Goal: Task Accomplishment & Management: Use online tool/utility

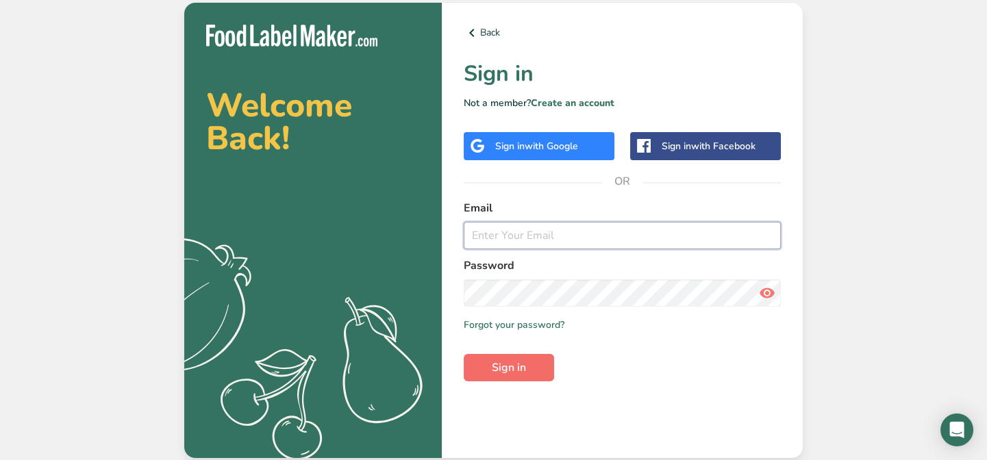
type input "[EMAIL_ADDRESS][DOMAIN_NAME]"
click at [492, 362] on span "Sign in" at bounding box center [509, 368] width 34 height 16
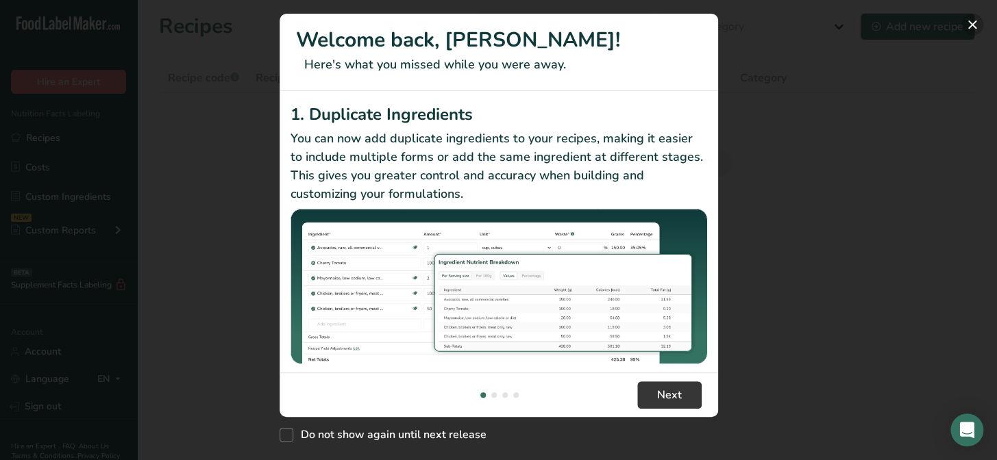
click at [967, 22] on button "New Features" at bounding box center [972, 25] width 22 height 22
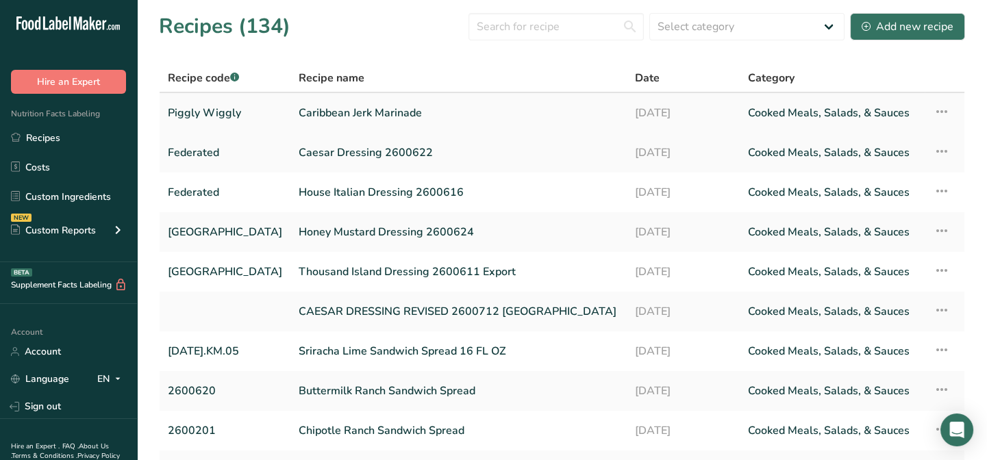
click at [342, 110] on link "Caribbean Jerk Marinade" at bounding box center [459, 113] width 320 height 29
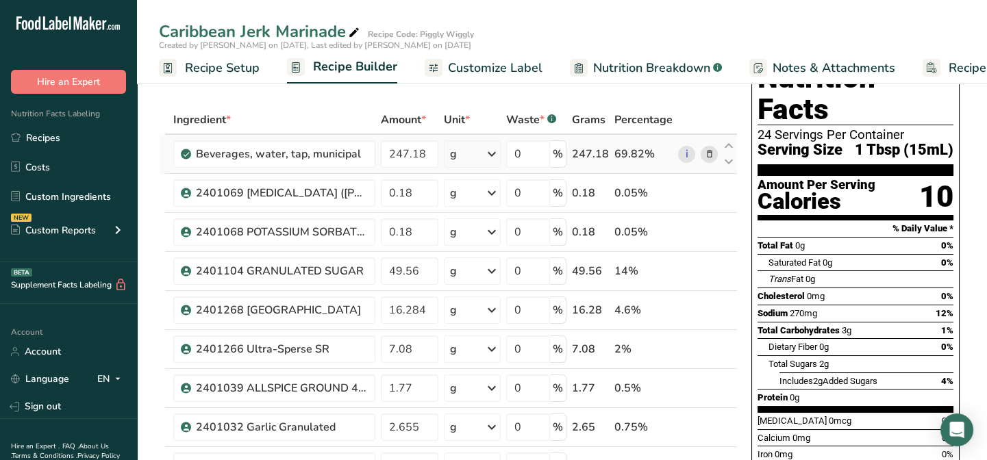
scroll to position [62, 0]
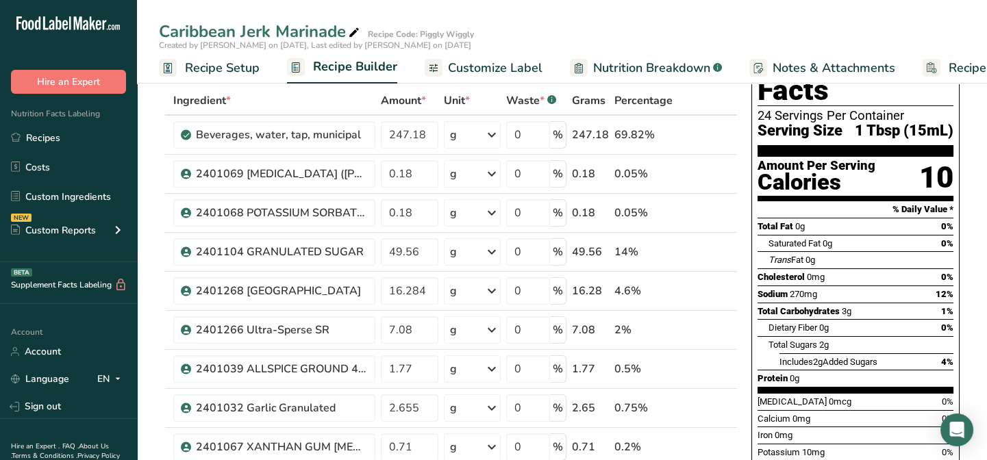
click at [494, 73] on span "Customize Label" at bounding box center [495, 68] width 95 height 18
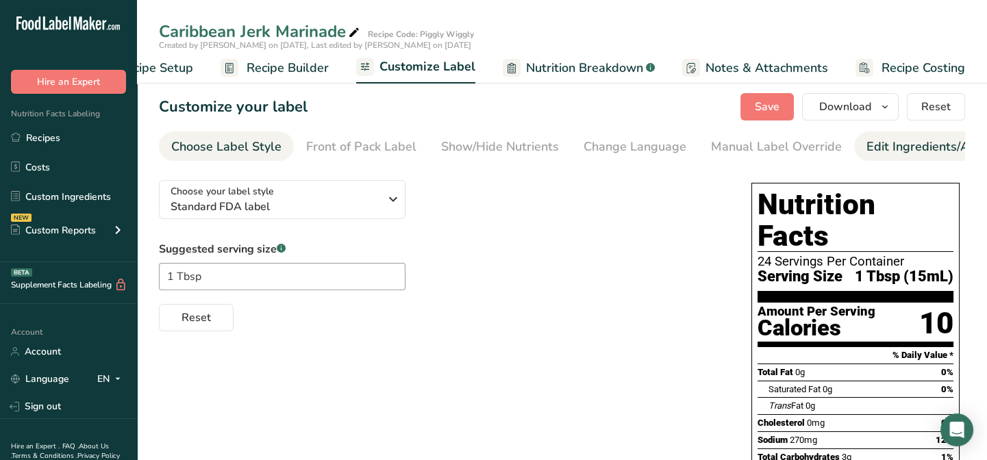
click at [870, 145] on div "Edit Ingredients/Allergens List" at bounding box center [954, 147] width 174 height 18
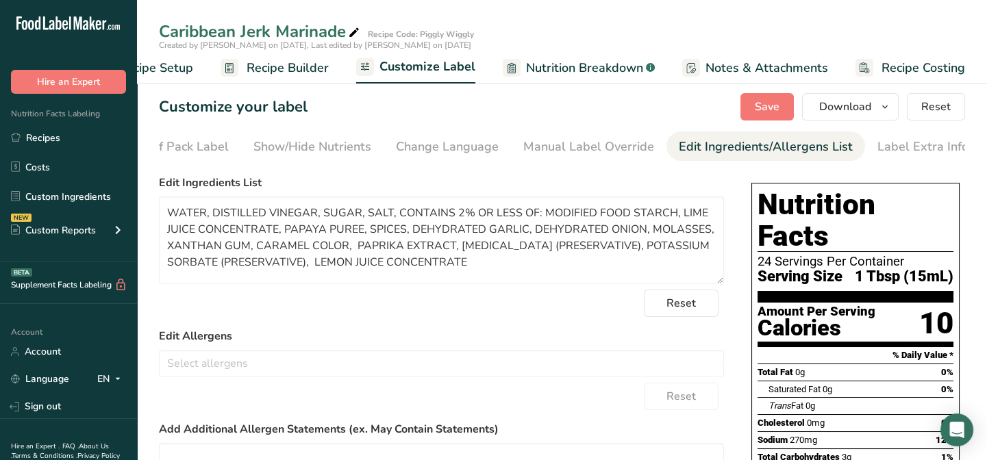
scroll to position [0, 188]
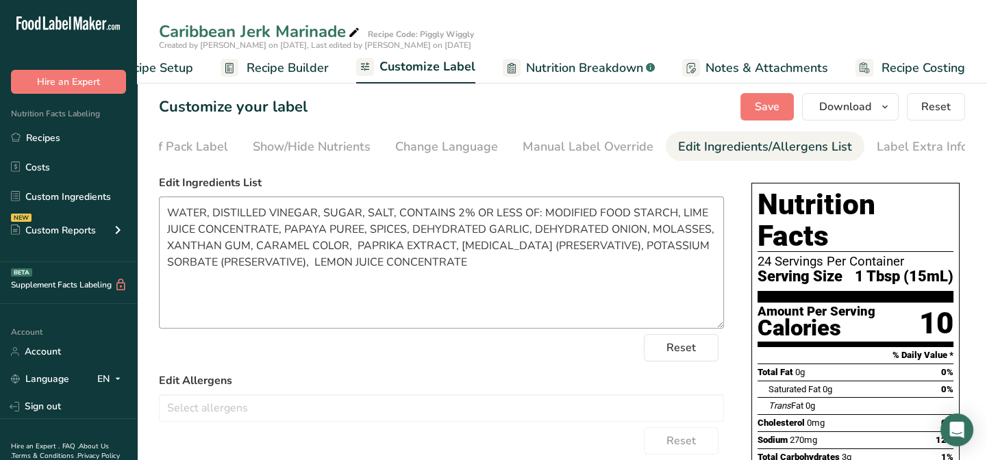
drag, startPoint x: 714, startPoint y: 282, endPoint x: 706, endPoint y: 329, distance: 48.0
click at [706, 329] on textarea "WATER, DISTILLED VINEGAR, SUGAR, SALT, CONTAINS 2% OR LESS OF: MODIFIED FOOD ST…" at bounding box center [441, 263] width 565 height 132
drag, startPoint x: 317, startPoint y: 216, endPoint x: 212, endPoint y: 223, distance: 105.1
click at [212, 223] on textarea "WATER, DISTILLED VINEGAR, SUGAR, SALT, CONTAINS 2% OR LESS OF: MODIFIED FOOD ST…" at bounding box center [441, 264] width 565 height 135
click at [218, 217] on textarea "WATER, SUGAR, SALT, CONTAINS 2% OR LESS OF: MODIFIED FOOD STARCH, LIME JUICE CO…" at bounding box center [441, 264] width 565 height 135
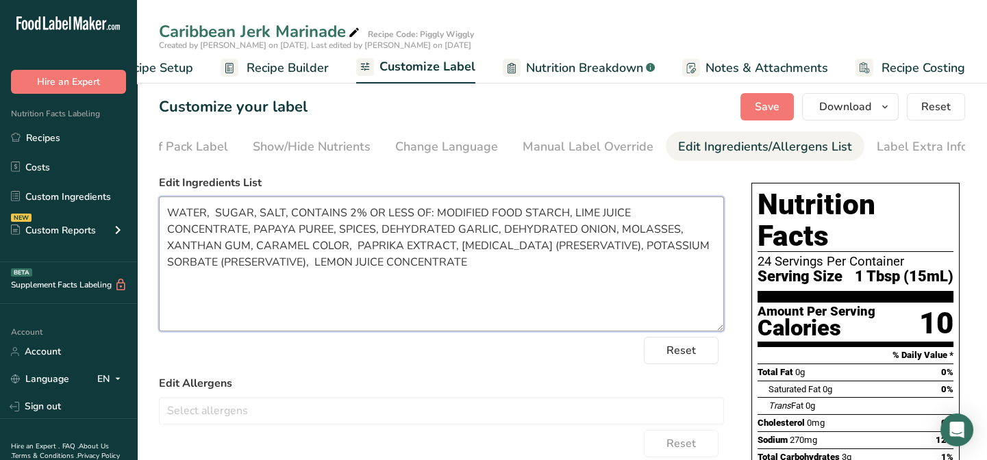
click at [217, 217] on textarea "WATER, SUGAR, SALT, CONTAINS 2% OR LESS OF: MODIFIED FOOD STARCH, LIME JUICE CO…" at bounding box center [441, 264] width 565 height 135
click at [258, 213] on textarea "WATER, SUGAR, SALT, CONTAINS 2% OR LESS OF: MODIFIED FOOD STARCH, LIME JUICE CO…" at bounding box center [441, 264] width 565 height 135
paste textarea "DISTILLED VINEGAR,"
drag, startPoint x: 367, startPoint y: 232, endPoint x: 288, endPoint y: 226, distance: 79.7
click at [286, 226] on textarea "WATER, SUGAR, DISTILLED VINEGAR, SALT, CONTAINS 2% OR LESS OF: MODIFIED FOOD ST…" at bounding box center [441, 264] width 565 height 135
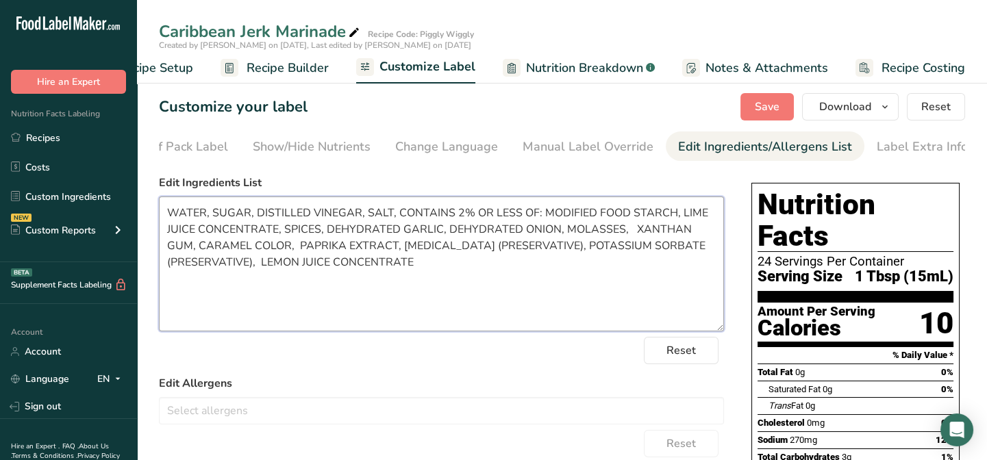
click at [678, 215] on textarea "WATER, SUGAR, DISTILLED VINEGAR, SALT, CONTAINS 2% OR LESS OF: MODIFIED FOOD ST…" at bounding box center [441, 264] width 565 height 135
paste textarea "PAPAYA PUREE,"
drag, startPoint x: 678, startPoint y: 217, endPoint x: 541, endPoint y: 219, distance: 136.4
click at [541, 219] on textarea "WATER, SUGAR, DISTILLED VINEGAR, SALT, CONTAINS 2% OR LESS OF: MODIFIED FOOD ST…" at bounding box center [441, 264] width 565 height 135
click at [625, 217] on textarea "WATER, SUGAR, DISTILLED VINEGAR, SALT, CONTAINS 2% OR LESS OF: PAPAYA PUREE, LI…" at bounding box center [441, 264] width 565 height 135
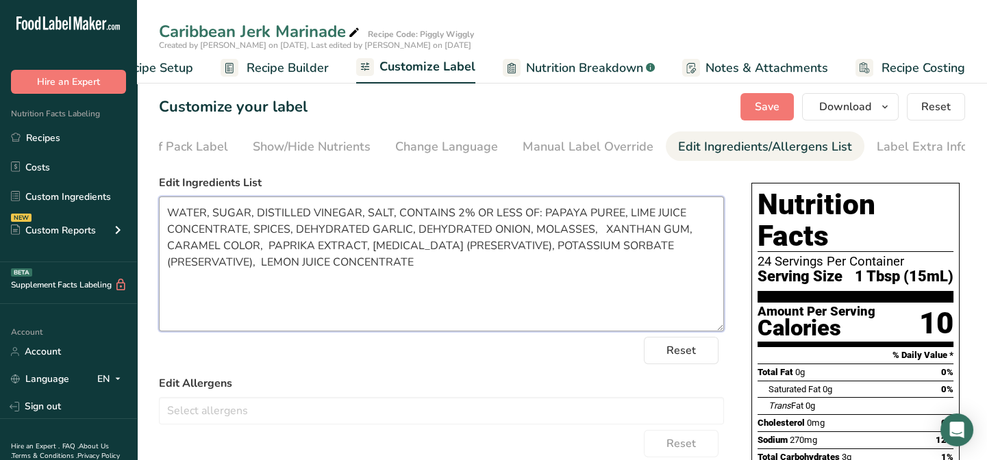
paste textarea "MODIFIED FOOD STARCH,"
drag, startPoint x: 639, startPoint y: 230, endPoint x: 523, endPoint y: 229, distance: 116.5
click at [523, 229] on textarea "WATER, SUGAR, DISTILLED VINEGAR, SALT, CONTAINS 2% OR LESS OF: PAPAYA PUREE, MO…" at bounding box center [441, 264] width 565 height 135
click at [361, 234] on textarea "WATER, SUGAR, DISTILLED VINEGAR, SALT, CONTAINS 2% OR LESS OF: PAPAYA PUREE, MO…" at bounding box center [441, 264] width 565 height 135
drag, startPoint x: 361, startPoint y: 234, endPoint x: 218, endPoint y: 232, distance: 143.2
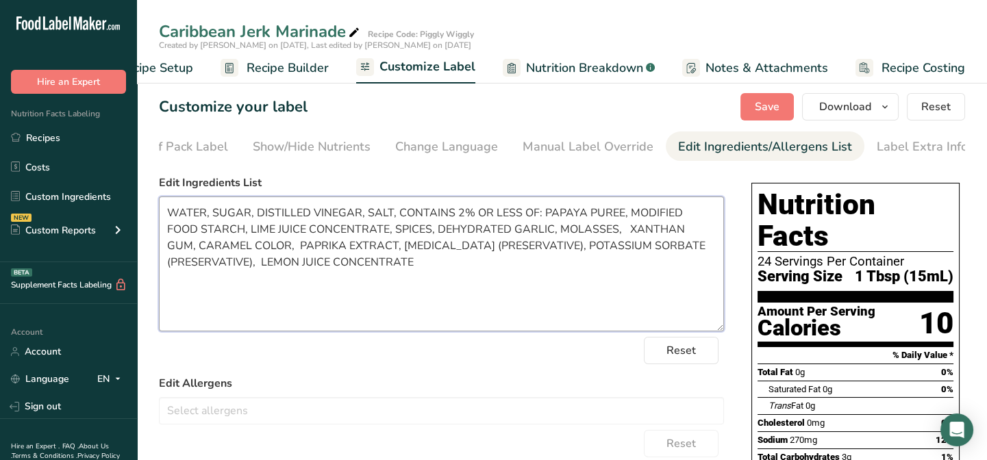
click at [218, 232] on textarea "WATER, SUGAR, DISTILLED VINEGAR, SALT, CONTAINS 2% OR LESS OF: PAPAYA PUREE, MO…" at bounding box center [441, 264] width 565 height 135
paste textarea "DEHYDRATED ONION,"
drag, startPoint x: 637, startPoint y: 233, endPoint x: 522, endPoint y: 229, distance: 114.5
click at [521, 228] on textarea "WATER, SUGAR, DISTILLED VINEGAR, SALT, CONTAINS 2% OR LESS OF: PAPAYA PUREE, MO…" at bounding box center [441, 264] width 565 height 135
click at [335, 232] on textarea "WATER, SUGAR, DISTILLED VINEGAR, SALT, CONTAINS 2% OR LESS OF: PAPAYA PUREE, MO…" at bounding box center [441, 264] width 565 height 135
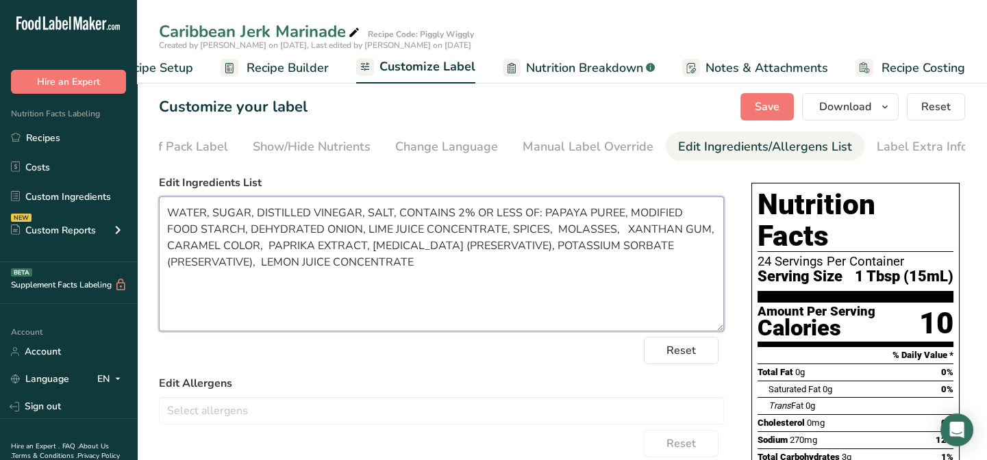
paste textarea "DEHYDRATED GARLIC,"
drag, startPoint x: 699, startPoint y: 232, endPoint x: 642, endPoint y: 237, distance: 57.1
click at [641, 236] on textarea "WATER, SUGAR, DISTILLED VINEGAR, SALT, CONTAINS 2% OR LESS OF: PAPAYA PUREE, MO…" at bounding box center [441, 264] width 565 height 135
click at [454, 233] on textarea "WATER, SUGAR, DISTILLED VINEGAR, SALT, CONTAINS 2% OR LESS OF: PAPAYA PUREE, MO…" at bounding box center [441, 264] width 565 height 135
paste textarea "MOLASSES"
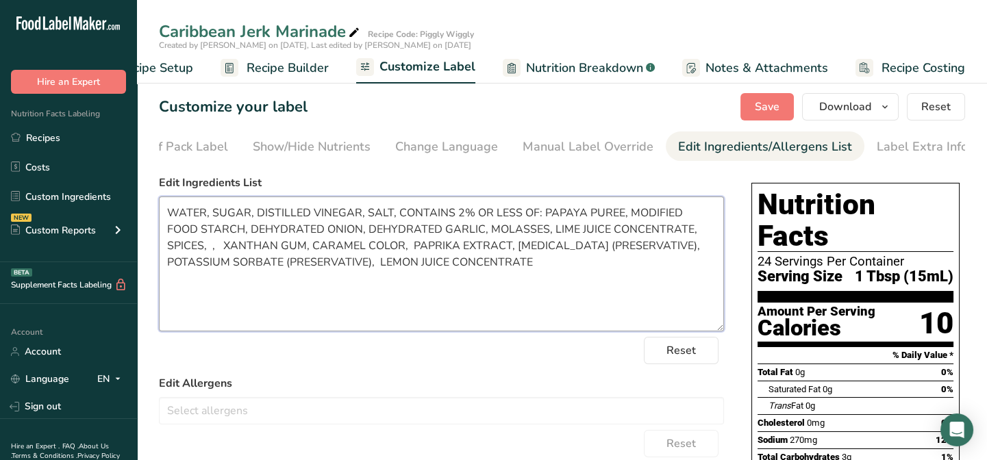
click at [715, 230] on textarea "WATER, SUGAR, DISTILLED VINEGAR, SALT, CONTAINS 2% OR LESS OF: PAPAYA PUREE, MO…" at bounding box center [441, 264] width 565 height 135
drag, startPoint x: 700, startPoint y: 229, endPoint x: 666, endPoint y: 236, distance: 35.1
click at [663, 236] on textarea "WATER, SUGAR, DISTILLED VINEGAR, SALT, CONTAINS 2% OR LESS OF: PAPAYA PUREE, MO…" at bounding box center [441, 264] width 565 height 135
click at [518, 232] on textarea "WATER, SUGAR, DISTILLED VINEGAR, SALT, CONTAINS 2% OR LESS OF: PAPAYA PUREE, MO…" at bounding box center [441, 264] width 565 height 135
paste textarea "SPICES,"
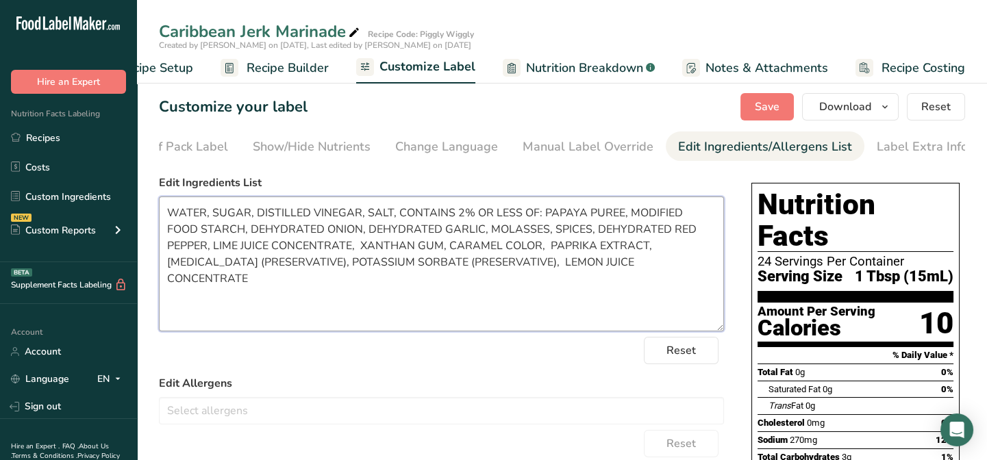
drag, startPoint x: 306, startPoint y: 250, endPoint x: 166, endPoint y: 249, distance: 139.8
click at [166, 249] on textarea "WATER, SUGAR, DISTILLED VINEGAR, SALT, CONTAINS 2% OR LESS OF: PAPAYA PUREE, MO…" at bounding box center [441, 264] width 565 height 135
click at [255, 247] on textarea "WATER, SUGAR, DISTILLED VINEGAR, SALT, CONTAINS 2% OR LESS OF: PAPAYA PUREE, MO…" at bounding box center [441, 264] width 565 height 135
paste textarea "LIME JUICE CONCENTRATE,"
click at [499, 247] on textarea "WATER, SUGAR, DISTILLED VINEGAR, SALT, CONTAINS 2% OR LESS OF: PAPAYA PUREE, MO…" at bounding box center [441, 264] width 565 height 135
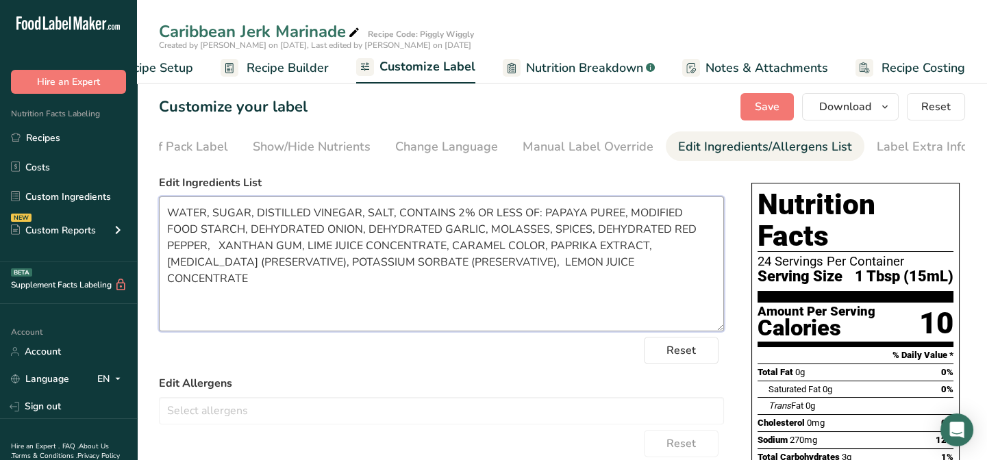
click at [591, 246] on textarea "WATER, SUGAR, DISTILLED VINEGAR, SALT, CONTAINS 2% OR LESS OF: PAPAYA PUREE, MO…" at bounding box center [441, 264] width 565 height 135
drag, startPoint x: 678, startPoint y: 264, endPoint x: 530, endPoint y: 264, distance: 148.0
click at [530, 264] on textarea "WATER, SUGAR, DISTILLED VINEGAR, SALT, CONTAINS 2% OR LESS OF: PAPAYA PUREE, MO…" at bounding box center [441, 264] width 565 height 135
click at [641, 247] on textarea "WATER, SUGAR, DISTILLED VINEGAR, SALT, CONTAINS 2% OR LESS OF: PAPAYA PUREE, MO…" at bounding box center [441, 264] width 565 height 135
paste textarea "LEMON JUICE CONCENTRATE"
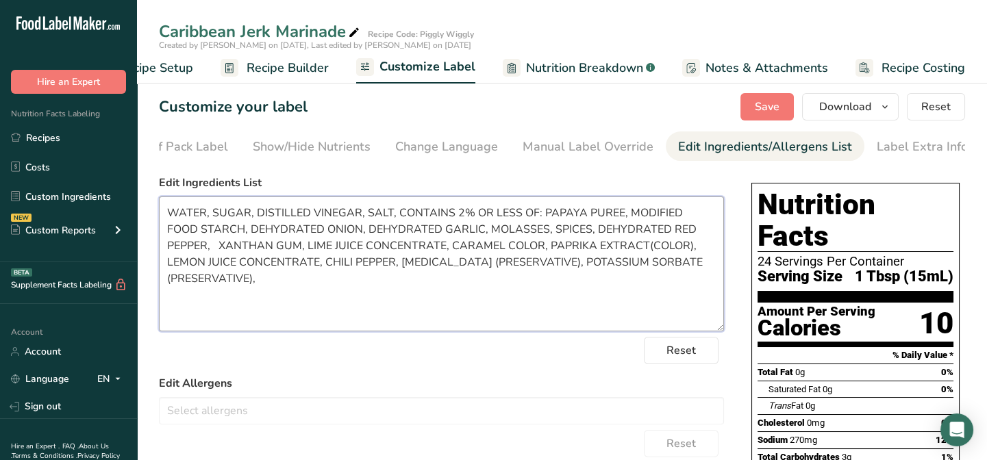
drag, startPoint x: 432, startPoint y: 262, endPoint x: 330, endPoint y: 267, distance: 101.5
click at [330, 267] on textarea "WATER, SUGAR, DISTILLED VINEGAR, SALT, CONTAINS 2% OR LESS OF: PAPAYA PUREE, MO…" at bounding box center [441, 264] width 565 height 135
click at [540, 264] on textarea "WATER, SUGAR, DISTILLED VINEGAR, SALT, CONTAINS 2% OR LESS OF: PAPAYA PUREE, MO…" at bounding box center [441, 264] width 565 height 135
paste textarea "[MEDICAL_DATA]"
click at [540, 261] on textarea "WATER, SUGAR, DISTILLED VINEGAR, SALT, CONTAINS 2% OR LESS OF: PAPAYA PUREE, MO…" at bounding box center [441, 264] width 565 height 135
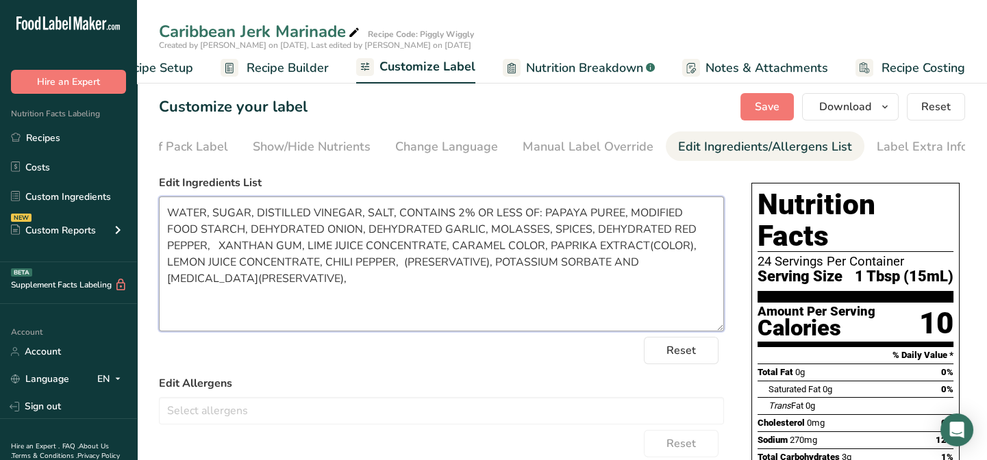
click at [304, 280] on textarea "WATER, SUGAR, DISTILLED VINEGAR, SALT, CONTAINS 2% OR LESS OF: PAPAYA PUREE, MO…" at bounding box center [441, 264] width 565 height 135
drag, startPoint x: 422, startPoint y: 265, endPoint x: 324, endPoint y: 267, distance: 98.0
click at [324, 267] on textarea "WATER, SUGAR, DISTILLED VINEGAR, SALT, CONTAINS 2% OR LESS OF: PAPAYA PUREE, MO…" at bounding box center [441, 264] width 565 height 135
click at [672, 265] on textarea "WATER, SUGAR, DISTILLED VINEGAR, SALT, CONTAINS 2% OR LESS OF: PAPAYA PUREE, MO…" at bounding box center [441, 264] width 565 height 135
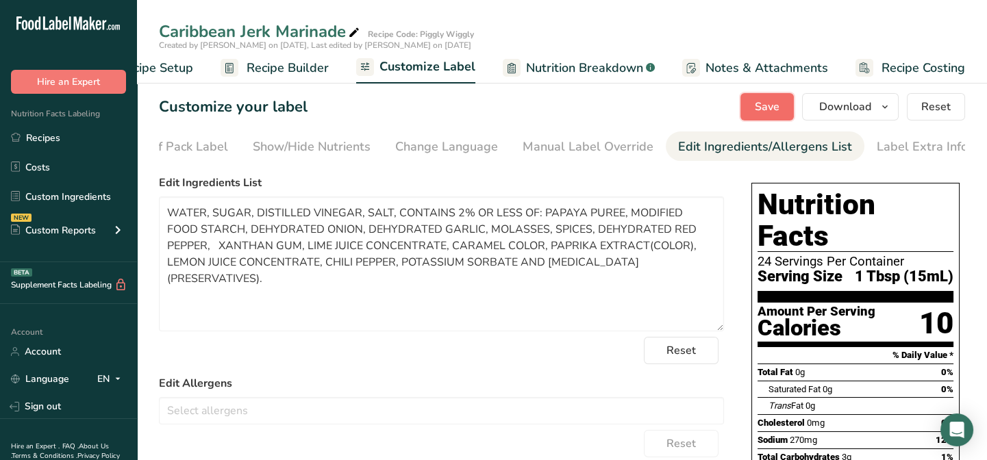
click at [783, 112] on button "Save" at bounding box center [767, 106] width 53 height 27
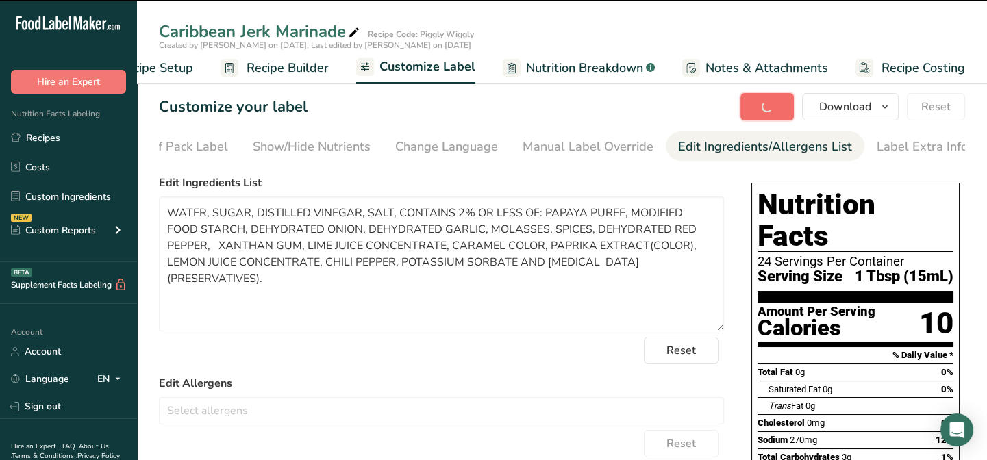
type textarea "WATER, SUGAR, DISTILLED VINEGAR, SALT, CONTAINS 2% OR LESS OF: PAPAYA PUREE, MO…"
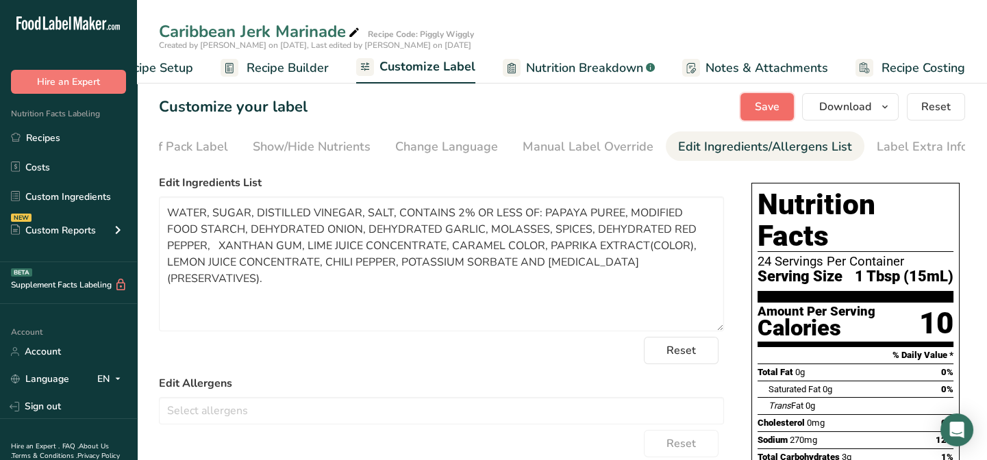
click at [765, 107] on span "Save" at bounding box center [767, 107] width 25 height 16
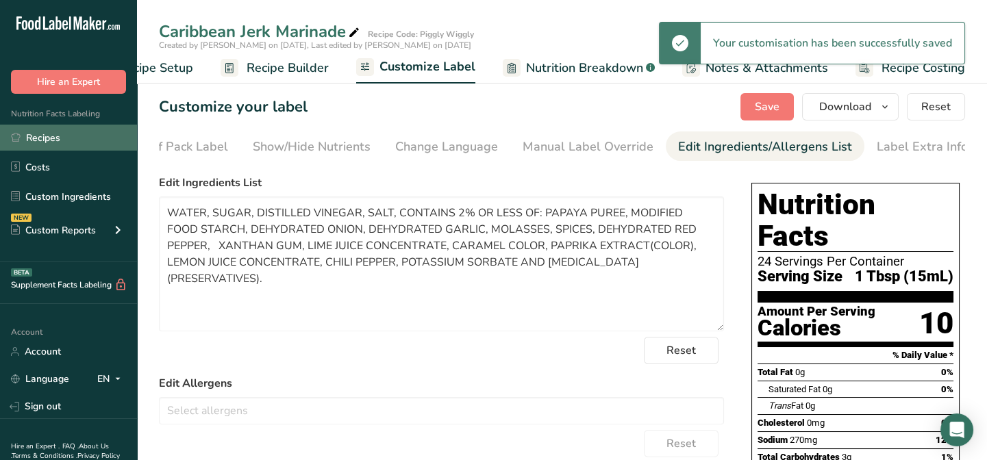
click at [42, 138] on link "Recipes" at bounding box center [68, 138] width 137 height 26
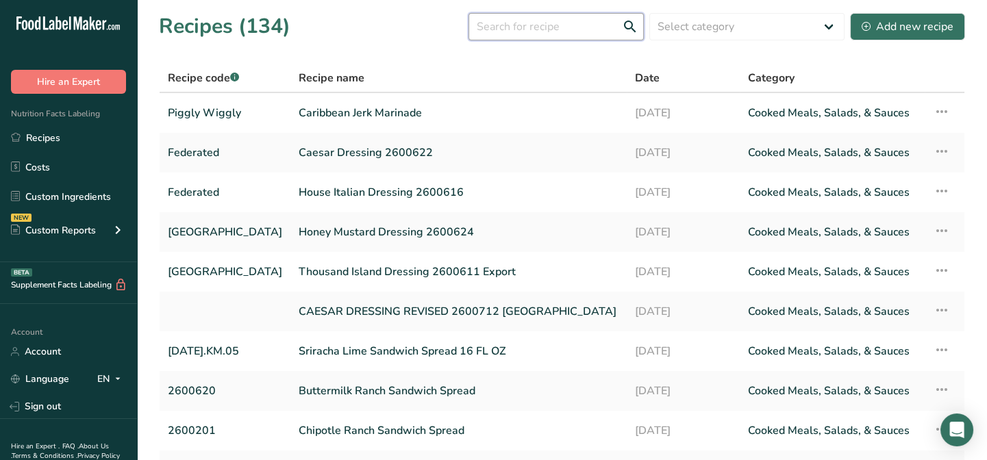
click at [502, 27] on input "text" at bounding box center [556, 26] width 175 height 27
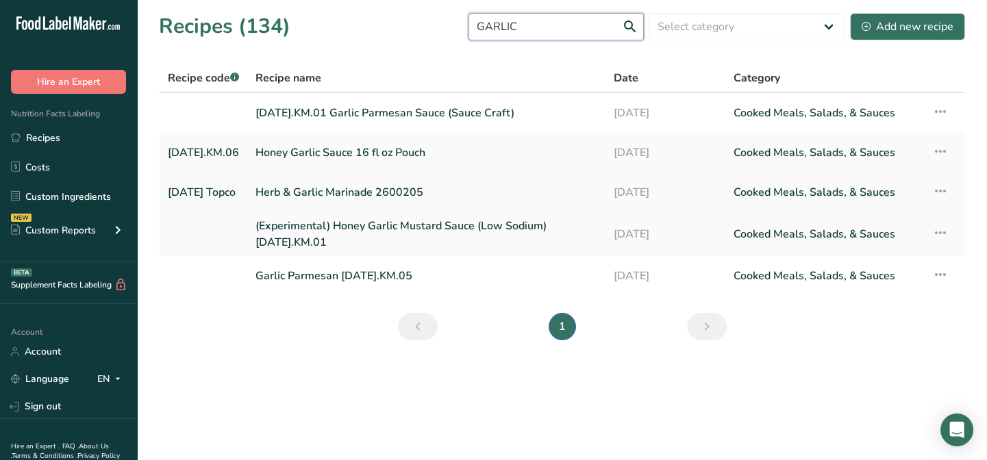
type input "GARLIC"
click at [364, 194] on link "Herb & Garlic Marinade 2600205" at bounding box center [427, 192] width 342 height 29
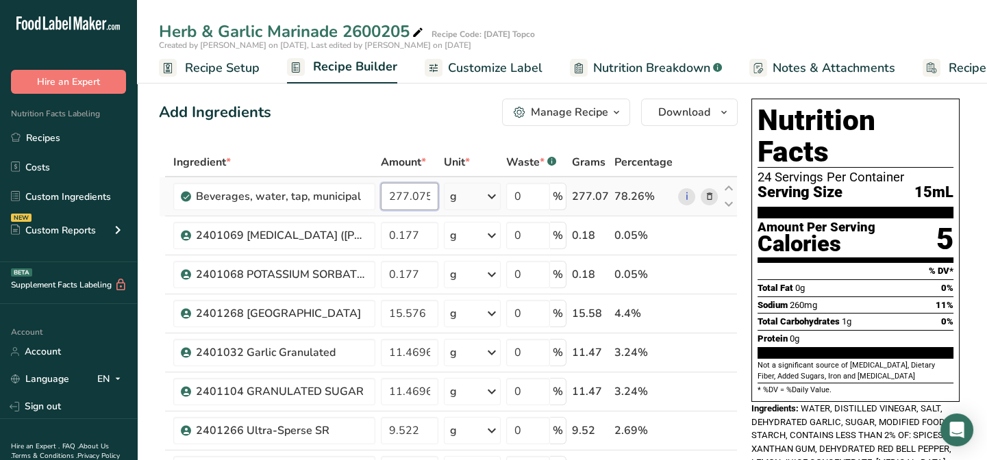
drag, startPoint x: 418, startPoint y: 195, endPoint x: 452, endPoint y: 187, distance: 35.2
click at [452, 187] on tr "Beverages, water, tap, municipal 277.075 g Portions 1 fl oz 1 bottle 8 fl oz 1 …" at bounding box center [449, 196] width 578 height 39
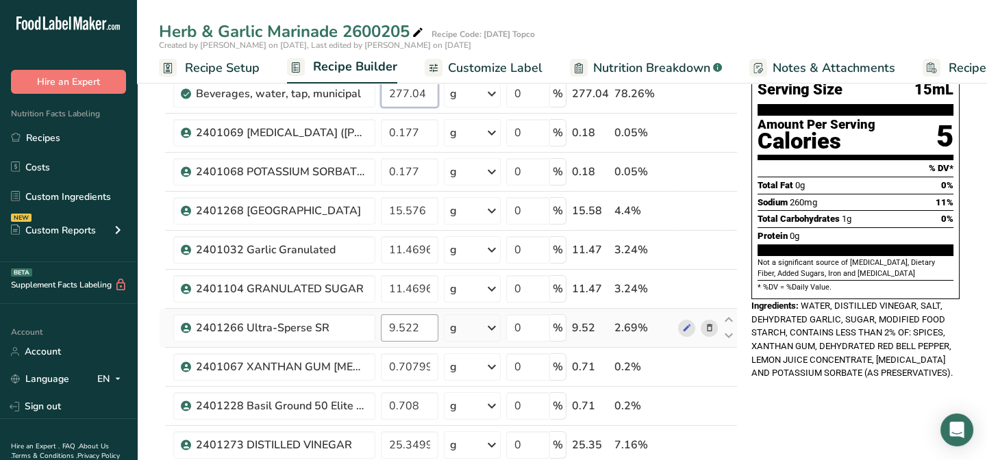
scroll to position [124, 0]
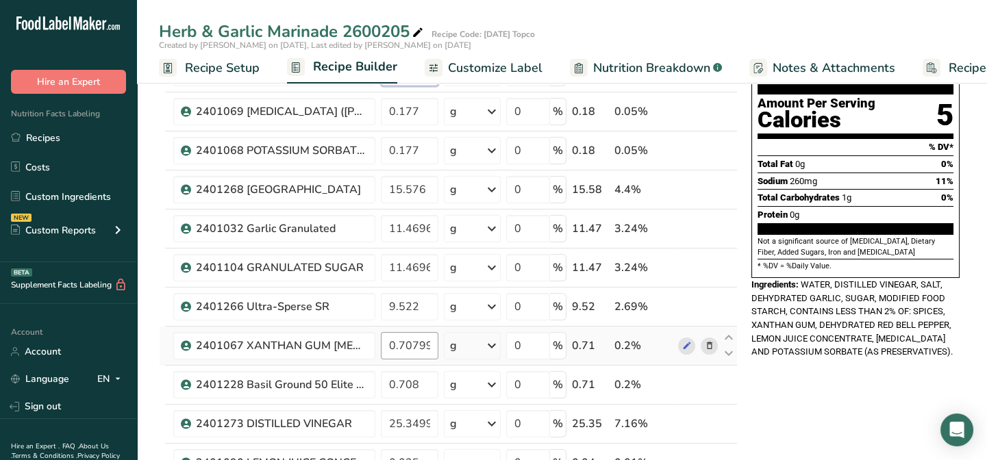
type input "277.04"
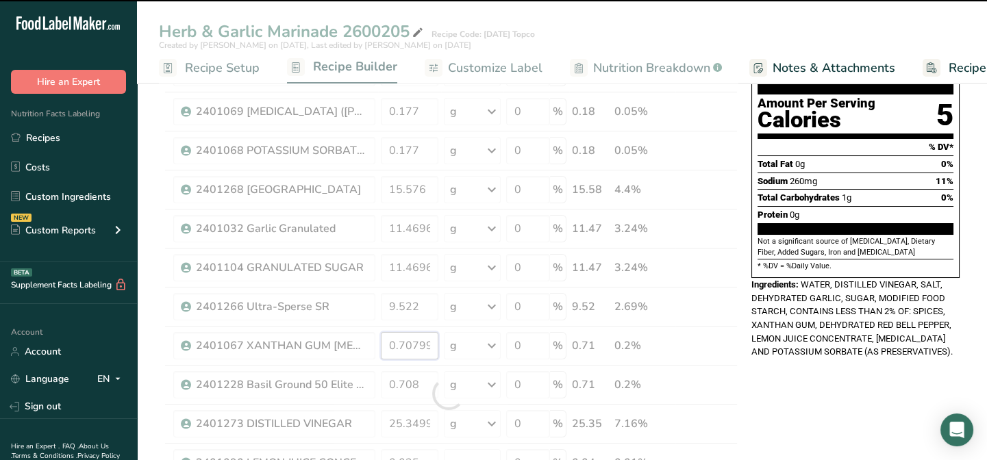
drag, startPoint x: 412, startPoint y: 347, endPoint x: 440, endPoint y: 340, distance: 28.9
click at [440, 340] on div "Ingredient * Amount * Unit * Waste * .a-a{fill:#347362;}.b-a{fill:#fff;} Grams …" at bounding box center [448, 394] width 579 height 740
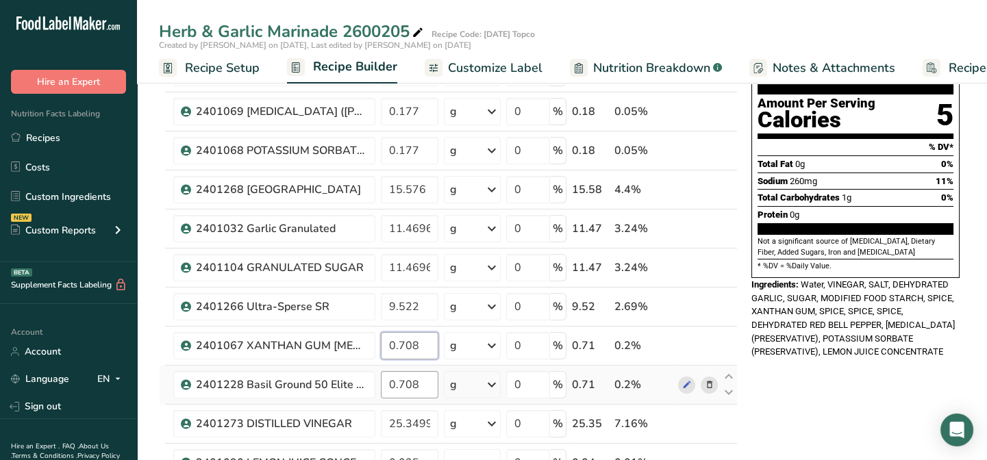
scroll to position [186, 0]
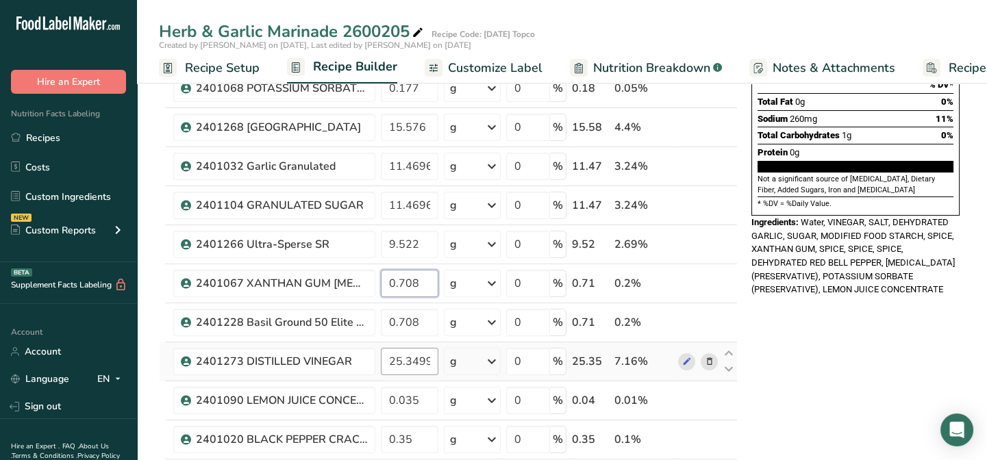
type input "0.708"
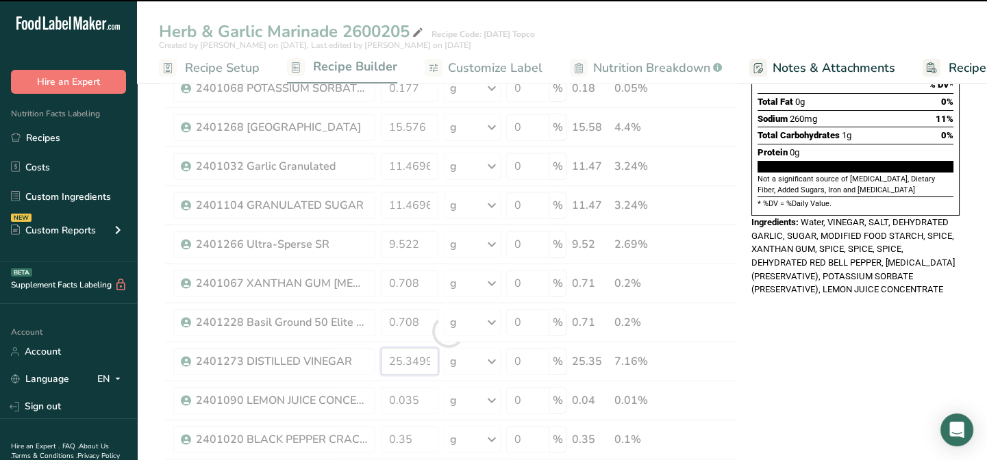
drag, startPoint x: 431, startPoint y: 361, endPoint x: 418, endPoint y: 361, distance: 13.0
click at [418, 361] on div "Ingredient * Amount * Unit * Waste * .a-a{fill:#347362;}.b-a{fill:#fff;} Grams …" at bounding box center [448, 332] width 579 height 740
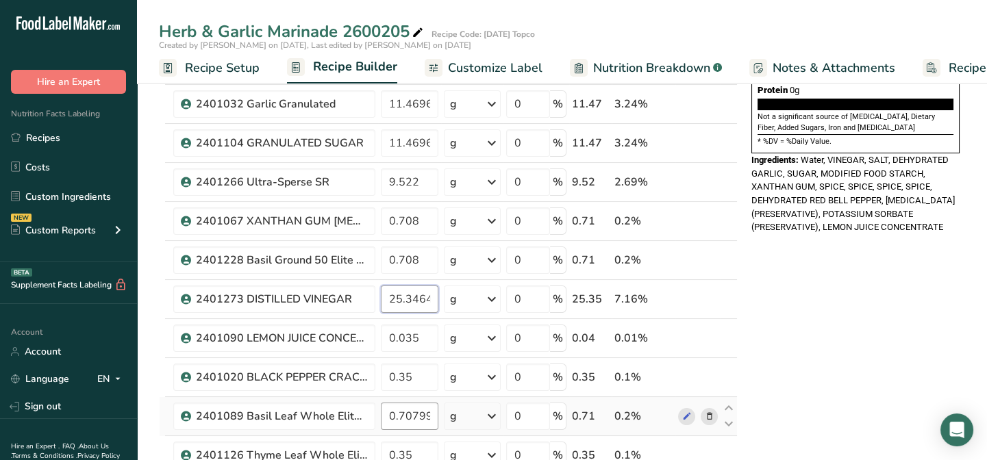
scroll to position [311, 0]
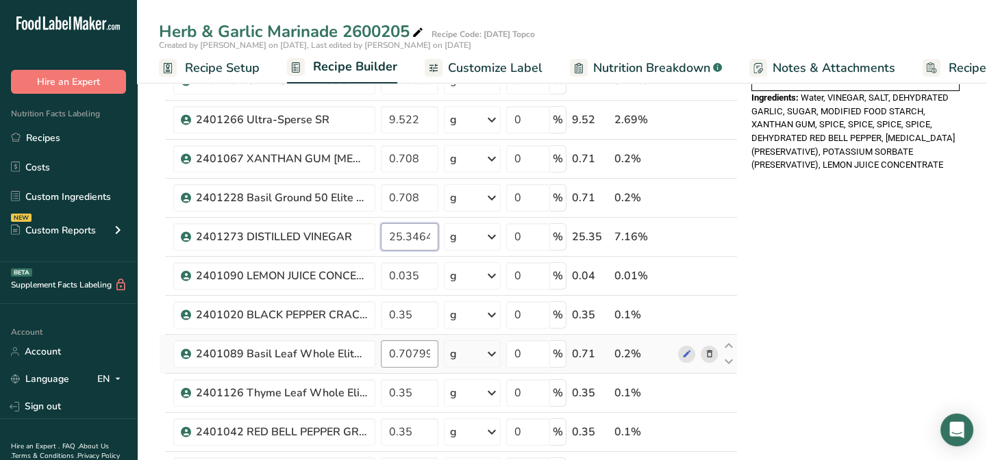
type input "25.346499"
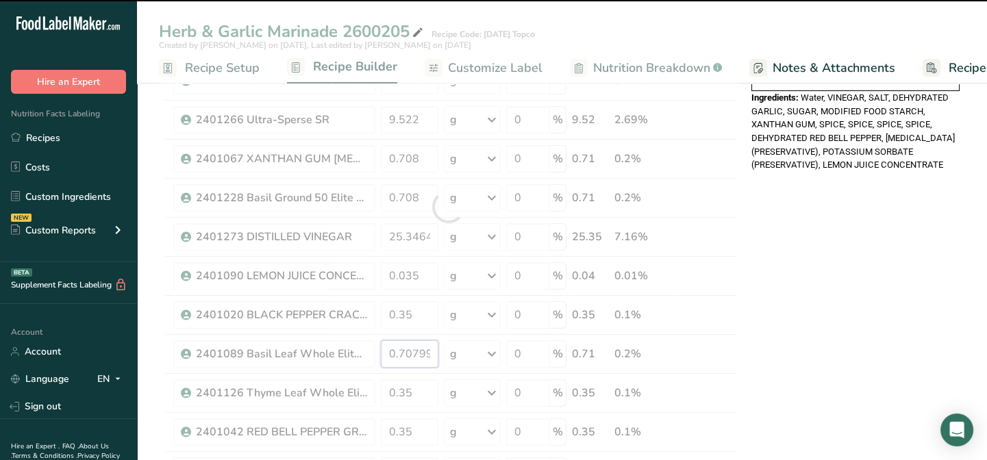
drag, startPoint x: 412, startPoint y: 351, endPoint x: 465, endPoint y: 351, distance: 53.4
click at [465, 351] on div "Ingredient * Amount * Unit * Waste * .a-a{fill:#347362;}.b-a{fill:#fff;} Grams …" at bounding box center [448, 207] width 579 height 740
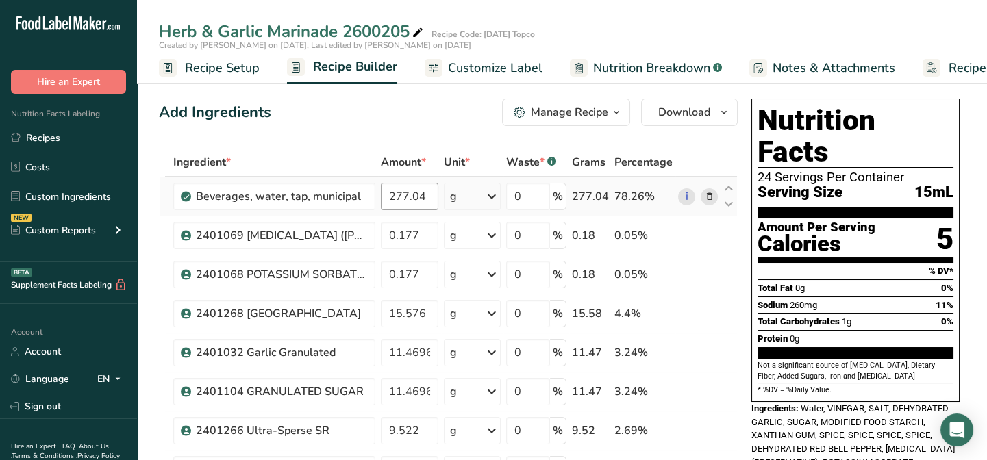
type input "0.708"
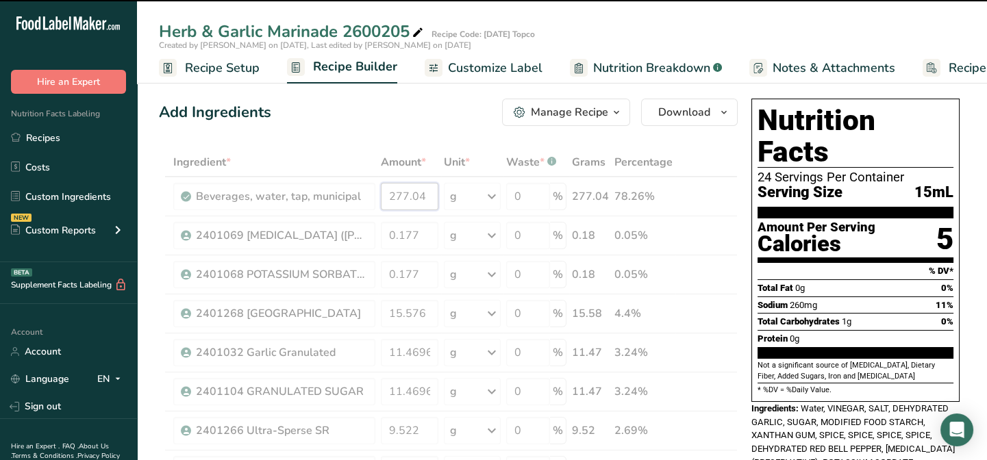
drag, startPoint x: 418, startPoint y: 195, endPoint x: 425, endPoint y: 192, distance: 8.3
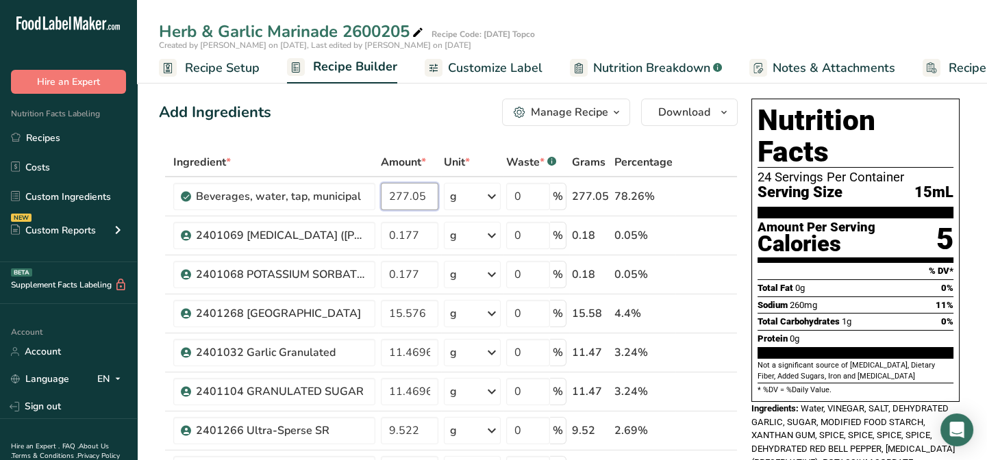
type input "277.05"
click at [616, 109] on icon "button" at bounding box center [616, 112] width 11 height 17
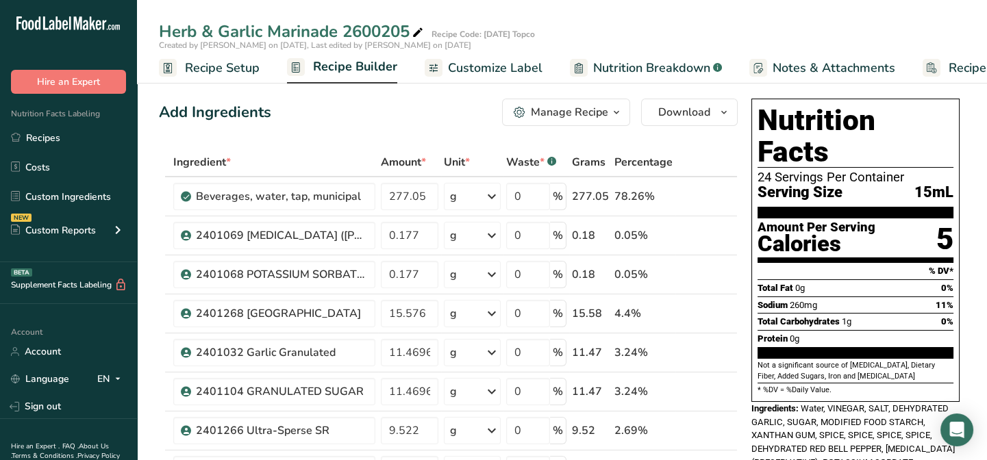
click at [358, 71] on span "Recipe Builder" at bounding box center [355, 67] width 84 height 18
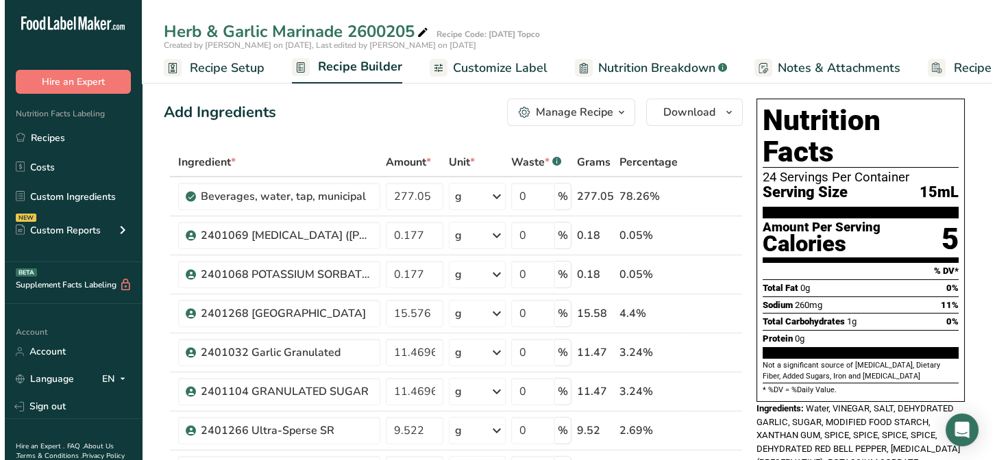
scroll to position [0, 66]
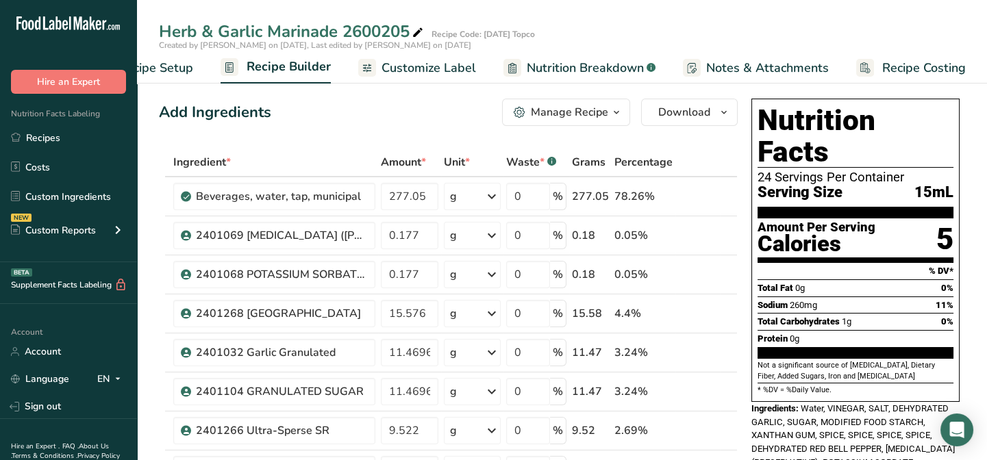
click at [619, 110] on icon "button" at bounding box center [616, 112] width 11 height 17
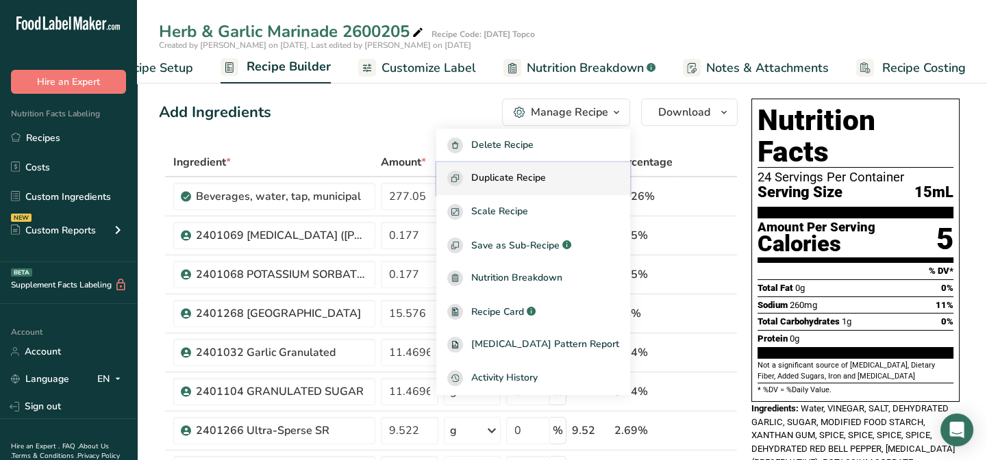
click at [546, 180] on span "Duplicate Recipe" at bounding box center [508, 179] width 75 height 16
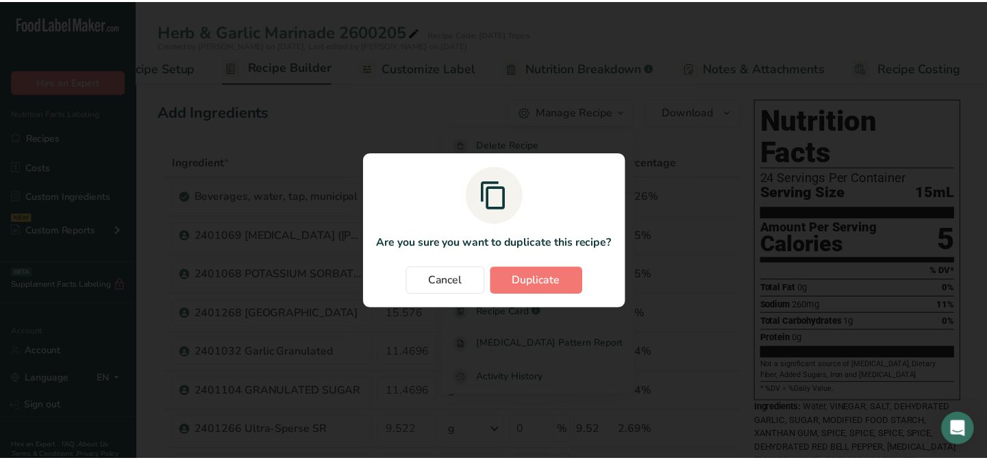
scroll to position [0, 57]
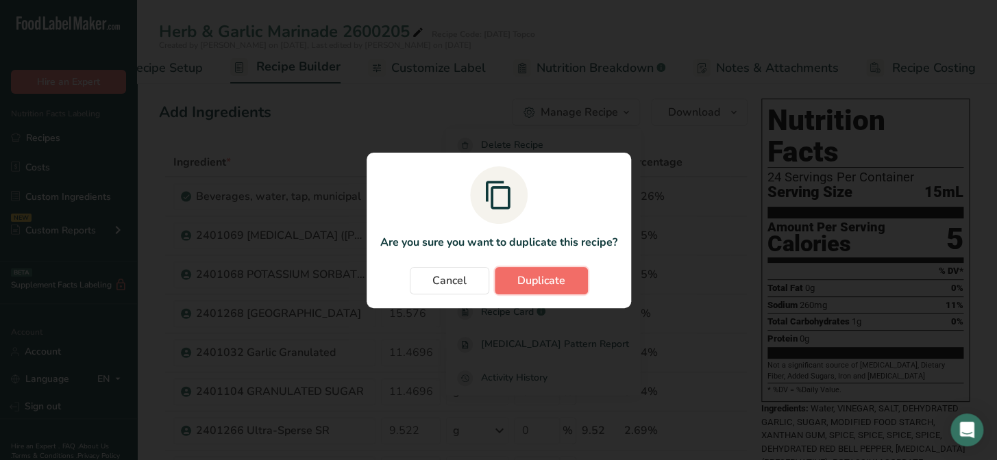
click at [539, 284] on span "Duplicate" at bounding box center [541, 281] width 48 height 16
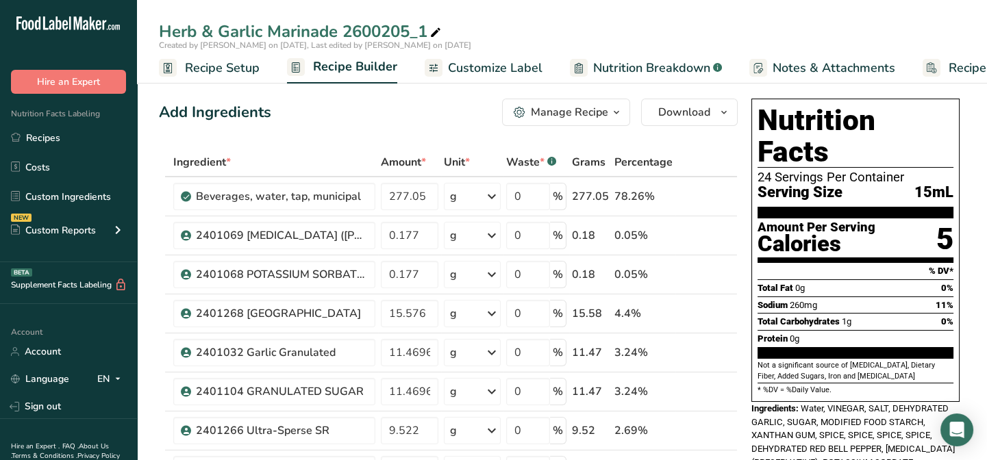
click at [239, 68] on span "Recipe Setup" at bounding box center [222, 68] width 75 height 18
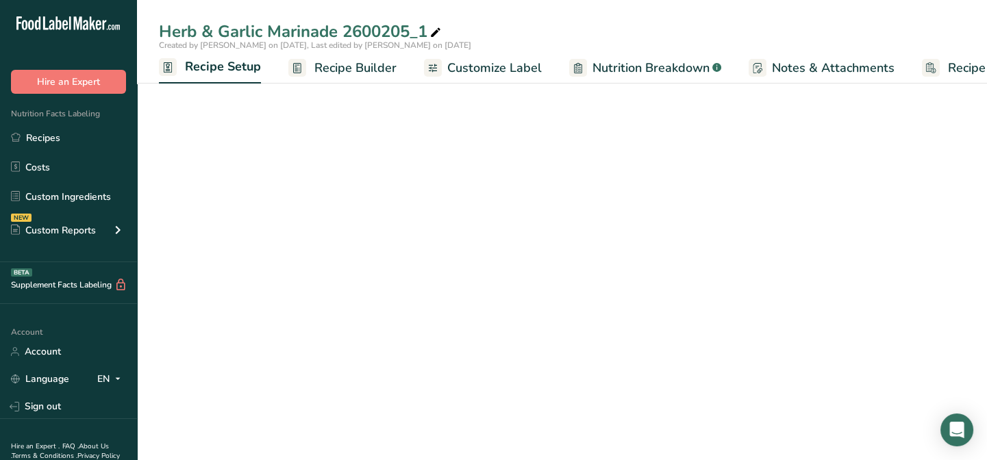
scroll to position [0, 4]
select select "22"
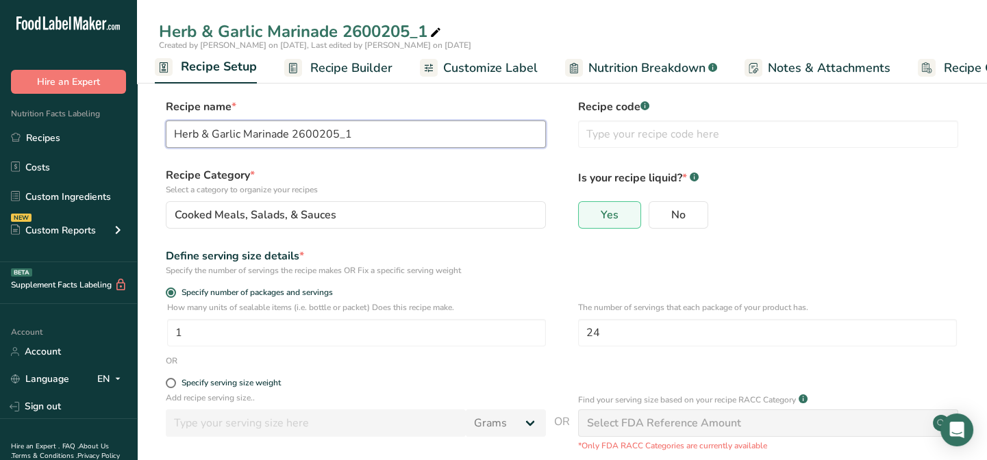
drag, startPoint x: 240, startPoint y: 134, endPoint x: 171, endPoint y: 135, distance: 69.2
click at [171, 135] on input "Herb & Garlic Marinade 2600205_1" at bounding box center [356, 134] width 380 height 27
click at [449, 135] on input "Garlic Herb Marinade with Lemon Marinade 2600205_1" at bounding box center [356, 134] width 380 height 27
type input "Garlic Herb Marinade with Lemon Marinade 2600205"
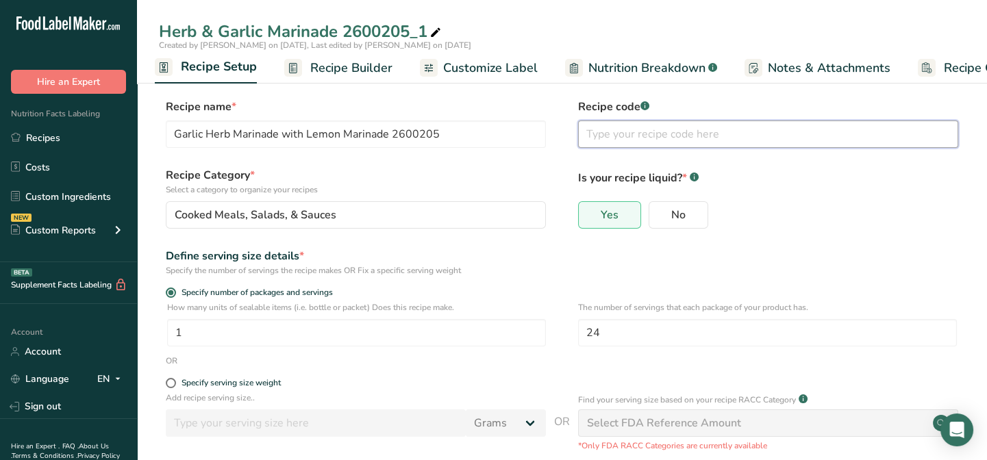
click at [595, 137] on input "text" at bounding box center [768, 134] width 380 height 27
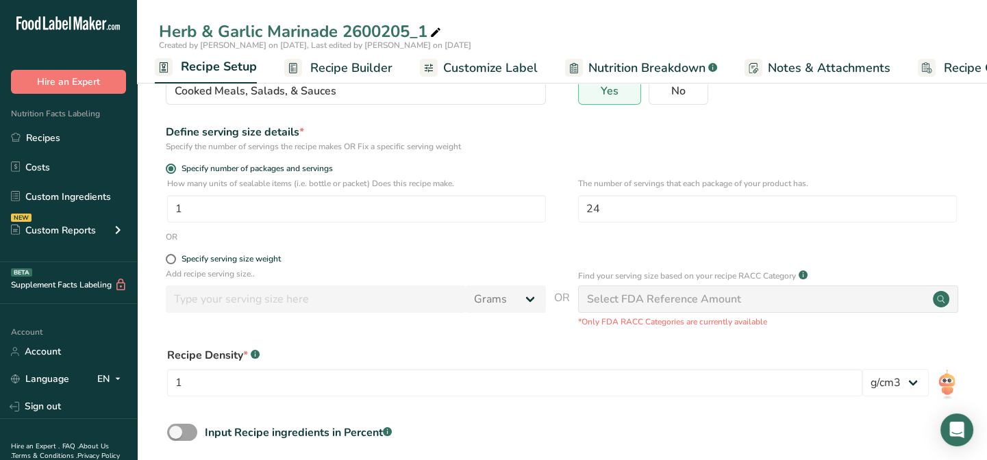
scroll to position [186, 0]
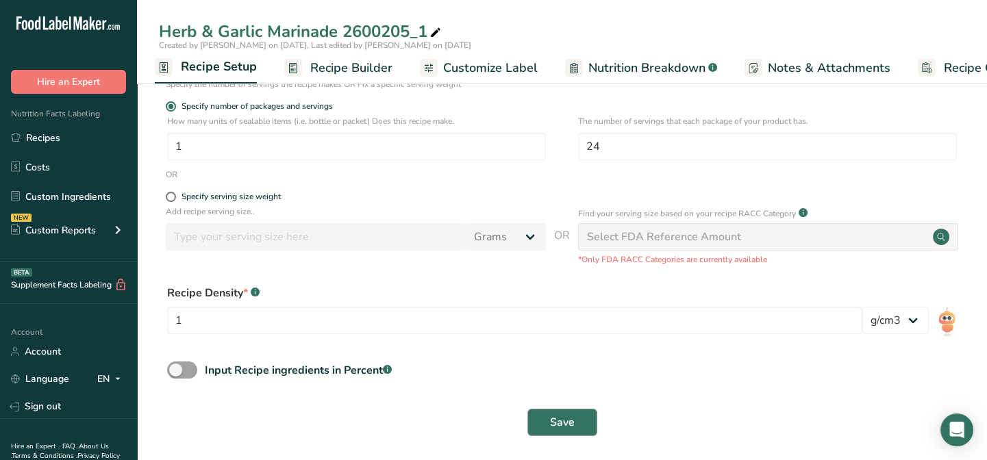
type input "Piggly Wiggly"
click at [553, 419] on span "Save" at bounding box center [562, 423] width 25 height 16
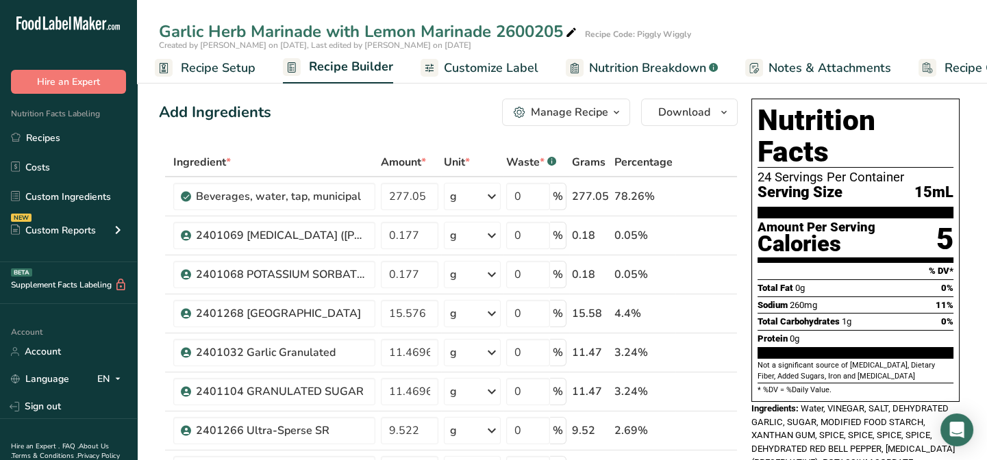
click at [208, 75] on span "Recipe Setup" at bounding box center [218, 68] width 75 height 18
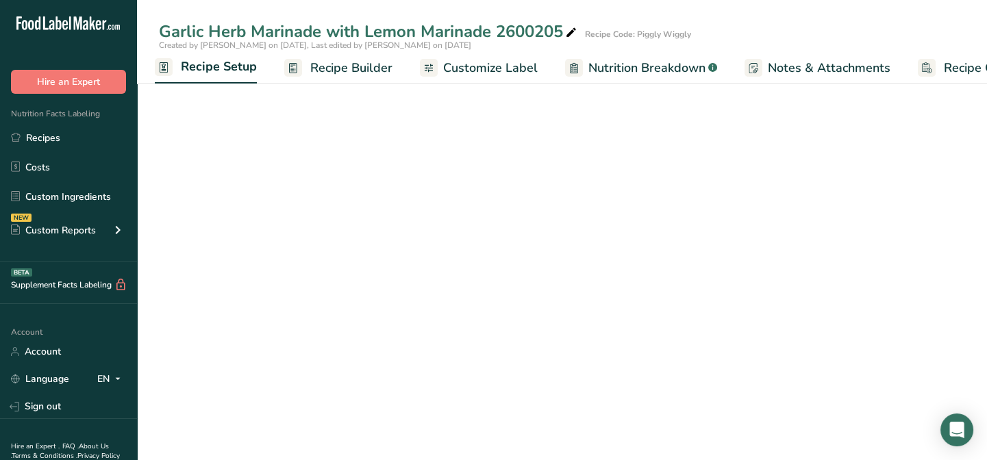
select select "22"
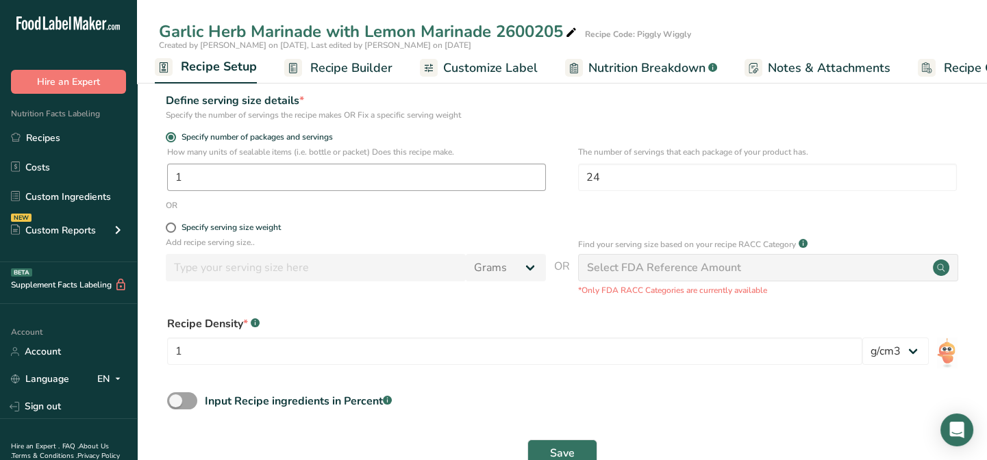
scroll to position [186, 0]
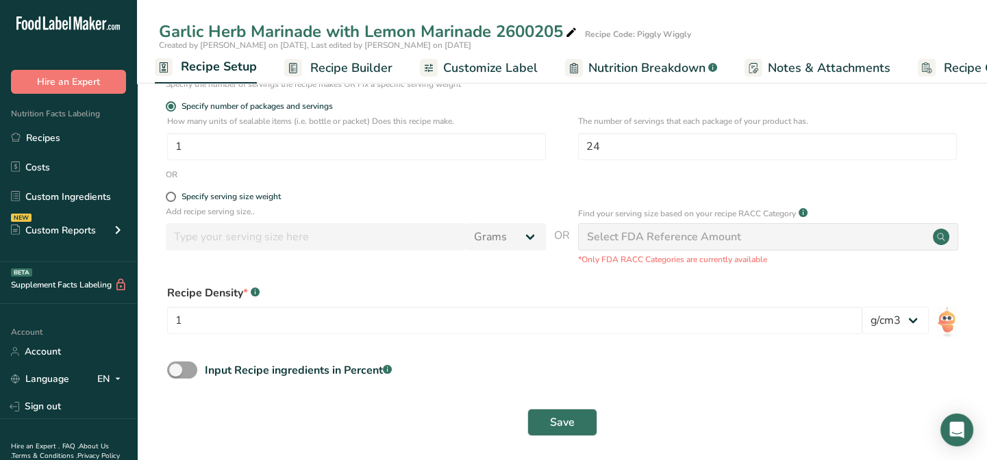
click at [358, 62] on span "Recipe Builder" at bounding box center [351, 68] width 82 height 18
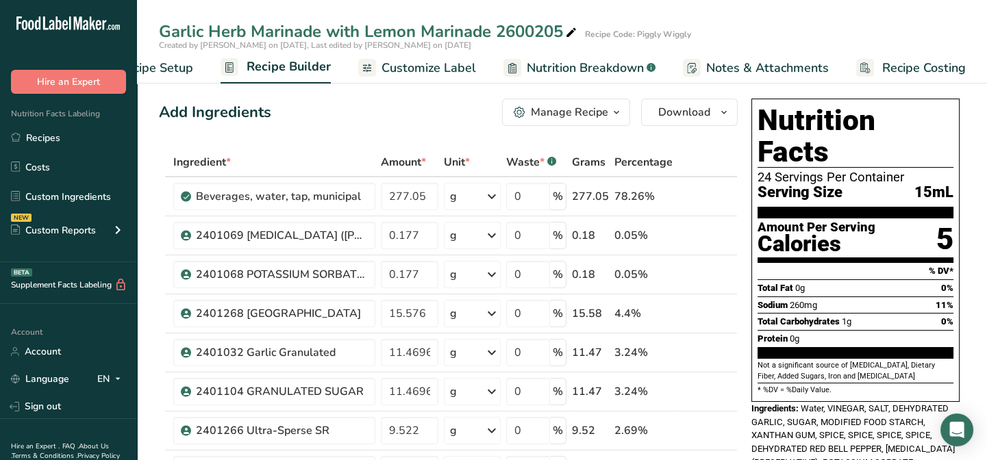
click at [432, 71] on span "Customize Label" at bounding box center [429, 68] width 95 height 18
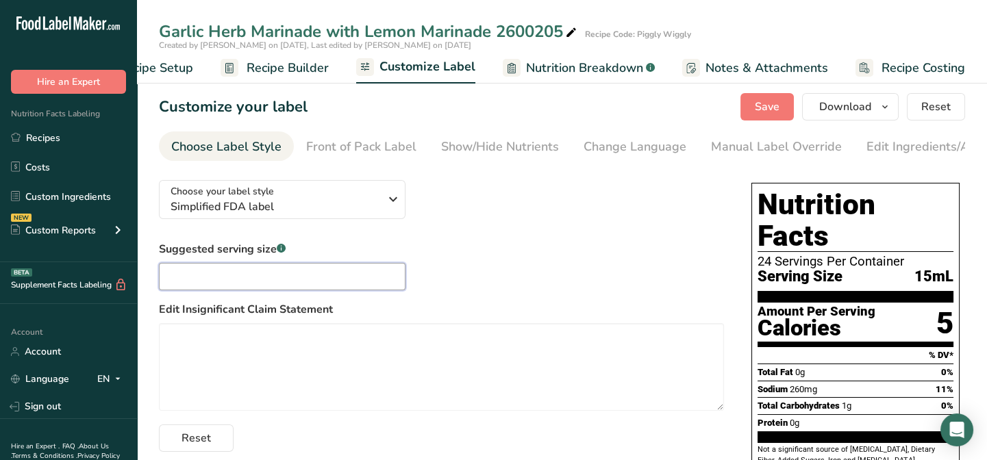
click at [221, 275] on input "text" at bounding box center [282, 276] width 247 height 27
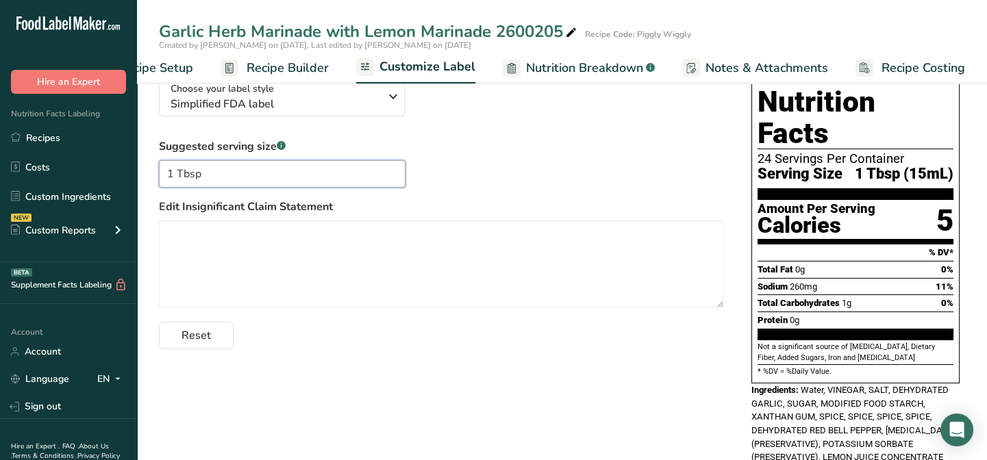
scroll to position [124, 0]
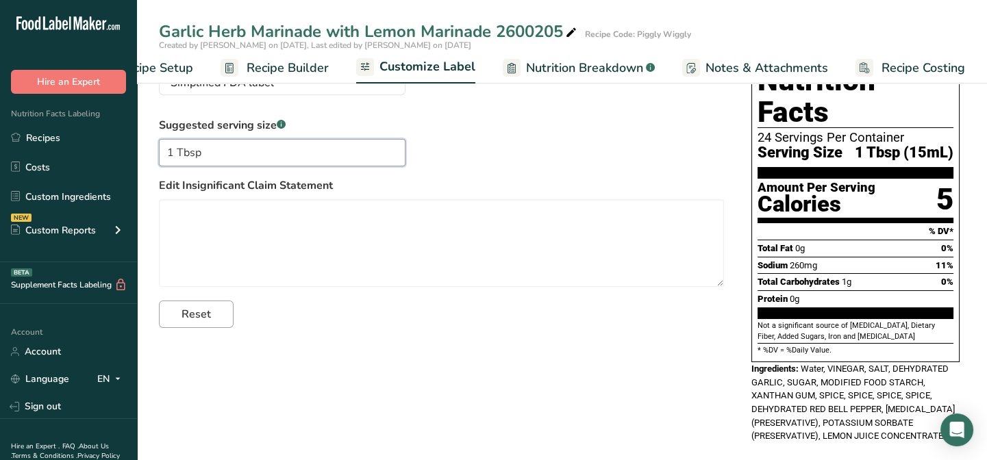
type input "1 Tbsp"
click at [212, 314] on button "Reset" at bounding box center [196, 314] width 75 height 27
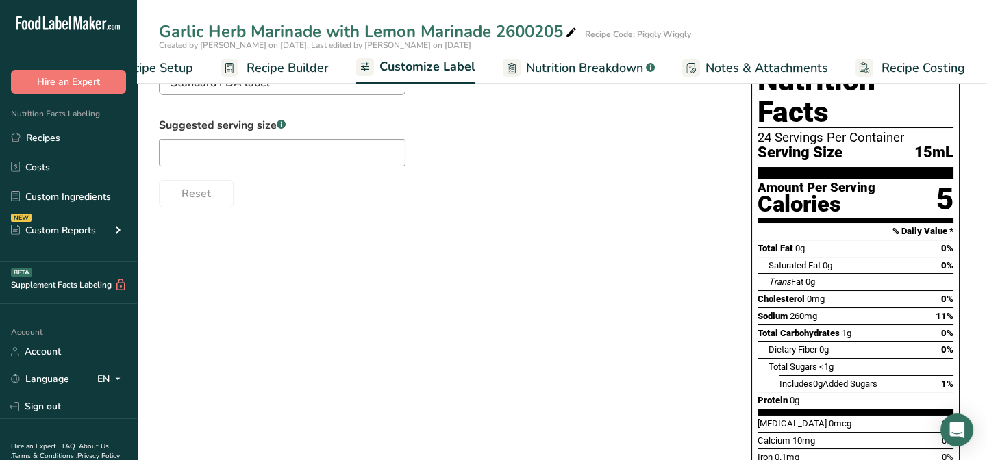
scroll to position [0, 0]
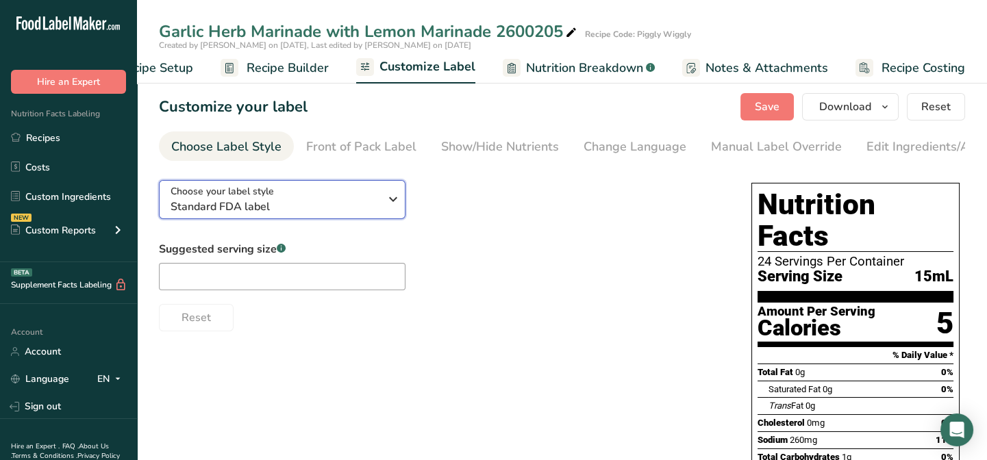
click at [381, 203] on div "Choose your label style Standard FDA label" at bounding box center [280, 199] width 219 height 31
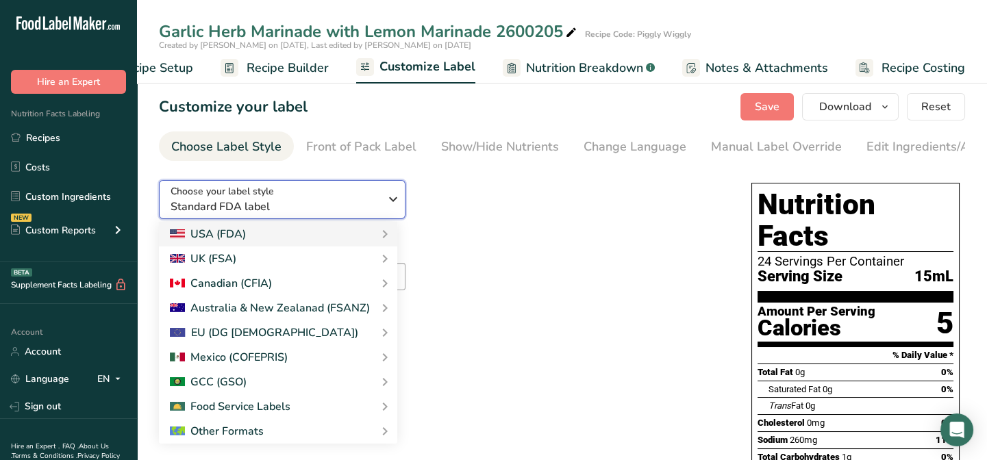
click at [391, 199] on icon "button" at bounding box center [393, 199] width 16 height 25
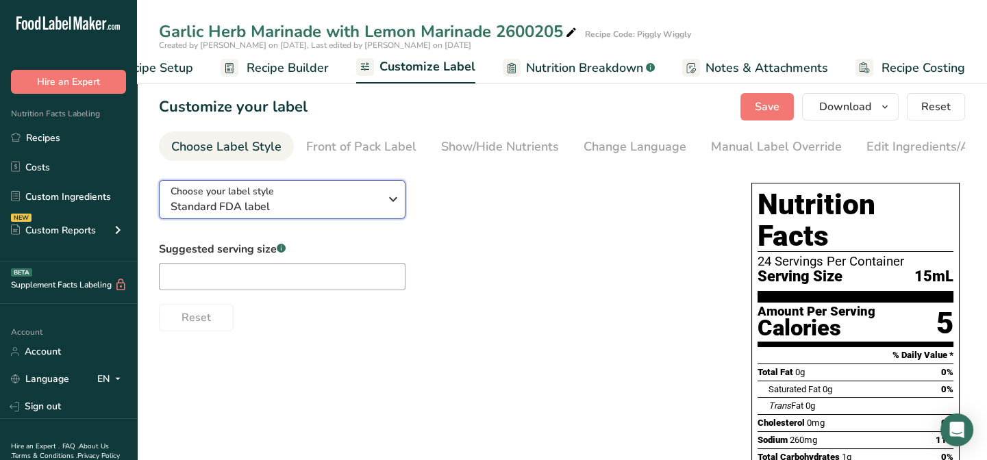
click at [391, 199] on icon "button" at bounding box center [393, 199] width 16 height 25
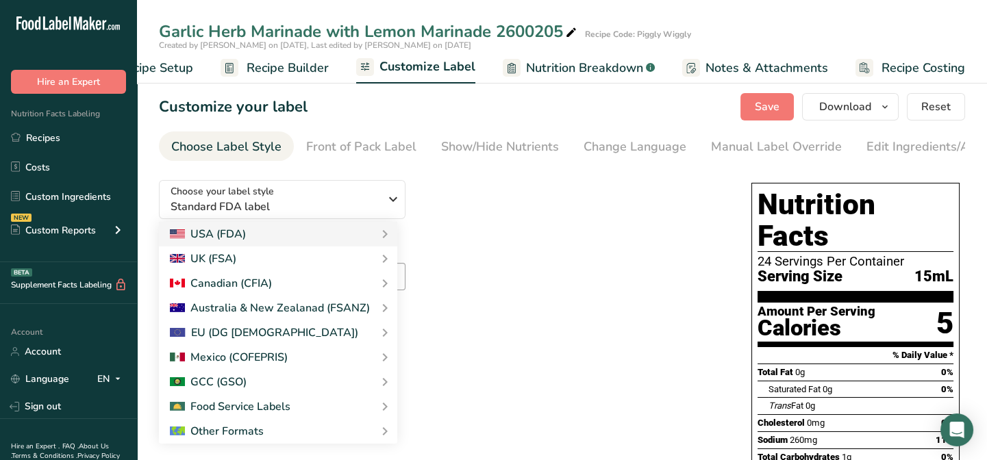
click at [432, 200] on div "Choose your label style Standard FDA label USA (FDA) Standard FDA label Tabular…" at bounding box center [441, 250] width 565 height 162
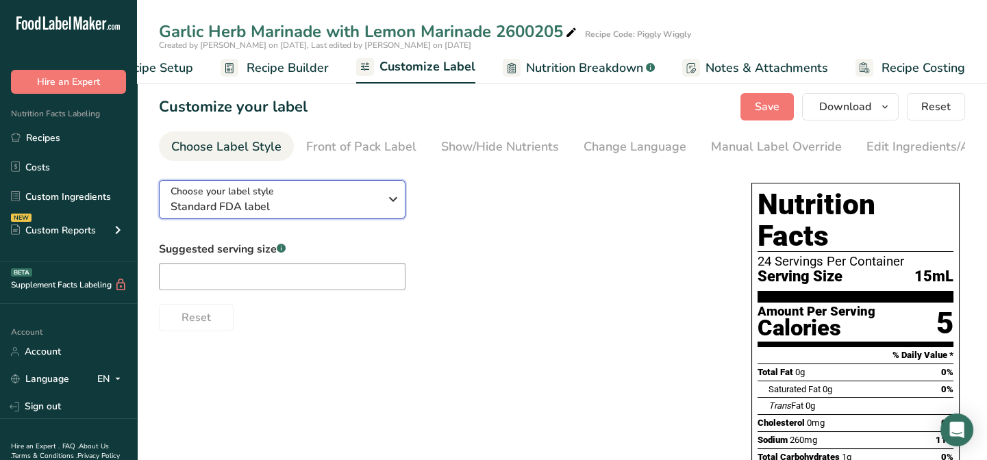
click at [396, 199] on icon "button" at bounding box center [393, 199] width 16 height 25
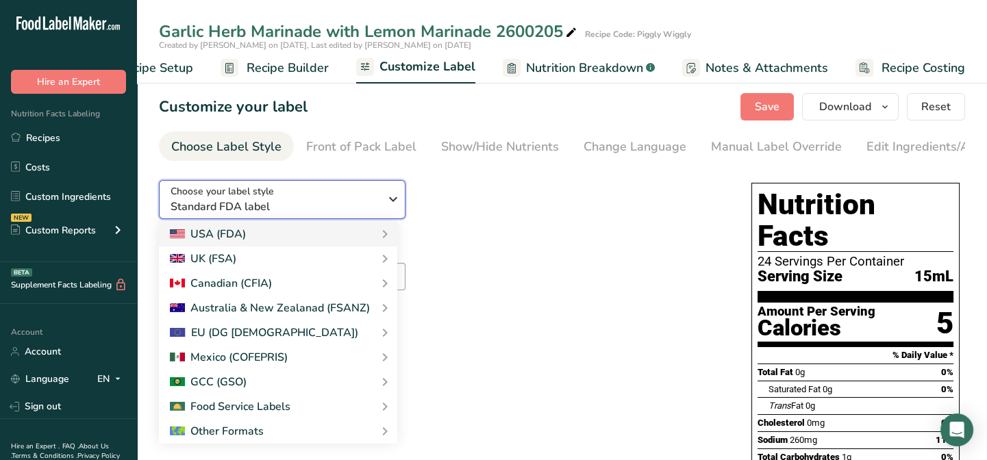
click at [396, 199] on icon "button" at bounding box center [393, 199] width 16 height 25
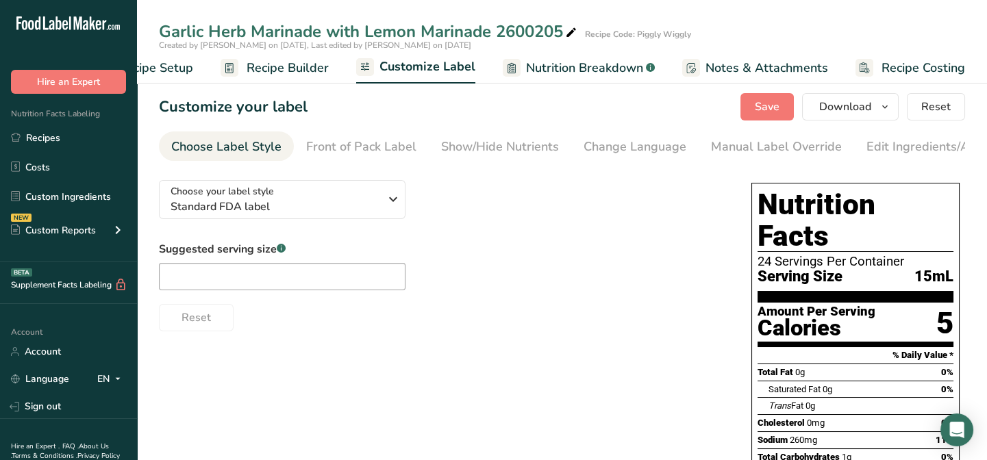
click at [226, 264] on div "Suggested serving size .a-a{fill:#347362;}.b-a{fill:#fff;}" at bounding box center [282, 265] width 247 height 49
click at [209, 285] on input "text" at bounding box center [282, 276] width 247 height 27
type input "1 Tbsp"
click at [482, 263] on div "Suggested serving size .a-a{fill:#347362;}.b-a{fill:#fff;} 1 Tbsp Reset" at bounding box center [441, 286] width 565 height 90
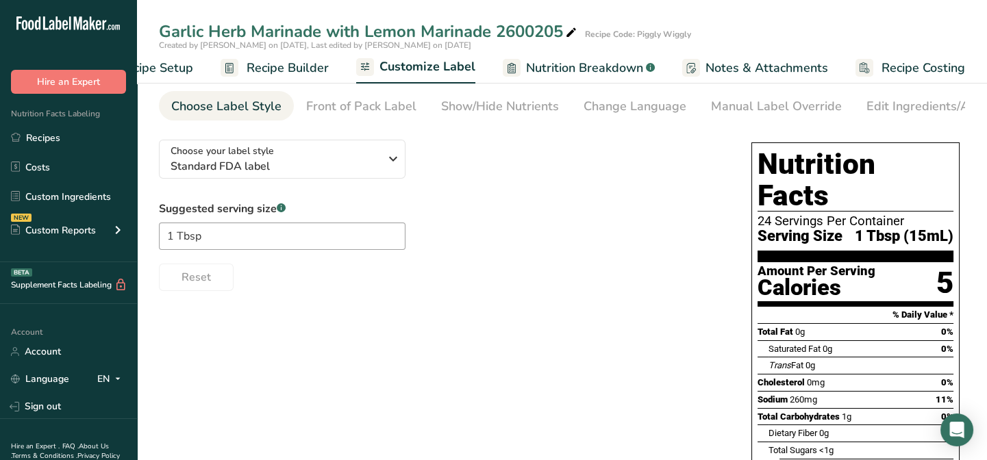
scroll to position [62, 0]
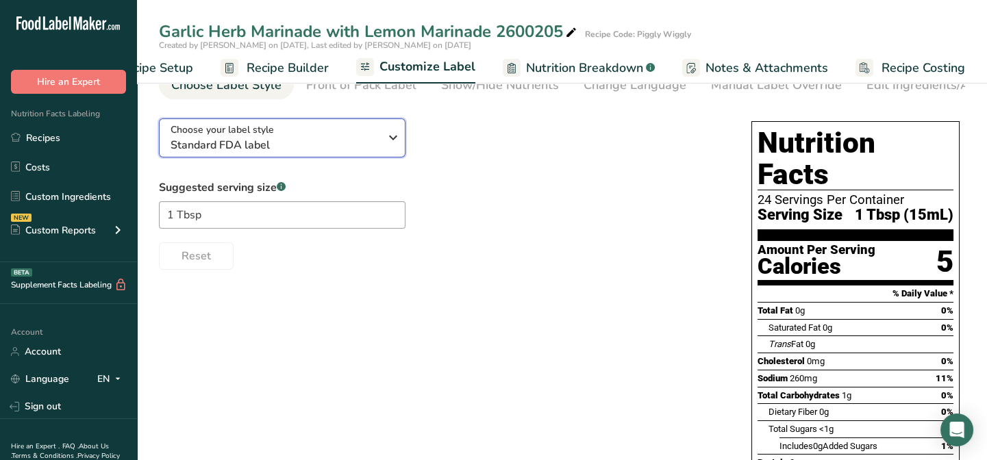
click at [397, 143] on icon "button" at bounding box center [393, 137] width 16 height 25
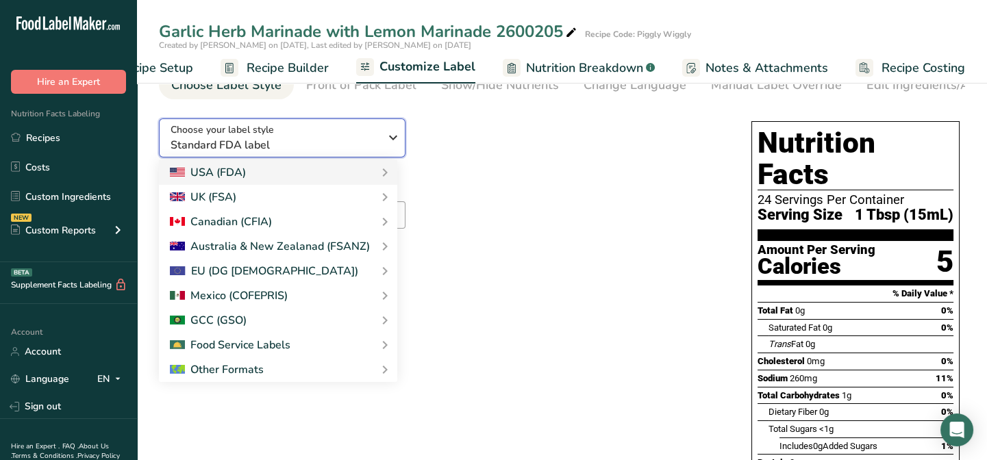
click at [397, 143] on icon "button" at bounding box center [393, 137] width 16 height 25
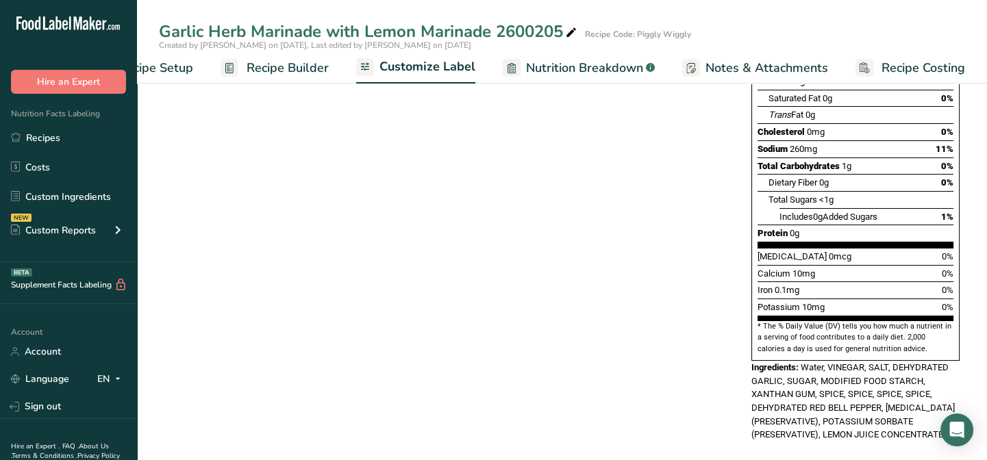
scroll to position [0, 0]
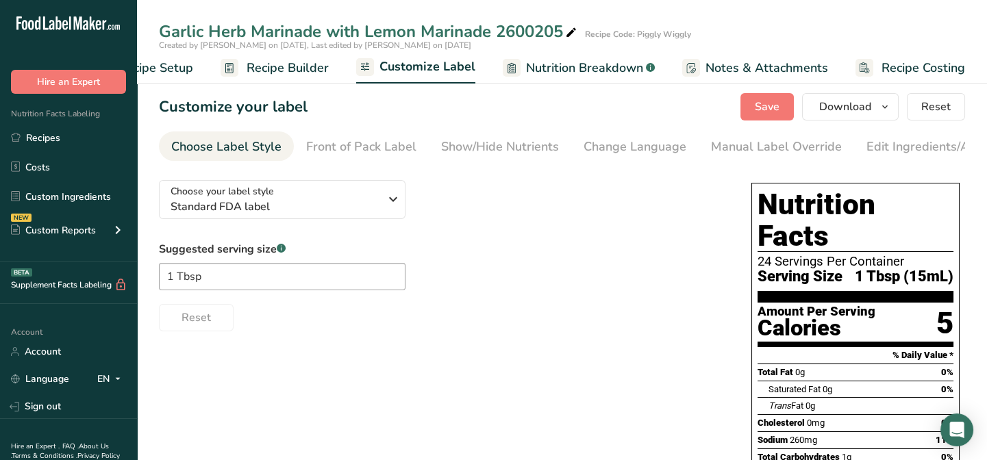
click at [445, 62] on span "Customize Label" at bounding box center [428, 67] width 96 height 18
click at [391, 195] on icon "button" at bounding box center [393, 199] width 16 height 25
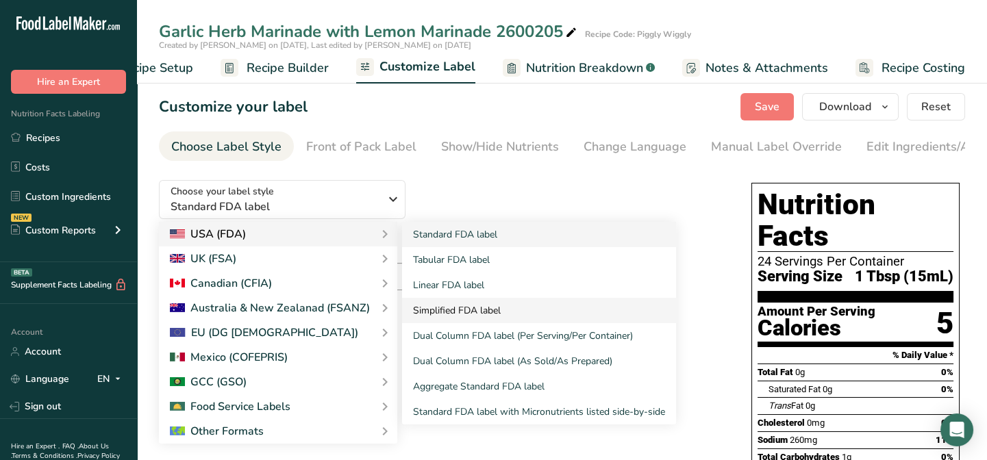
click at [439, 314] on link "Simplified FDA label" at bounding box center [539, 310] width 274 height 25
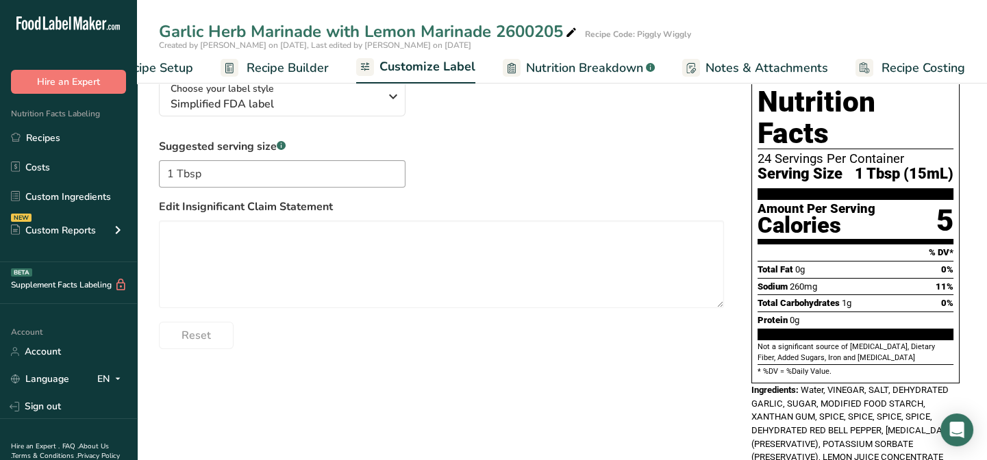
scroll to position [124, 0]
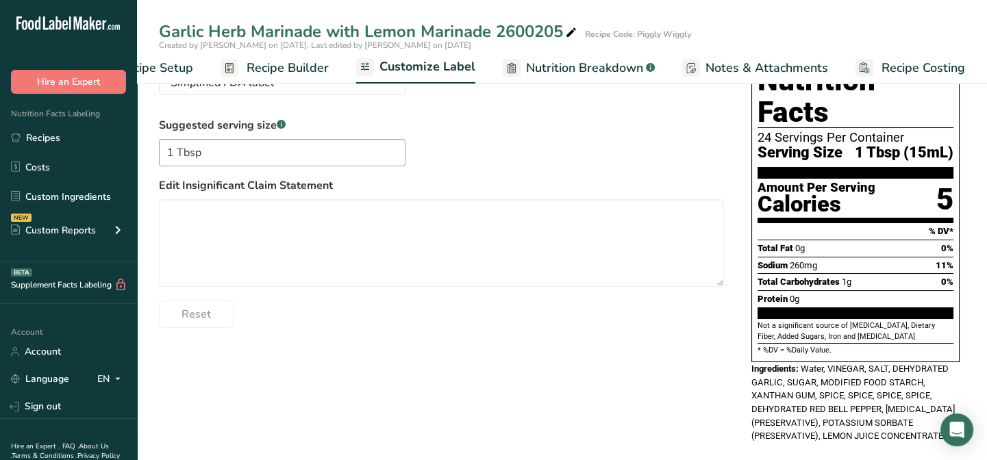
click at [300, 186] on label "Edit Insignificant Claim Statement" at bounding box center [441, 185] width 565 height 16
click at [169, 185] on label "Edit Insignificant Claim Statement" at bounding box center [441, 185] width 565 height 16
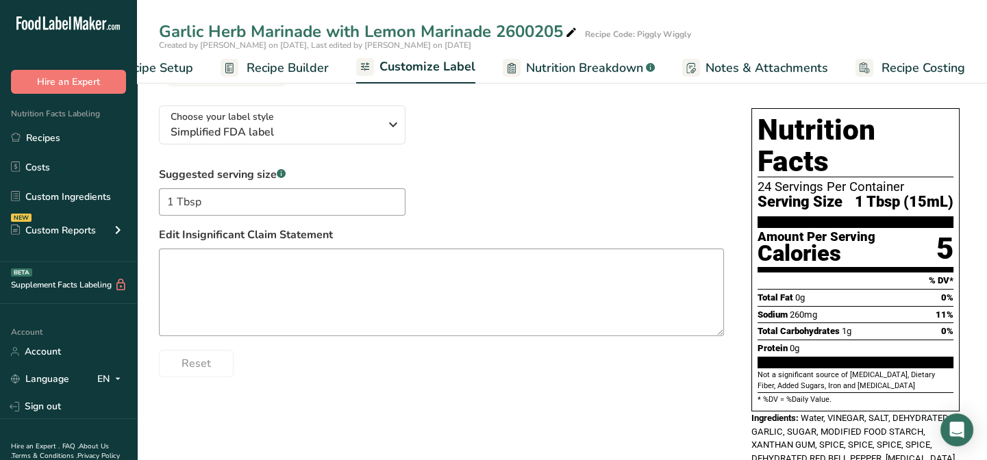
scroll to position [0, 0]
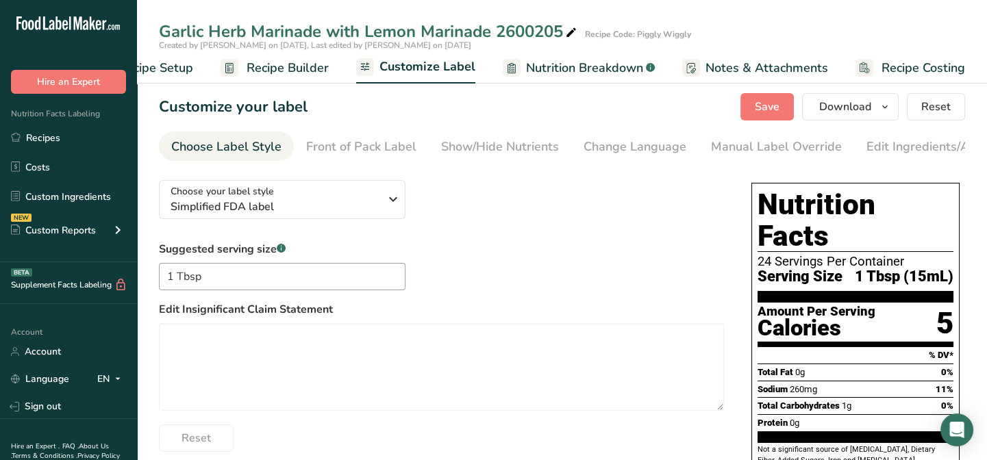
click at [273, 309] on label "Edit Insignificant Claim Statement" at bounding box center [441, 309] width 565 height 16
click at [394, 203] on icon "button" at bounding box center [393, 199] width 16 height 25
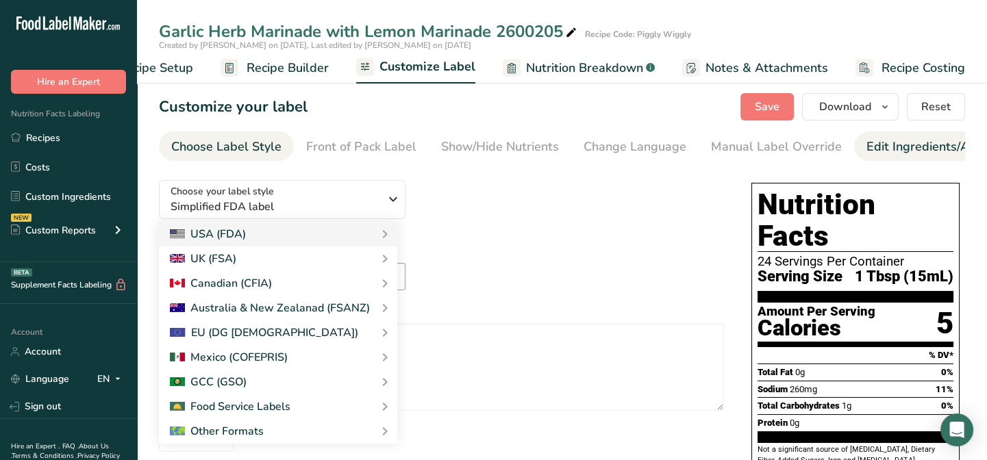
click at [874, 145] on div "Edit Ingredients/Allergens List" at bounding box center [954, 147] width 174 height 18
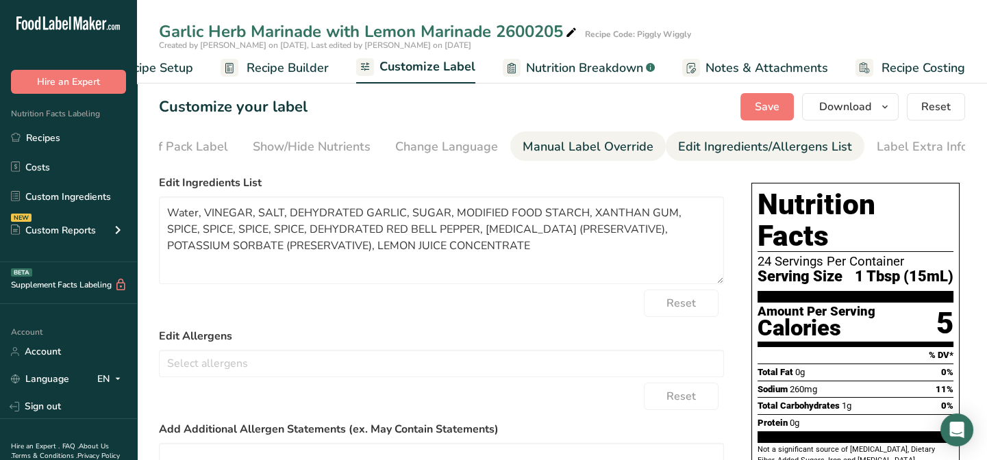
click at [553, 153] on div "Manual Label Override" at bounding box center [588, 147] width 131 height 18
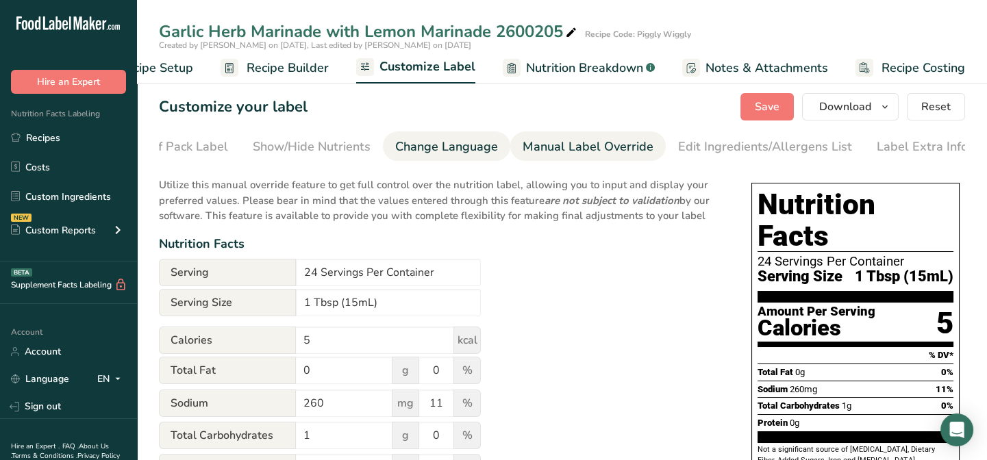
click at [447, 153] on div "Change Language" at bounding box center [446, 147] width 103 height 18
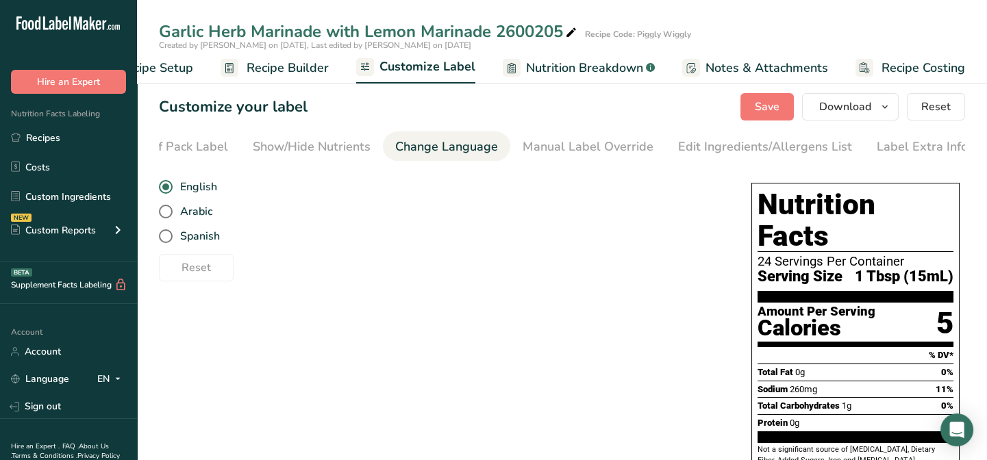
click at [404, 69] on span "Customize Label" at bounding box center [428, 67] width 96 height 18
click at [436, 146] on div "Change Language" at bounding box center [446, 147] width 103 height 18
click at [329, 149] on div "Show/Hide Nutrients" at bounding box center [312, 147] width 118 height 18
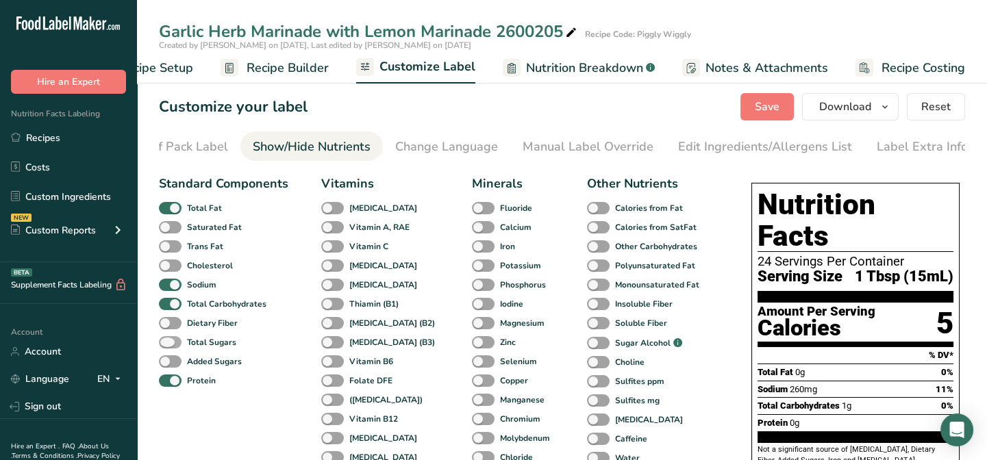
click at [166, 346] on span at bounding box center [170, 342] width 23 height 13
click at [166, 346] on input "Total Sugars" at bounding box center [163, 342] width 9 height 9
checkbox input "true"
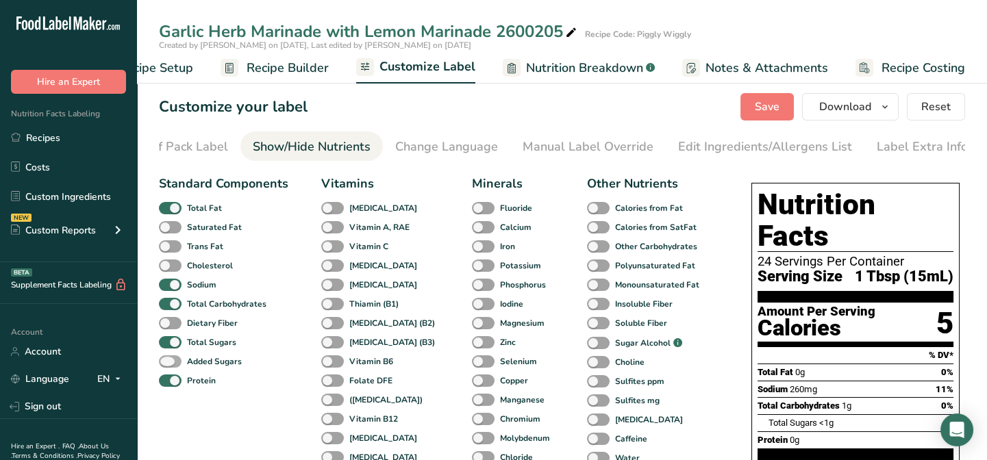
click at [168, 366] on span at bounding box center [170, 362] width 23 height 13
click at [168, 366] on input "Added Sugars" at bounding box center [163, 361] width 9 height 9
checkbox input "true"
click at [390, 75] on span "Customize Label" at bounding box center [428, 67] width 96 height 18
click at [389, 64] on span "Customize Label" at bounding box center [428, 67] width 96 height 18
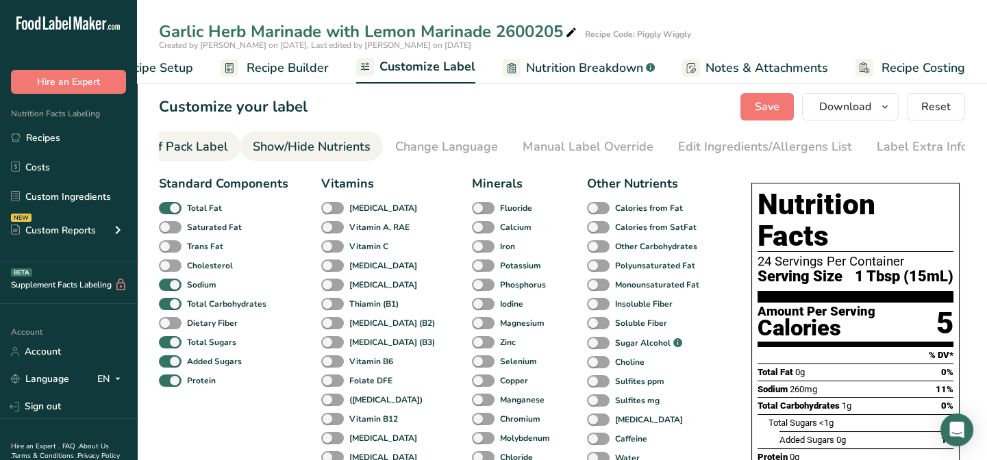
click at [214, 144] on div "Front of Pack Label" at bounding box center [173, 147] width 110 height 18
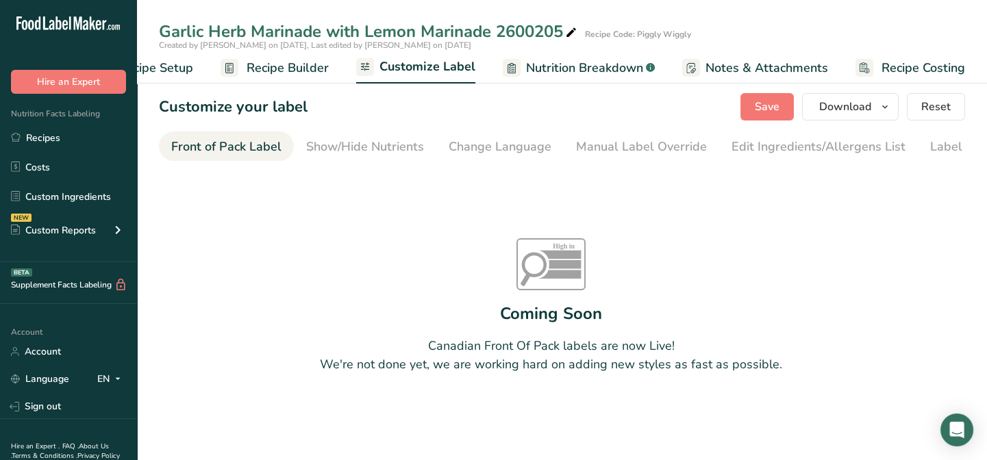
scroll to position [0, 132]
click at [320, 141] on div "Show/Hide Nutrients" at bounding box center [368, 147] width 118 height 18
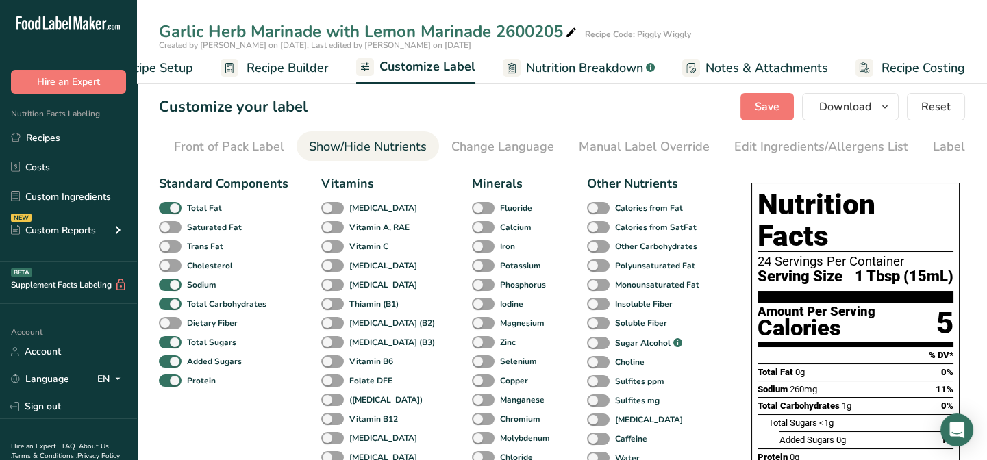
scroll to position [0, 188]
click at [410, 69] on span "Customize Label" at bounding box center [428, 67] width 96 height 18
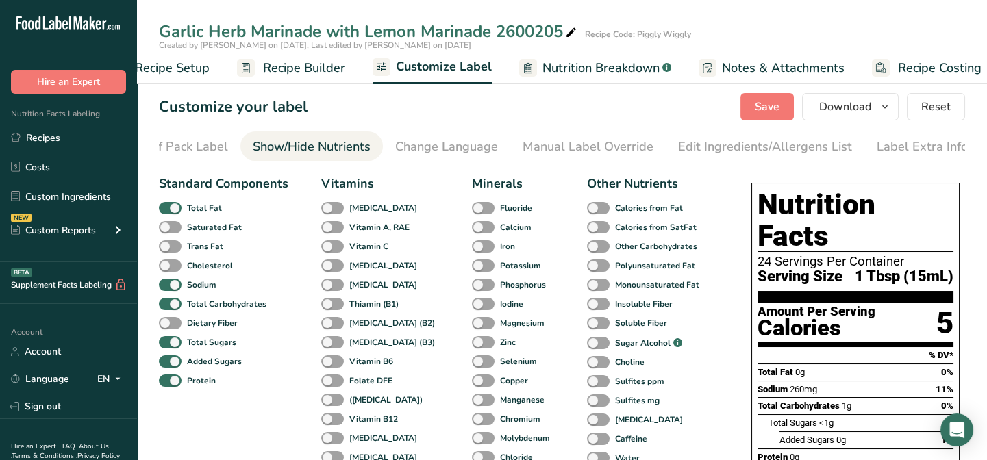
scroll to position [0, 41]
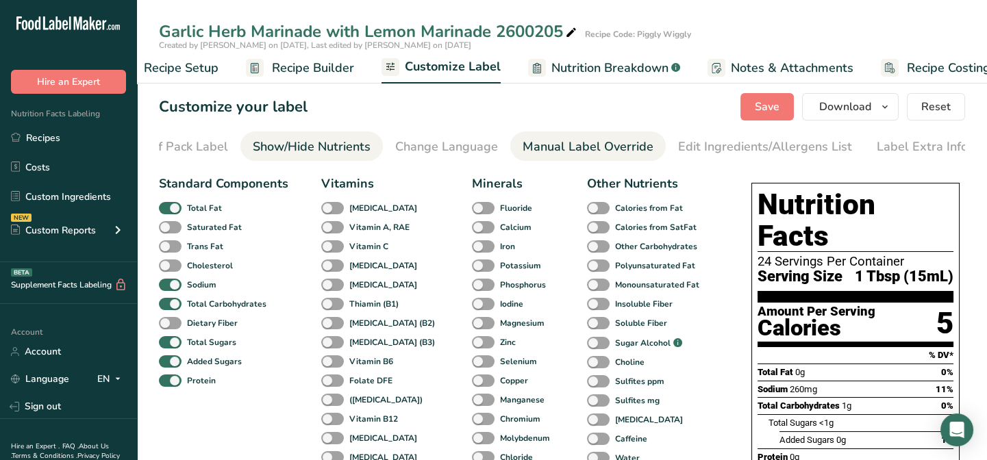
click at [536, 150] on div "Manual Label Override" at bounding box center [588, 147] width 131 height 18
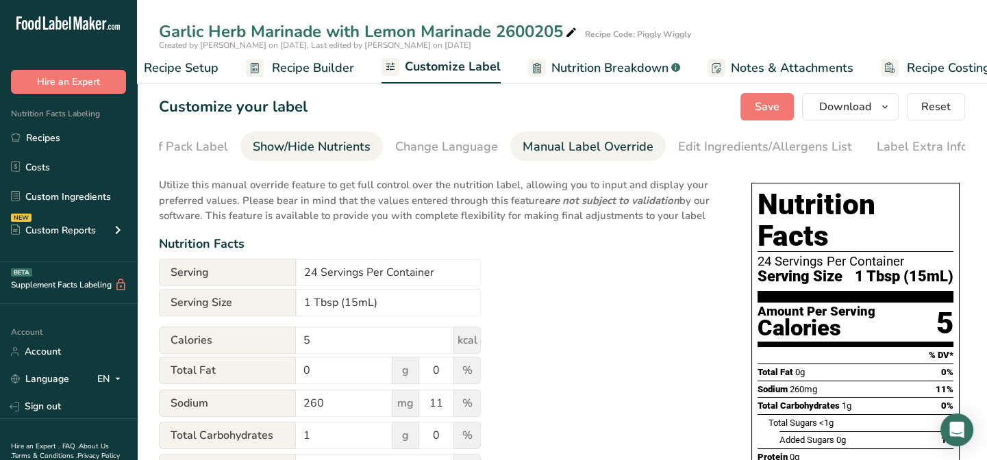
click at [341, 147] on div "Show/Hide Nutrients" at bounding box center [312, 147] width 118 height 18
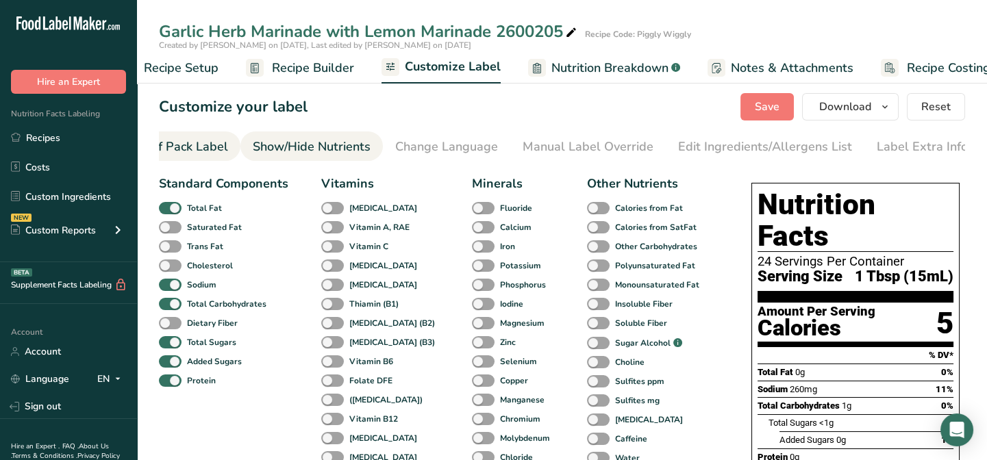
click at [223, 143] on div "Front of Pack Label" at bounding box center [173, 147] width 110 height 18
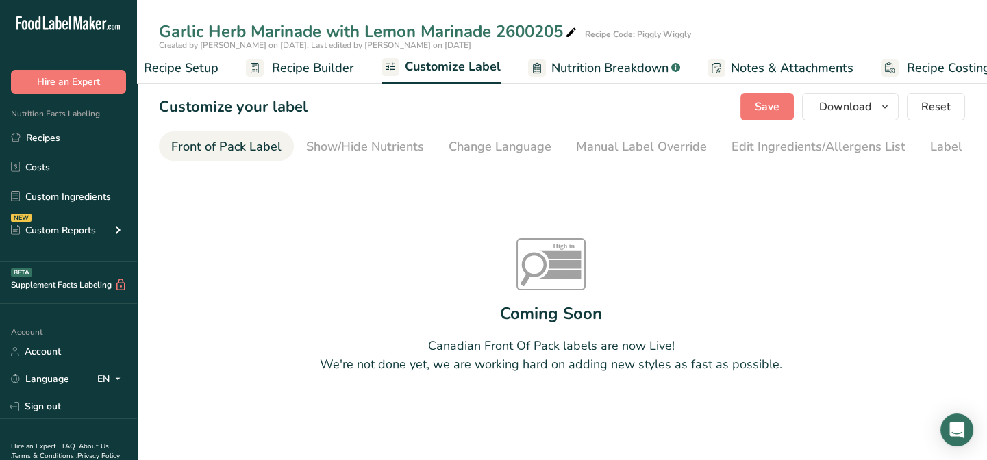
scroll to position [0, 132]
click at [208, 144] on div "Front of Pack Label" at bounding box center [229, 147] width 110 height 18
click at [314, 148] on div "Show/Hide Nutrients" at bounding box center [368, 147] width 118 height 18
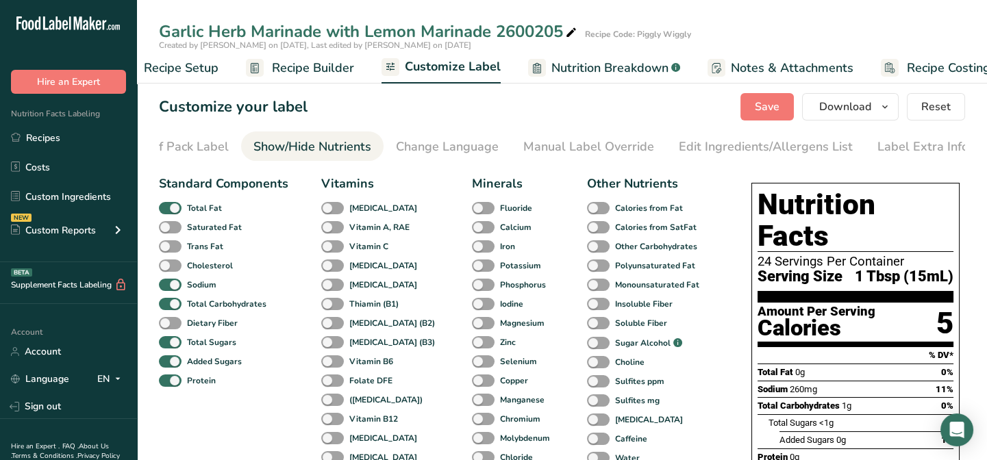
scroll to position [0, 188]
click at [390, 149] on li "Change Language" at bounding box center [446, 146] width 127 height 29
click at [515, 144] on li "Manual Label Override" at bounding box center [588, 146] width 156 height 29
click at [678, 146] on div "Edit Ingredients/Allergens List" at bounding box center [765, 147] width 174 height 18
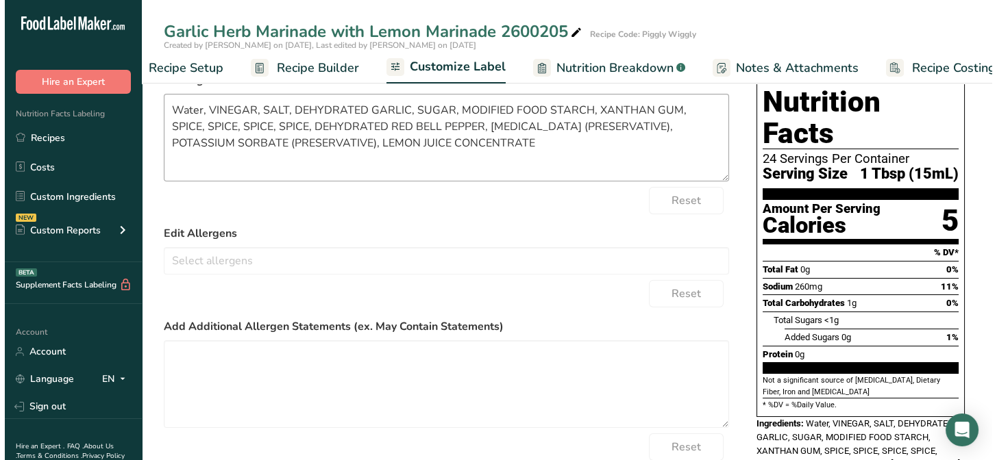
scroll to position [0, 0]
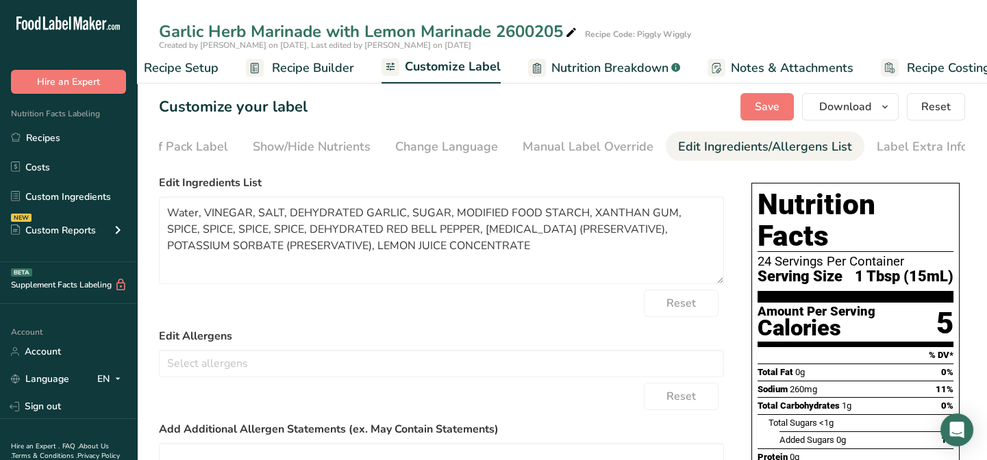
click at [278, 64] on span "Recipe Builder" at bounding box center [313, 68] width 82 height 18
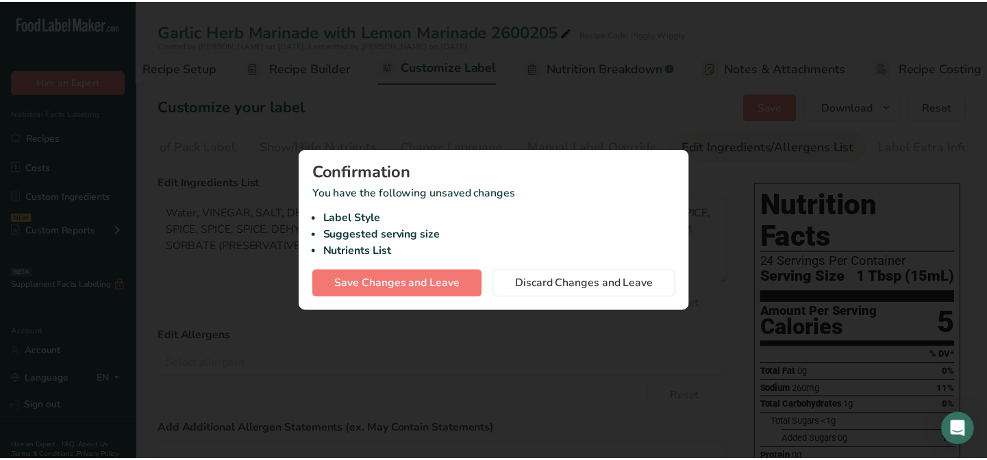
scroll to position [0, 57]
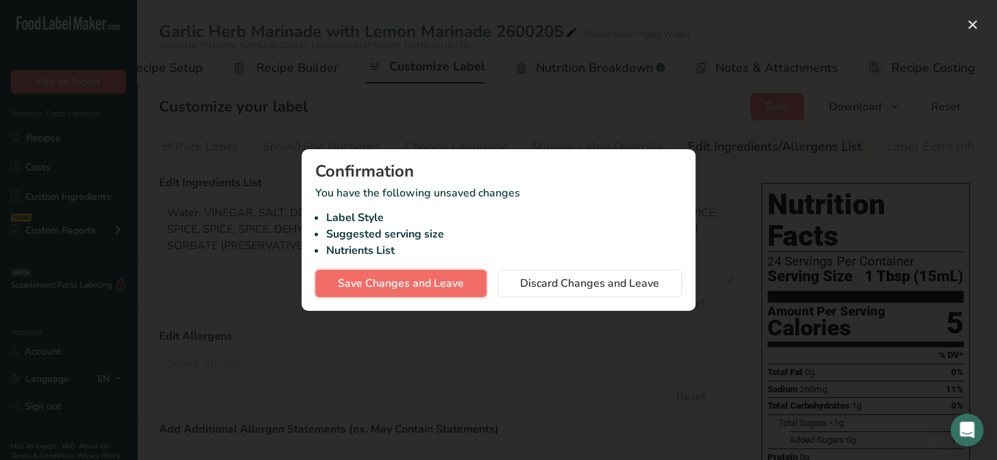
click at [398, 287] on span "Save Changes and Leave" at bounding box center [401, 283] width 126 height 16
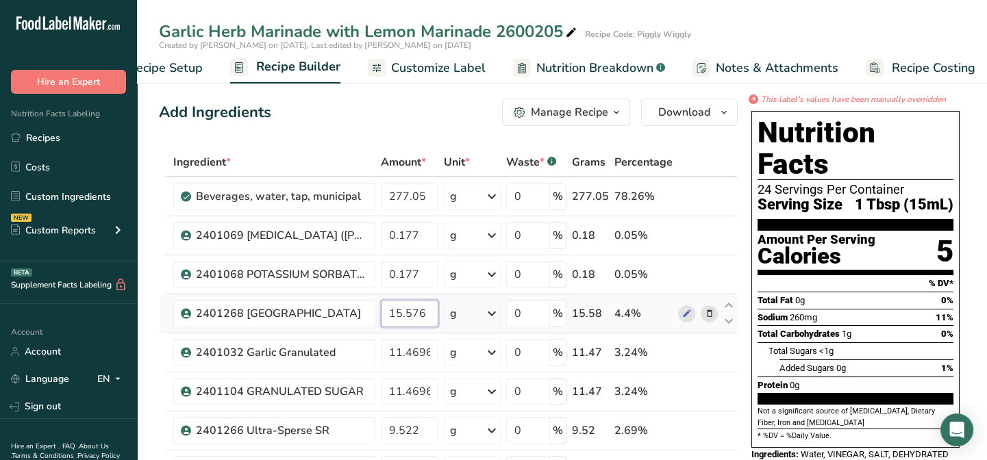
drag, startPoint x: 425, startPoint y: 312, endPoint x: 378, endPoint y: 310, distance: 47.3
click at [380, 310] on td "15.576" at bounding box center [409, 314] width 63 height 39
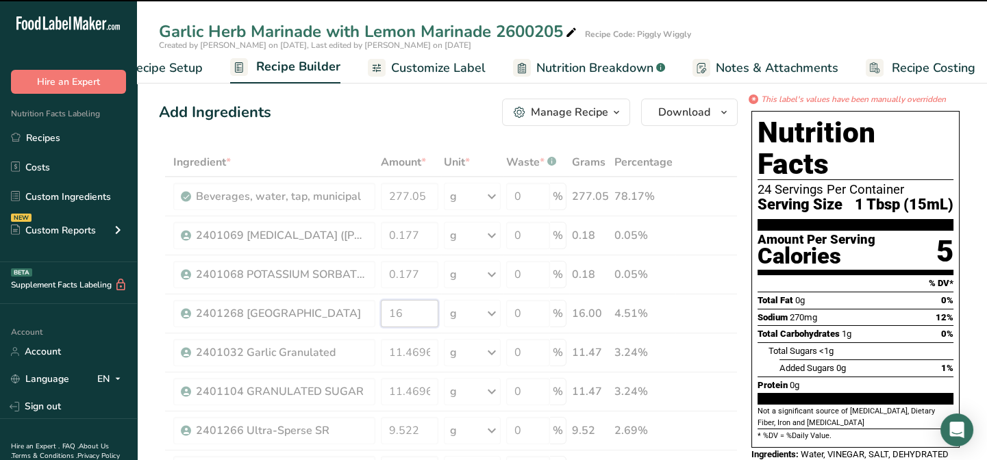
drag, startPoint x: 410, startPoint y: 313, endPoint x: 383, endPoint y: 315, distance: 26.8
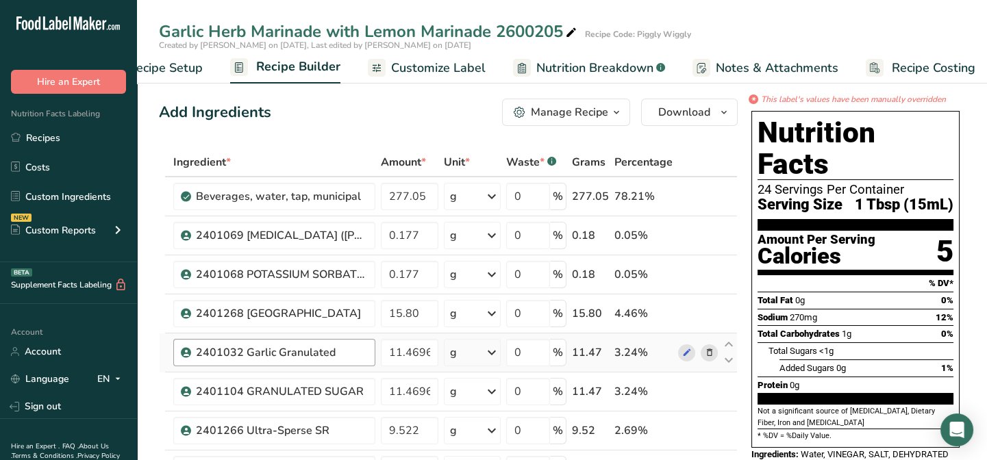
drag, startPoint x: 421, startPoint y: 314, endPoint x: 411, endPoint y: 314, distance: 9.6
click at [411, 314] on input "15.80" at bounding box center [410, 313] width 58 height 27
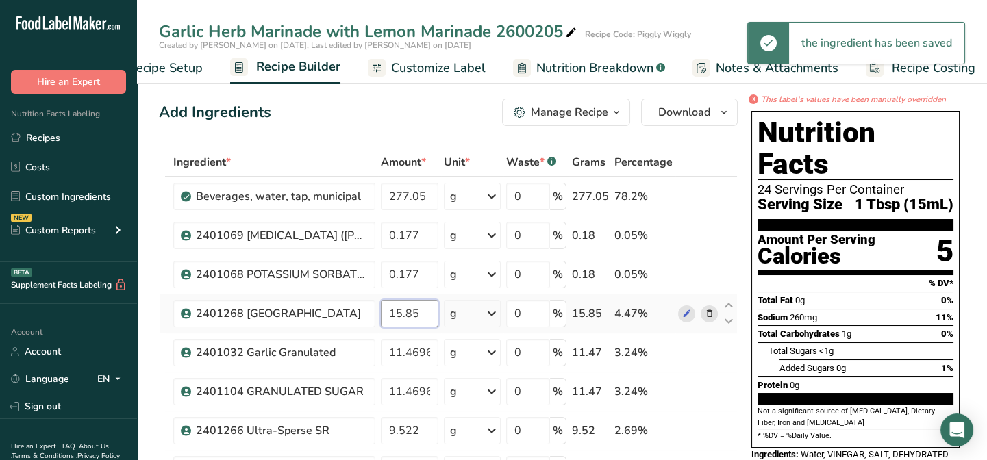
drag, startPoint x: 416, startPoint y: 314, endPoint x: 404, endPoint y: 314, distance: 11.6
click at [404, 314] on input "15.85" at bounding box center [410, 313] width 58 height 27
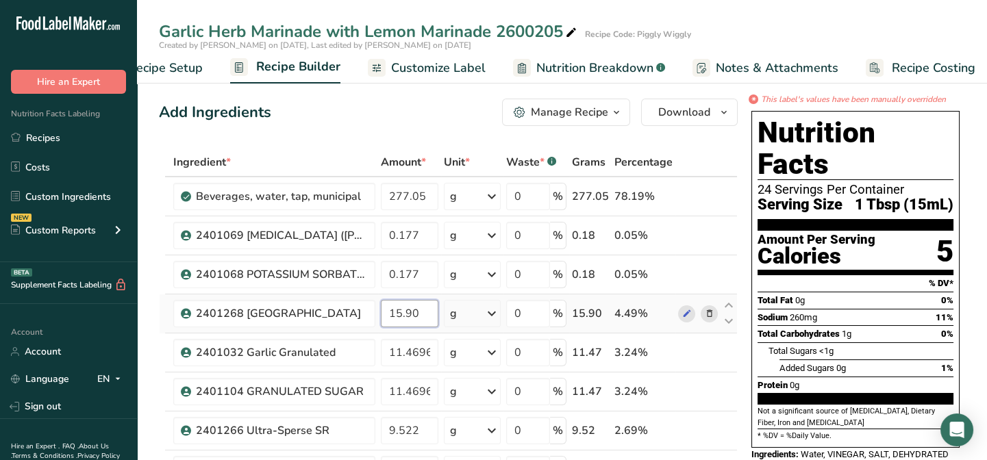
click at [393, 325] on input "15.90" at bounding box center [410, 313] width 58 height 27
drag, startPoint x: 418, startPoint y: 311, endPoint x: 411, endPoint y: 312, distance: 7.0
click at [411, 312] on input "15.90" at bounding box center [410, 313] width 58 height 27
click at [386, 318] on input "15.95" at bounding box center [410, 313] width 58 height 27
click at [412, 310] on input "15.95" at bounding box center [410, 313] width 58 height 27
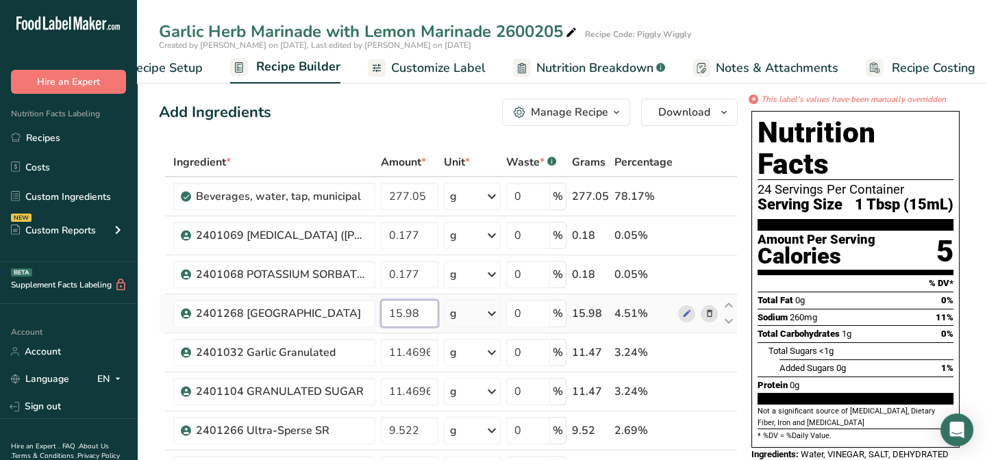
click at [405, 323] on input "15.98" at bounding box center [410, 313] width 58 height 27
click at [411, 312] on input "15.98" at bounding box center [410, 313] width 58 height 27
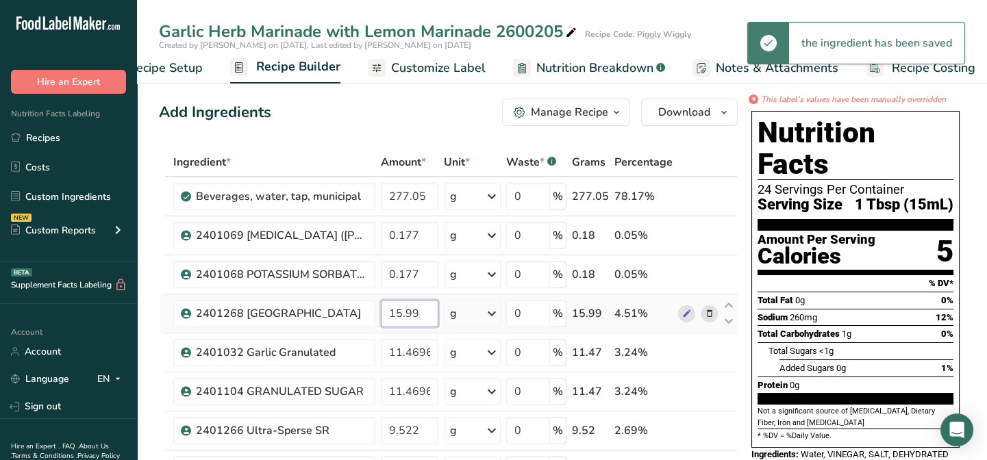
drag, startPoint x: 420, startPoint y: 313, endPoint x: 384, endPoint y: 313, distance: 36.3
click at [384, 313] on input "15.99" at bounding box center [410, 313] width 58 height 27
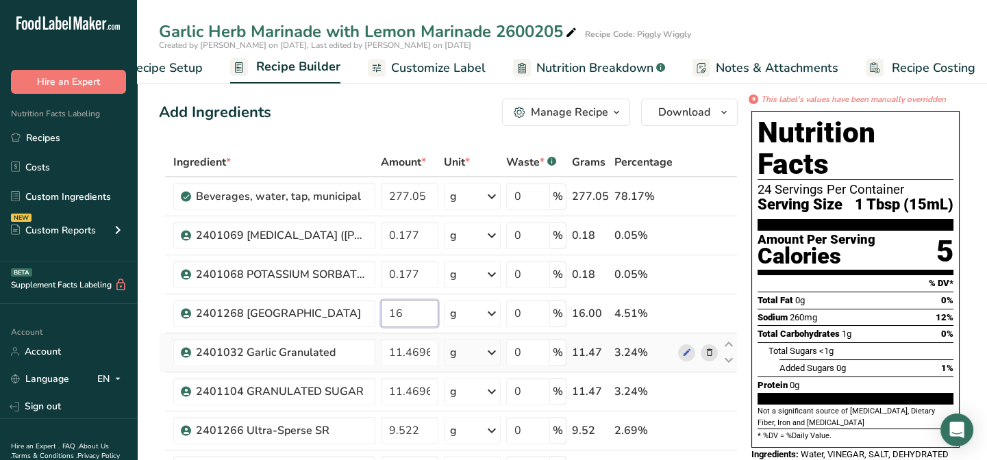
type input "16"
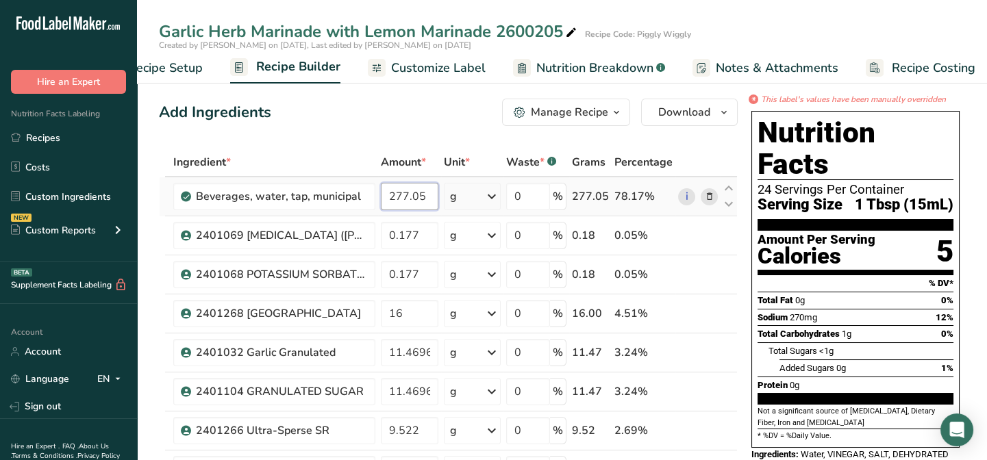
drag, startPoint x: 390, startPoint y: 192, endPoint x: 434, endPoint y: 181, distance: 45.9
click at [434, 181] on td "277.05" at bounding box center [409, 196] width 63 height 39
type input "276.63"
type input "0.176998"
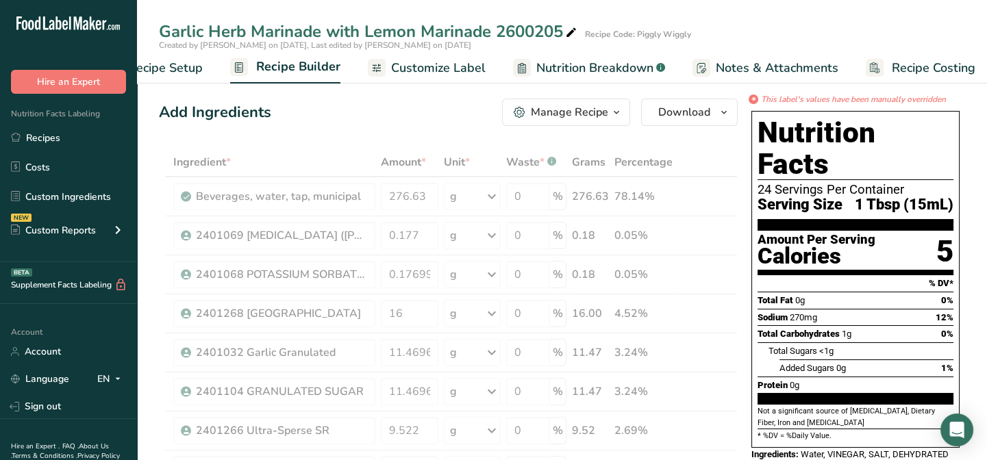
click at [434, 68] on span "Customize Label" at bounding box center [438, 68] width 95 height 18
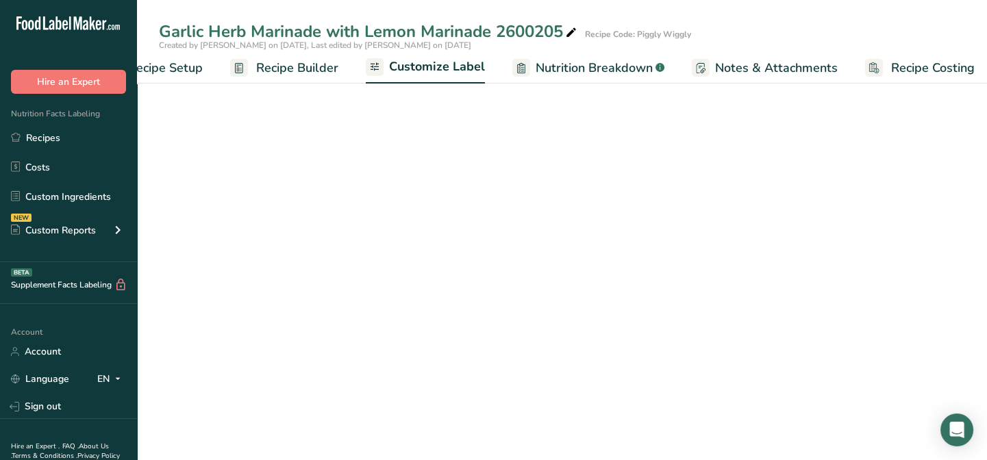
scroll to position [0, 66]
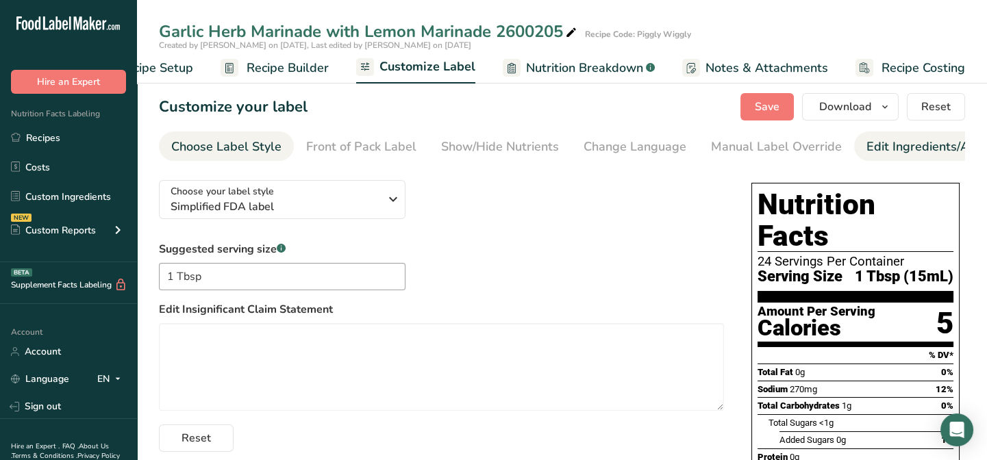
click at [872, 145] on div "Edit Ingredients/Allergens List" at bounding box center [954, 147] width 174 height 18
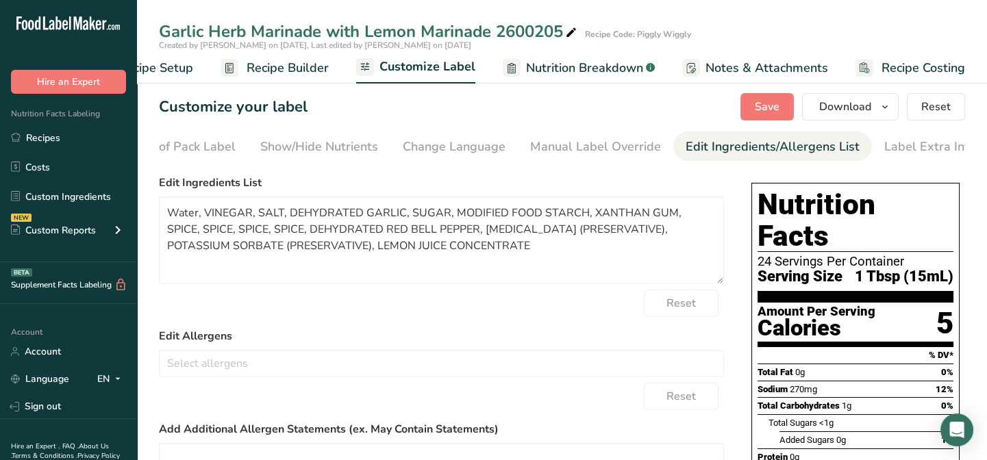
scroll to position [0, 188]
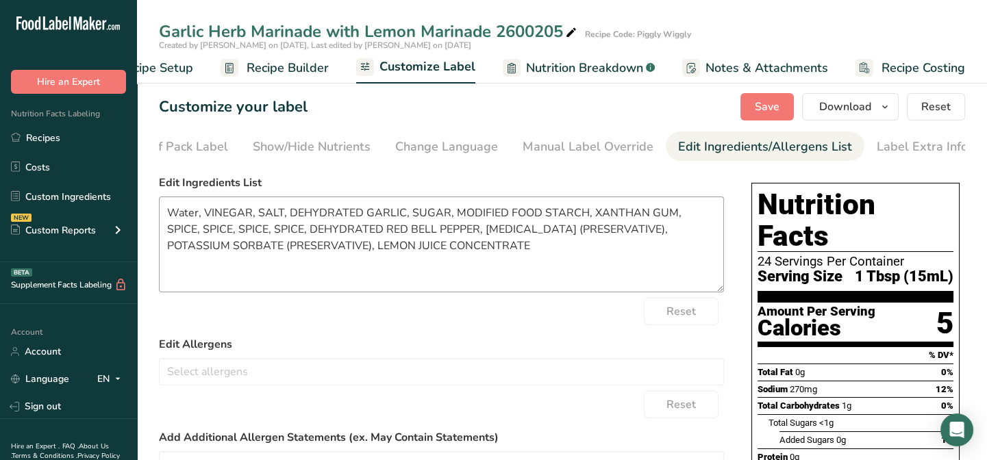
drag, startPoint x: 717, startPoint y: 284, endPoint x: 717, endPoint y: 293, distance: 8.2
click at [717, 293] on textarea "Water, VINEGAR, SALT, DEHYDRATED GARLIC, SUGAR, MODIFIED FOOD STARCH, XANTHAN G…" at bounding box center [441, 245] width 565 height 96
click at [197, 217] on textarea "Water, VINEGAR, SALT, DEHYDRATED GARLIC, SUGAR, MODIFIED FOOD STARCH, XANTHAN G…" at bounding box center [441, 245] width 565 height 96
click at [213, 212] on textarea "WATER, VINEGAR, SALT, DEHYDRATED GARLIC, SUGAR, MODIFIED FOOD STARCH, XANTHAN G…" at bounding box center [441, 245] width 565 height 96
click at [654, 212] on textarea "WATER, DISTILLED VINEGAR, SALT, DEHYDRATED GARLIC, SUGAR, MODIFIED FOOD STARCH,…" at bounding box center [441, 245] width 565 height 96
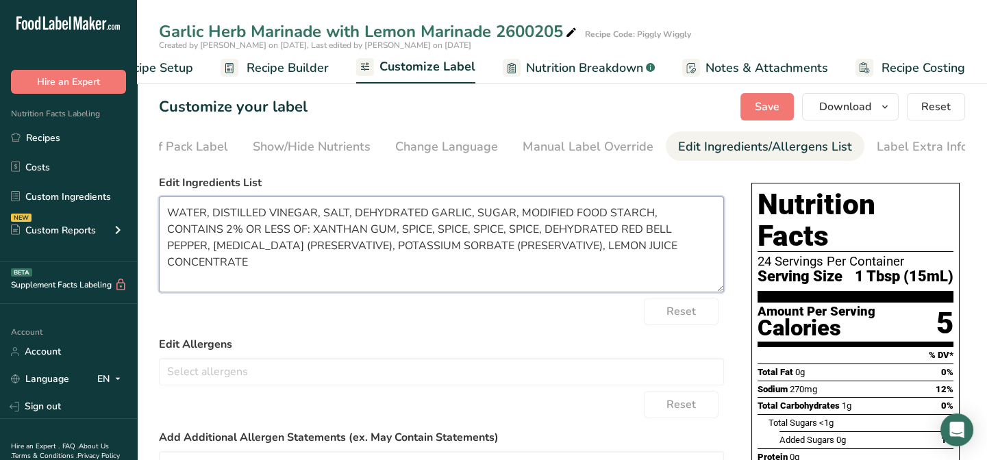
drag, startPoint x: 678, startPoint y: 249, endPoint x: 532, endPoint y: 260, distance: 147.1
click at [530, 260] on textarea "WATER, DISTILLED VINEGAR, SALT, DEHYDRATED GARLIC, SUGAR, MODIFIED FOOD STARCH,…" at bounding box center [441, 245] width 565 height 96
drag, startPoint x: 549, startPoint y: 254, endPoint x: 576, endPoint y: 253, distance: 26.8
click at [549, 254] on textarea "WATER, DISTILLED VINEGAR, SALT, DEHYDRATED GARLIC, SUGAR, MODIFIED FOOD STARCH,…" at bounding box center [441, 245] width 565 height 96
click at [687, 258] on textarea "WATER, DISTILLED VINEGAR, SALT, DEHYDRATED GARLIC, SUGAR, MODIFIED FOOD STARCH,…" at bounding box center [441, 245] width 565 height 96
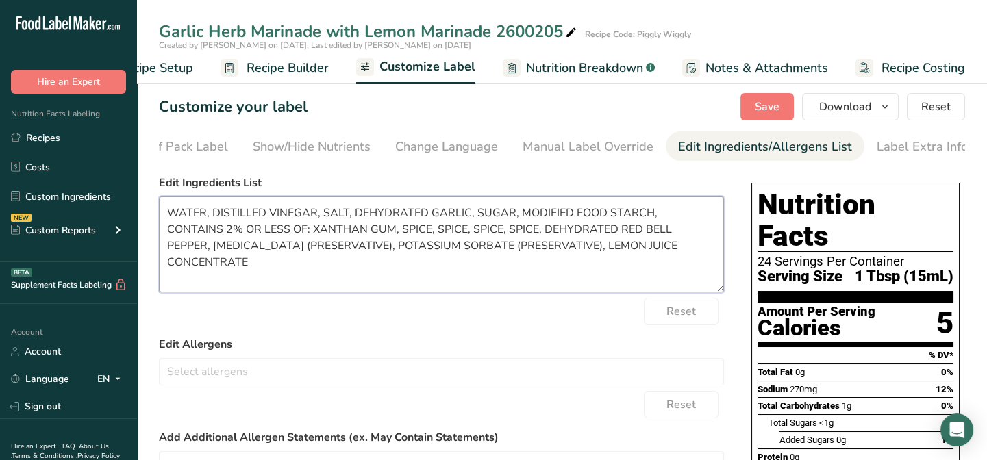
click at [678, 250] on textarea "WATER, DISTILLED VINEGAR, SALT, DEHYDRATED GARLIC, SUGAR, MODIFIED FOOD STARCH,…" at bounding box center [441, 245] width 565 height 96
drag, startPoint x: 679, startPoint y: 248, endPoint x: 525, endPoint y: 254, distance: 154.3
click at [525, 254] on textarea "WATER, DISTILLED VINEGAR, SALT, DEHYDRATED GARLIC, SUGAR, MODIFIED FOOD STARCH,…" at bounding box center [441, 245] width 565 height 96
click at [254, 233] on textarea "WATER, DISTILLED VINEGAR, SALT, DEHYDRATED GARLIC, SUGAR, MODIFIED FOOD STARCH,…" at bounding box center [441, 245] width 565 height 96
paste textarea "LEMON JUICE CONCENTRATE"
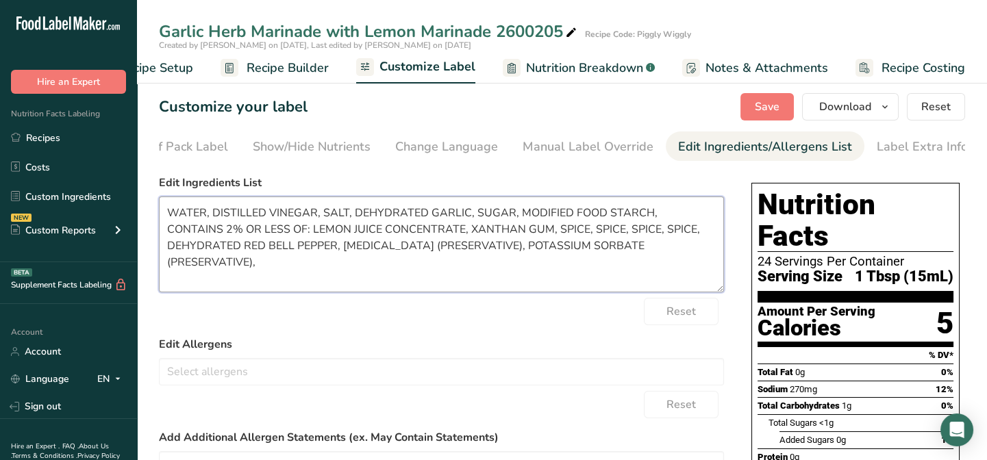
drag, startPoint x: 530, startPoint y: 233, endPoint x: 501, endPoint y: 236, distance: 29.7
click at [501, 236] on textarea "WATER, DISTILLED VINEGAR, SALT, DEHYDRATED GARLIC, SUGAR, MODIFIED FOOD STARCH,…" at bounding box center [441, 245] width 565 height 96
click at [412, 233] on textarea "WATER, DISTILLED VINEGAR, SALT, DEHYDRATED GARLIC, SUGAR, MODIFIED FOOD STARCH,…" at bounding box center [441, 245] width 565 height 96
paste textarea "SPICE,"
click at [438, 232] on textarea "WATER, DISTILLED VINEGAR, SALT, DEHYDRATED GARLIC, SUGAR, MODIFIED FOOD STARCH,…" at bounding box center [441, 245] width 565 height 96
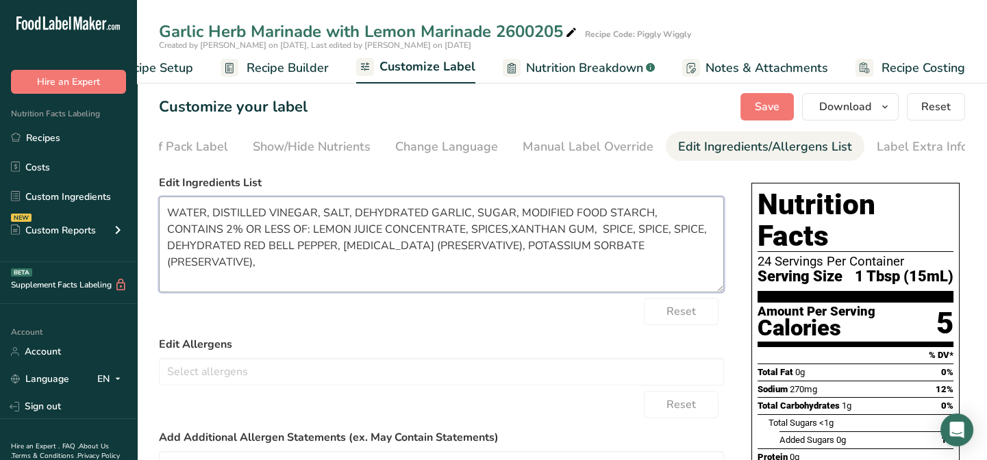
click at [451, 234] on textarea "WATER, DISTILLED VINEGAR, SALT, DEHYDRATED GARLIC, SUGAR, MODIFIED FOOD STARCH,…" at bounding box center [441, 245] width 565 height 96
click at [540, 233] on textarea "WATER, DISTILLED VINEGAR, SALT, DEHYDRATED GARLIC, SUGAR, MODIFIED FOOD STARCH,…" at bounding box center [441, 245] width 565 height 96
drag, startPoint x: 543, startPoint y: 232, endPoint x: 643, endPoint y: 232, distance: 100.0
click at [643, 232] on textarea "WATER, DISTILLED VINEGAR, SALT, DEHYDRATED GARLIC, SUGAR, MODIFIED FOOD STARCH,…" at bounding box center [441, 245] width 565 height 96
drag, startPoint x: 339, startPoint y: 250, endPoint x: 168, endPoint y: 242, distance: 171.5
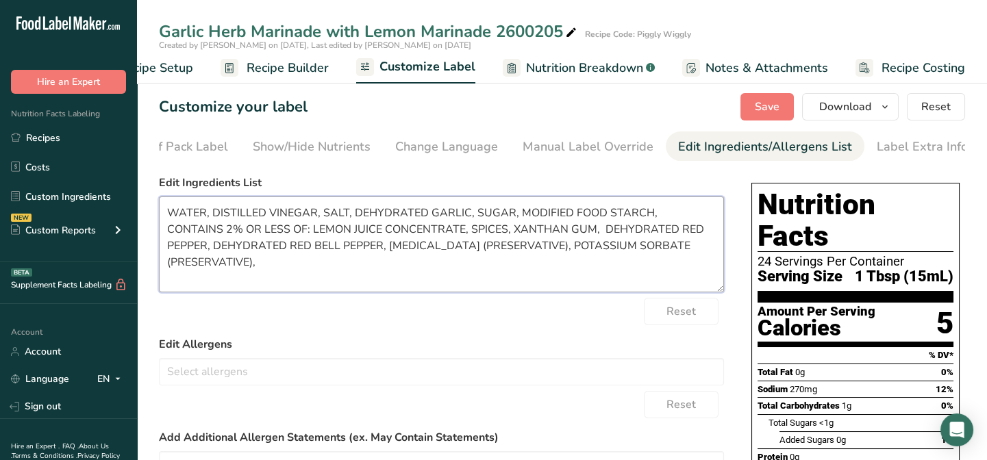
click at [168, 242] on textarea "WATER, DISTILLED VINEGAR, SALT, DEHYDRATED GARLIC, SUGAR, MODIFIED FOOD STARCH,…" at bounding box center [441, 245] width 565 height 96
click at [364, 247] on textarea "WATER, DISTILLED VINEGAR, SALT, DEHYDRATED GARLIC, SUGAR, MODIFIED FOOD STARCH,…" at bounding box center [441, 245] width 565 height 96
click at [499, 247] on textarea "WATER, DISTILLED VINEGAR, SALT, DEHYDRATED GARLIC, SUGAR, MODIFIED FOOD STARCH,…" at bounding box center [441, 245] width 565 height 96
click at [519, 253] on textarea "WATER, DISTILLED VINEGAR, SALT, DEHYDRATED GARLIC, SUGAR, MODIFIED FOOD STARCH,…" at bounding box center [441, 245] width 565 height 96
type textarea "WATER, DISTILLED VINEGAR, SALT, DEHYDRATED GARLIC, SUGAR, MODIFIED FOOD STARCH,…"
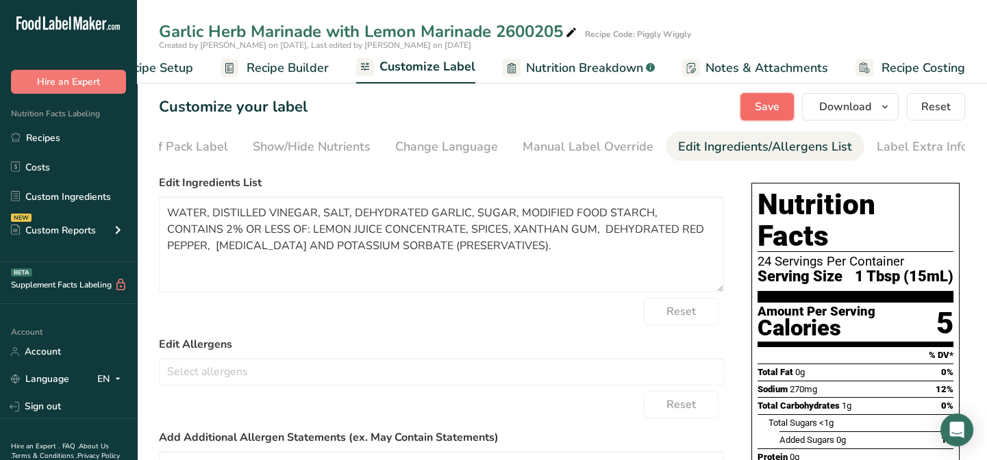
click at [789, 115] on button "Save" at bounding box center [767, 106] width 53 height 27
click at [764, 103] on span "Save" at bounding box center [767, 107] width 25 height 16
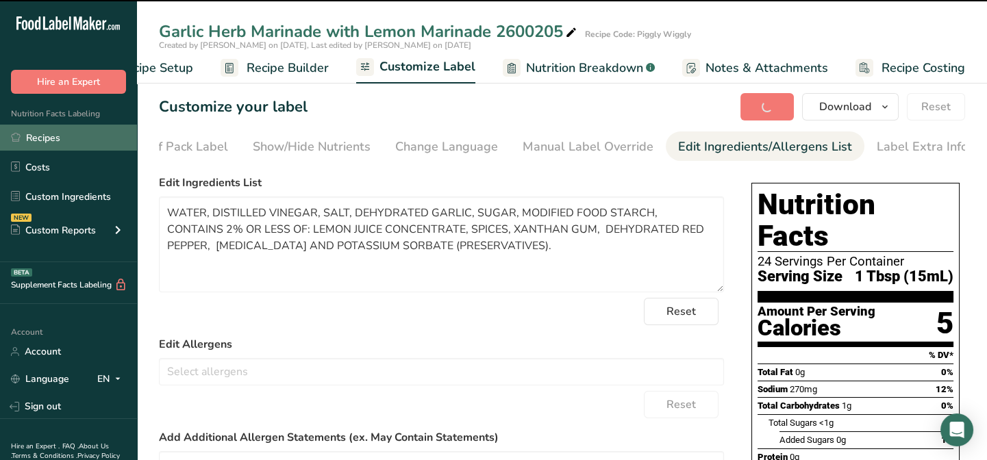
click at [32, 138] on link "Recipes" at bounding box center [68, 138] width 137 height 26
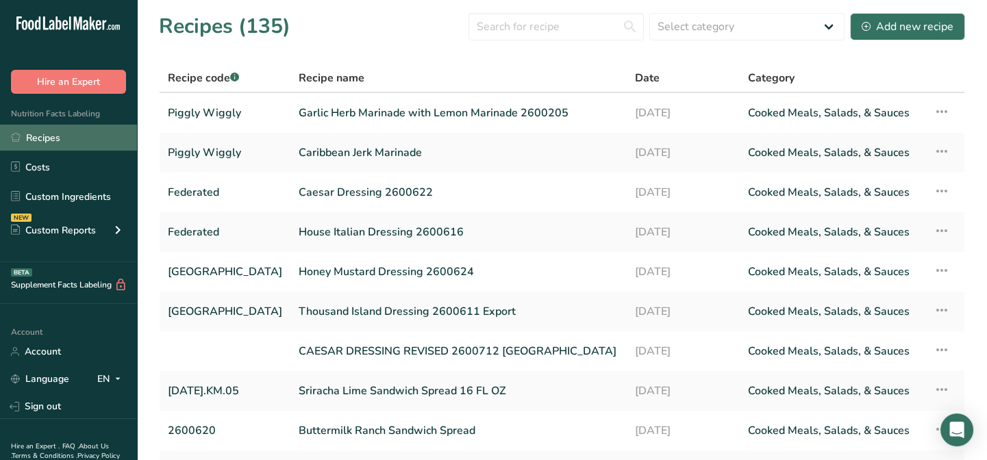
click at [45, 137] on link "Recipes" at bounding box center [68, 138] width 137 height 26
click at [495, 33] on input "text" at bounding box center [556, 26] width 175 height 27
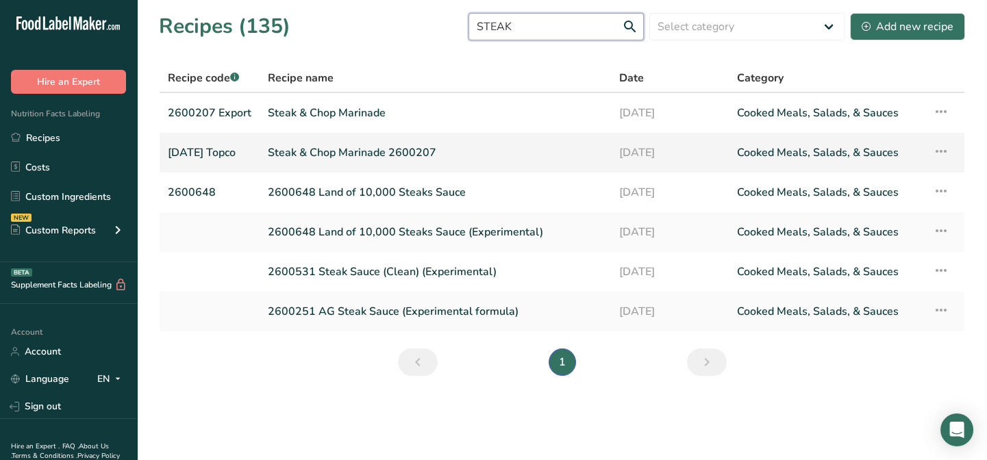
type input "STEAK"
click at [364, 155] on link "Steak & Chop Marinade 2600207" at bounding box center [435, 152] width 335 height 29
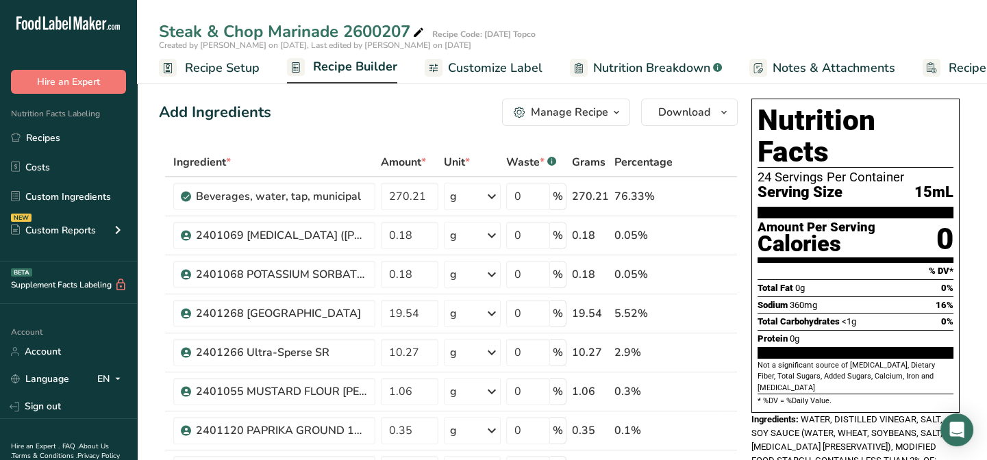
click at [382, 67] on span "Recipe Builder" at bounding box center [355, 67] width 84 height 18
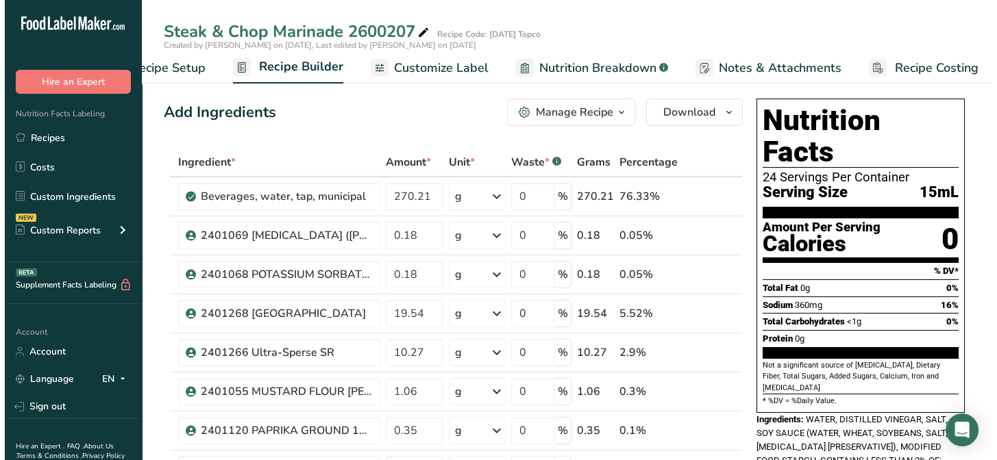
scroll to position [0, 66]
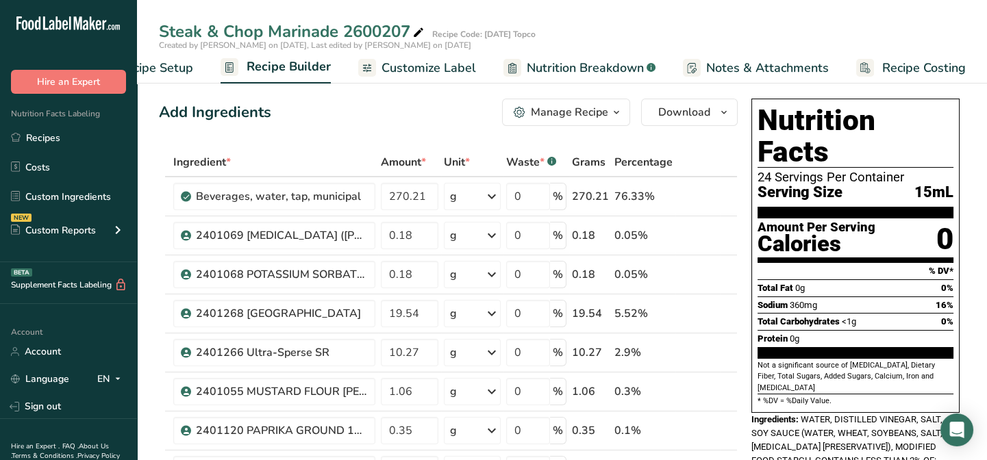
click at [606, 110] on div "Manage Recipe" at bounding box center [569, 112] width 77 height 16
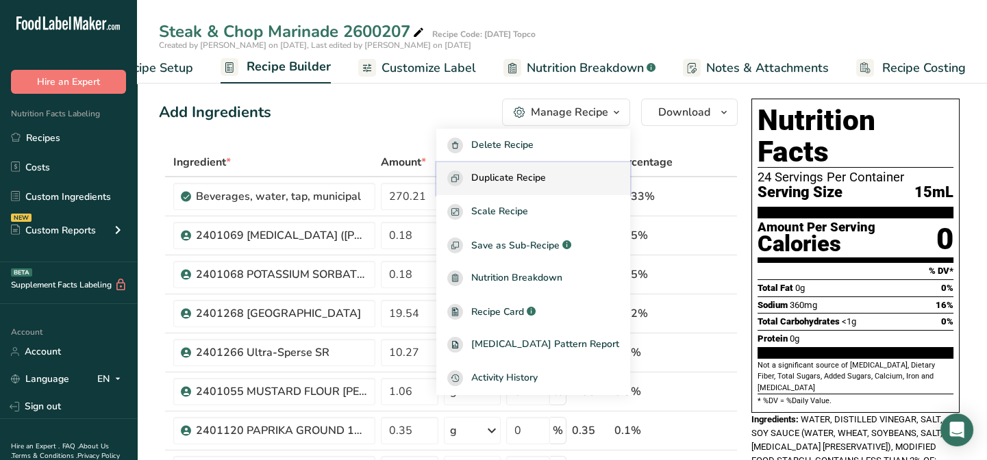
click at [546, 182] on span "Duplicate Recipe" at bounding box center [508, 179] width 75 height 16
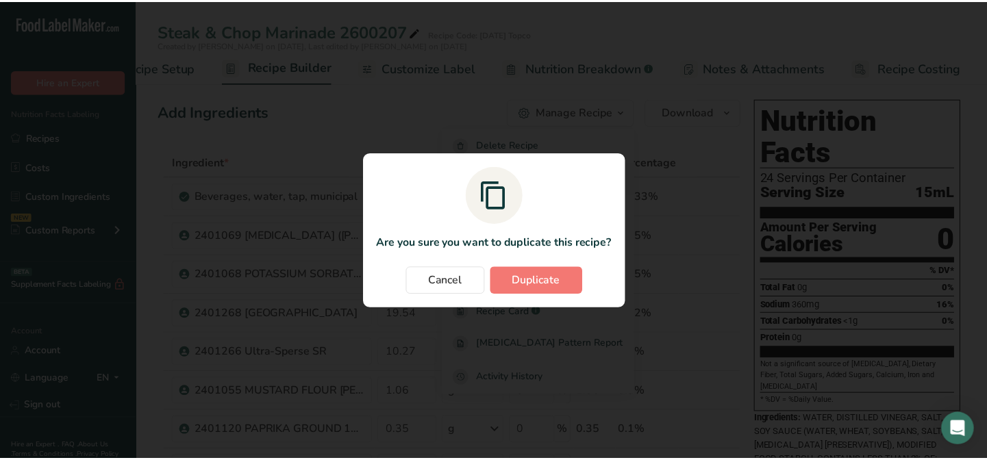
scroll to position [0, 57]
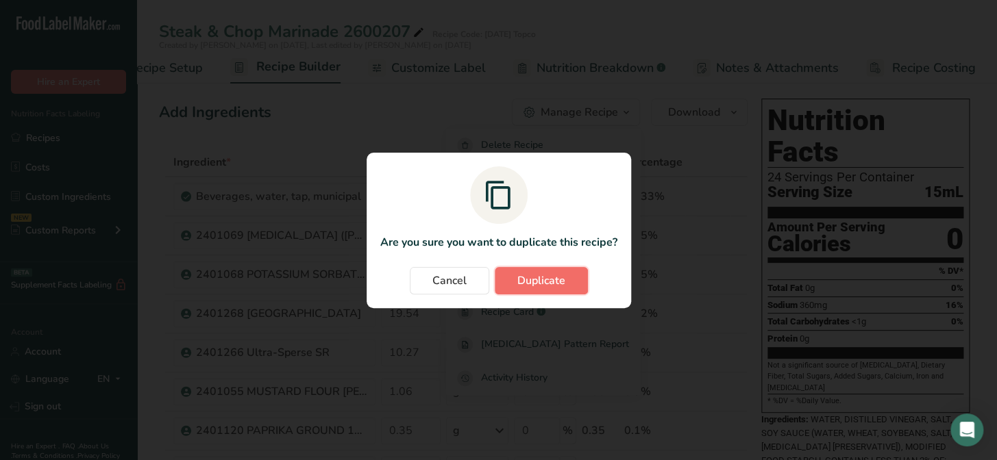
click at [536, 273] on span "Duplicate" at bounding box center [541, 281] width 48 height 16
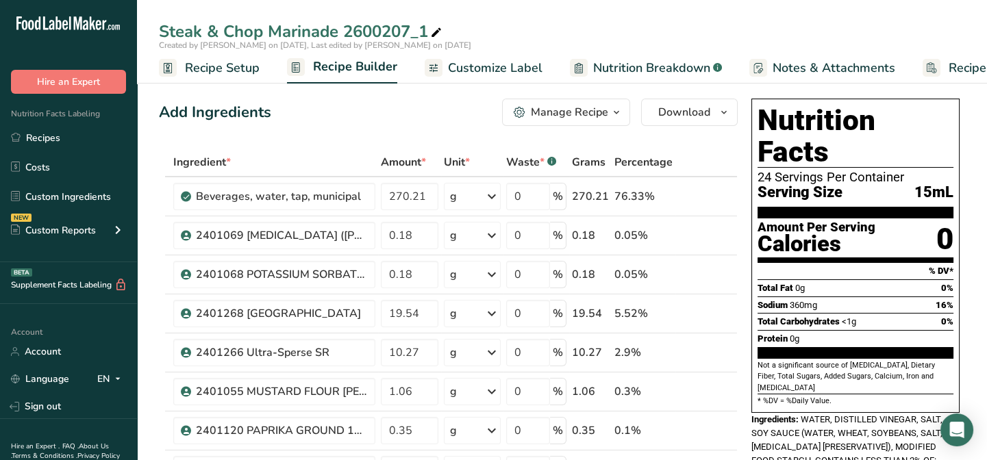
click at [233, 67] on span "Recipe Setup" at bounding box center [222, 68] width 75 height 18
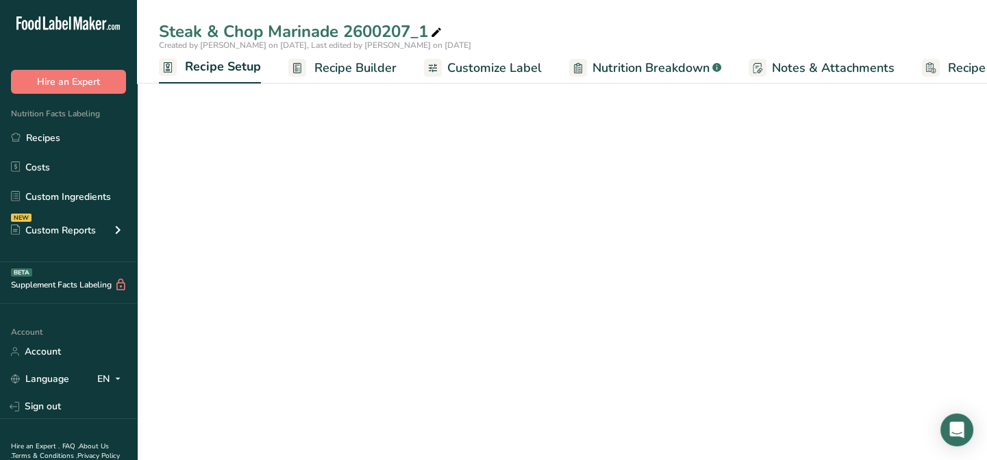
scroll to position [0, 4]
select select "22"
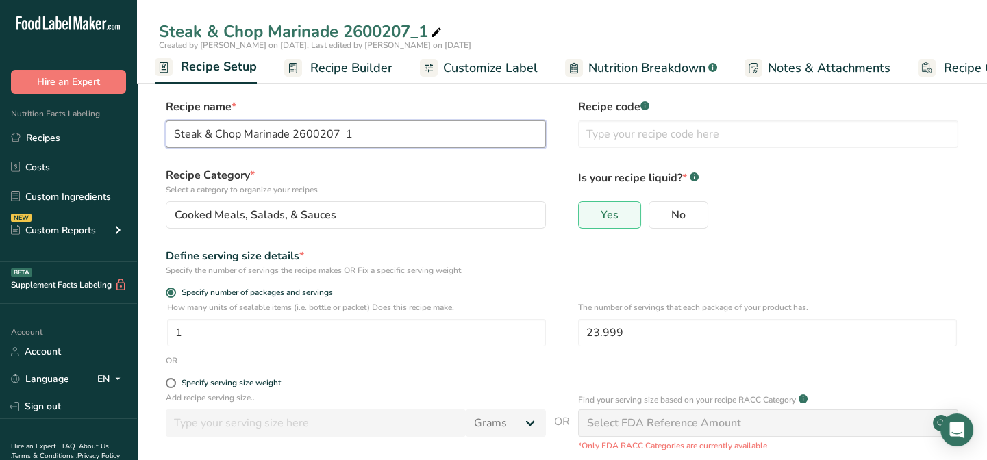
drag, startPoint x: 367, startPoint y: 134, endPoint x: 293, endPoint y: 129, distance: 73.5
click at [293, 129] on input "Steak & Chop Marinade 2600207_1" at bounding box center [356, 134] width 380 height 27
click at [362, 136] on input "Steak & Chop Marinade 2600207_1" at bounding box center [356, 134] width 380 height 27
click at [358, 133] on input "Steak & Chop Marinade 2600207_1" at bounding box center [356, 134] width 380 height 27
type input "Steak & Chop Marinade 2600207"
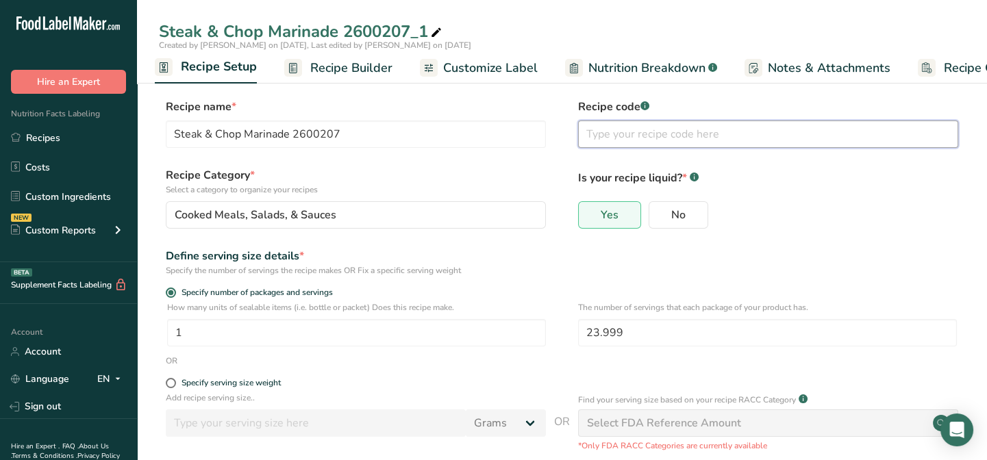
click at [624, 134] on input "text" at bounding box center [768, 134] width 380 height 27
type input "p"
type input "Piggly Wiggly"
click at [747, 247] on form "Recipe name * Steak & Chop Marinade 2600207 Recipe code .a-a{fill:#347362;}.b-a…" at bounding box center [562, 365] width 806 height 532
drag, startPoint x: 630, startPoint y: 333, endPoint x: 582, endPoint y: 338, distance: 48.2
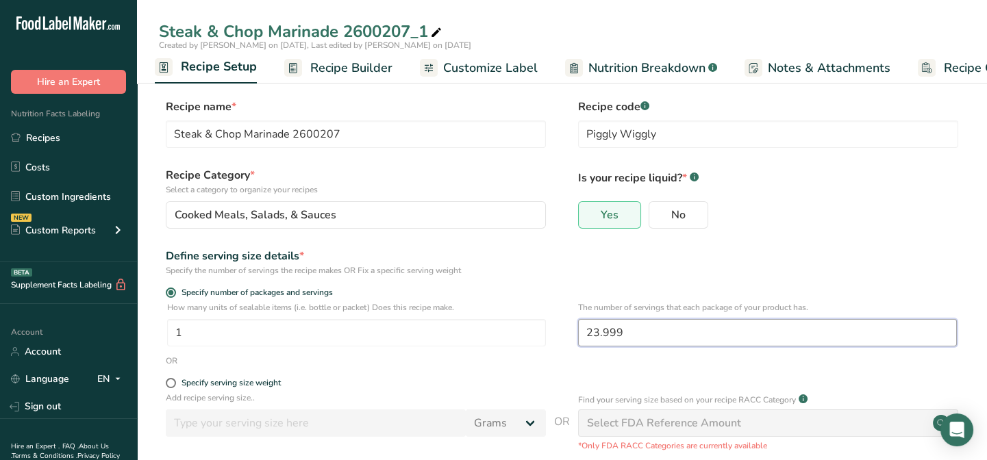
click at [582, 338] on input "23.999" at bounding box center [767, 332] width 379 height 27
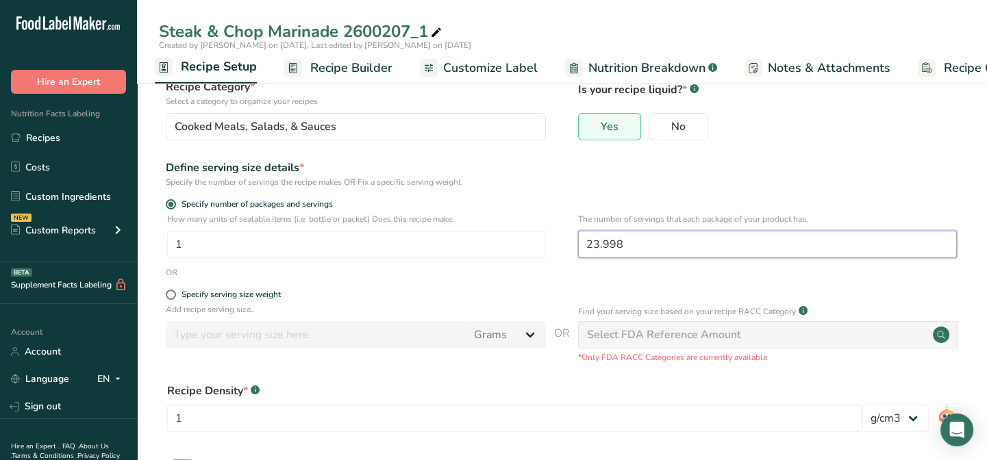
scroll to position [193, 0]
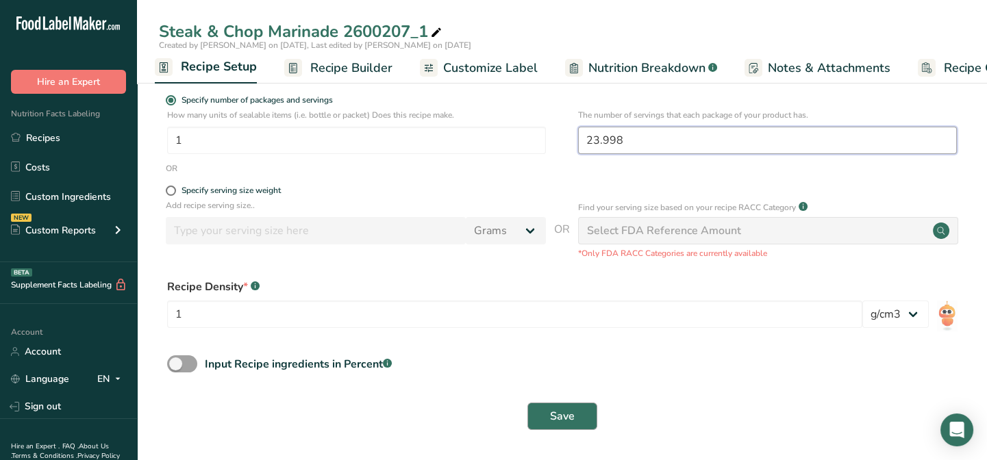
type input "23.998"
click at [558, 417] on span "Save" at bounding box center [562, 416] width 25 height 16
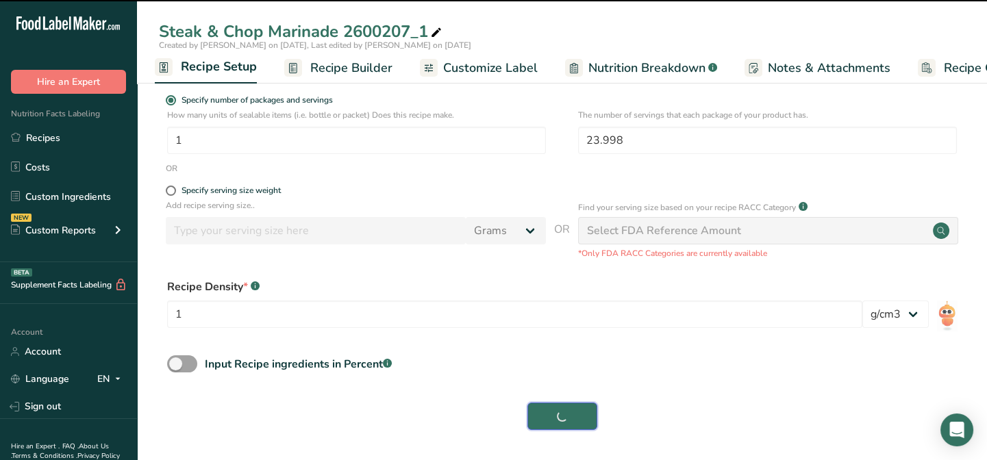
type input "Steak & Chop Marinade 2600207"
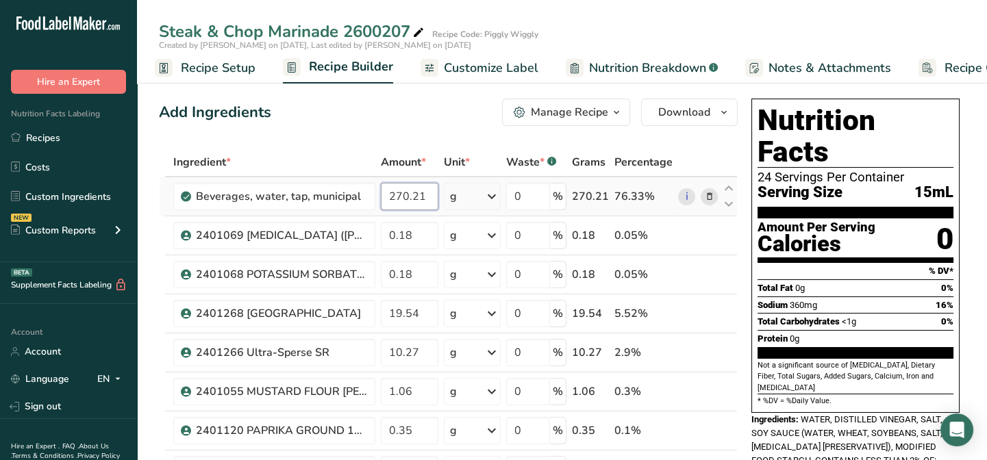
drag, startPoint x: 391, startPoint y: 199, endPoint x: 455, endPoint y: 199, distance: 64.4
click at [455, 199] on tr "Beverages, water, tap, municipal 270.21 g Portions 1 fl oz 1 bottle 8 fl oz 1 l…" at bounding box center [449, 196] width 578 height 39
type input "279.05"
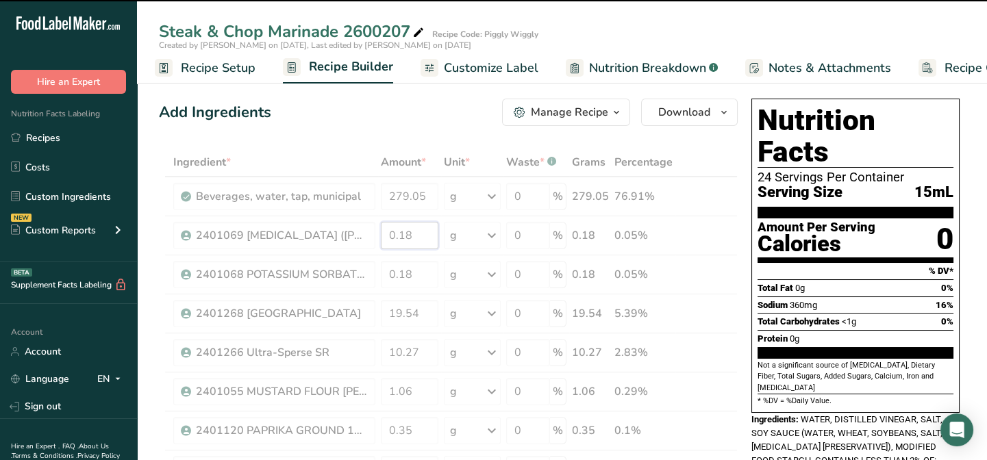
drag, startPoint x: 419, startPoint y: 236, endPoint x: 379, endPoint y: 233, distance: 40.5
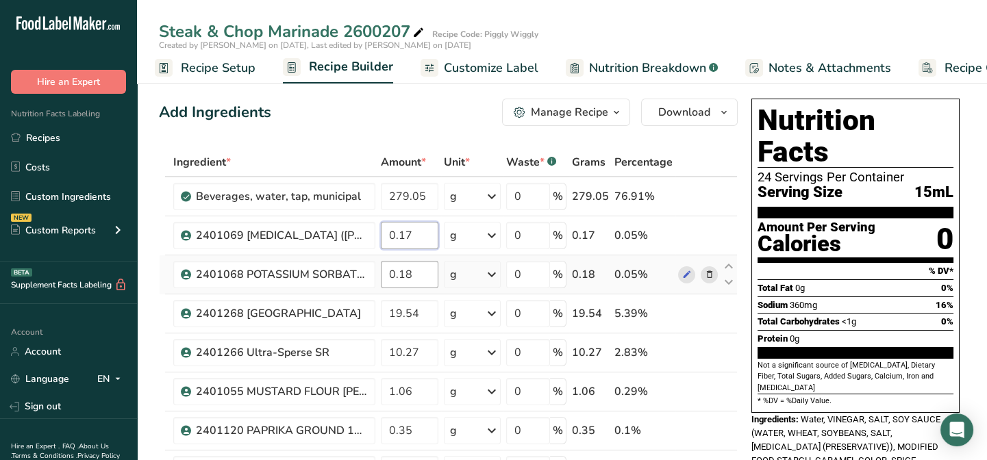
type input "0.17"
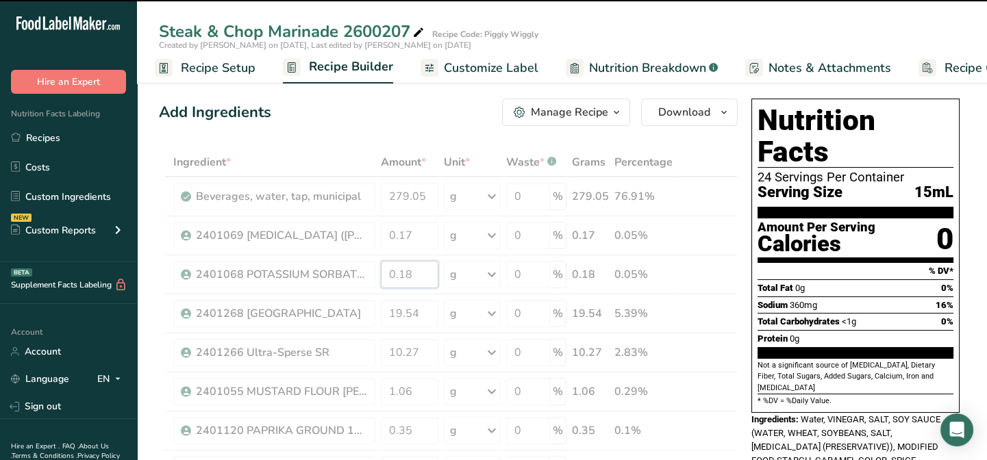
drag, startPoint x: 422, startPoint y: 274, endPoint x: 384, endPoint y: 280, distance: 38.1
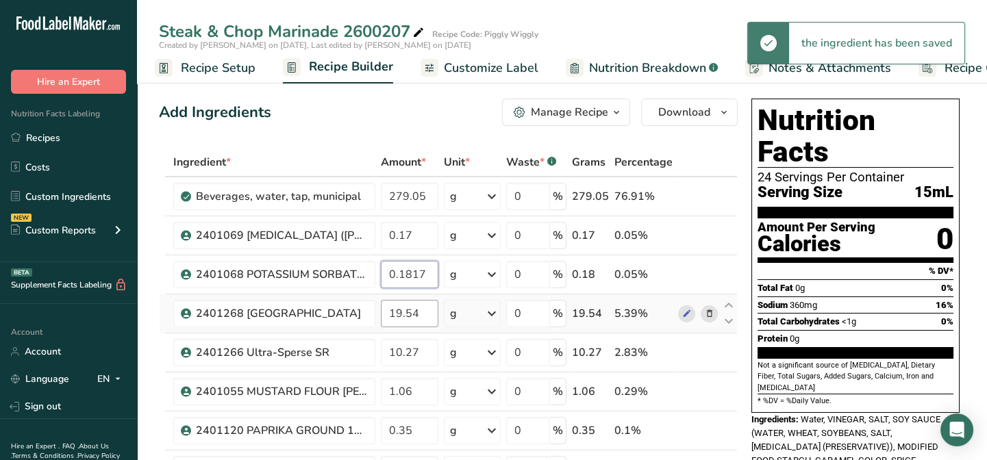
type input "0.1817"
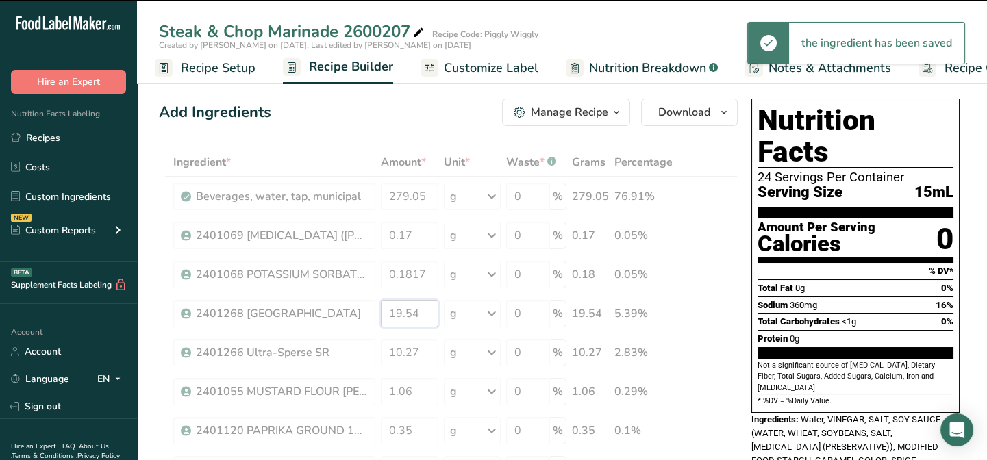
drag, startPoint x: 420, startPoint y: 314, endPoint x: 353, endPoint y: 310, distance: 67.2
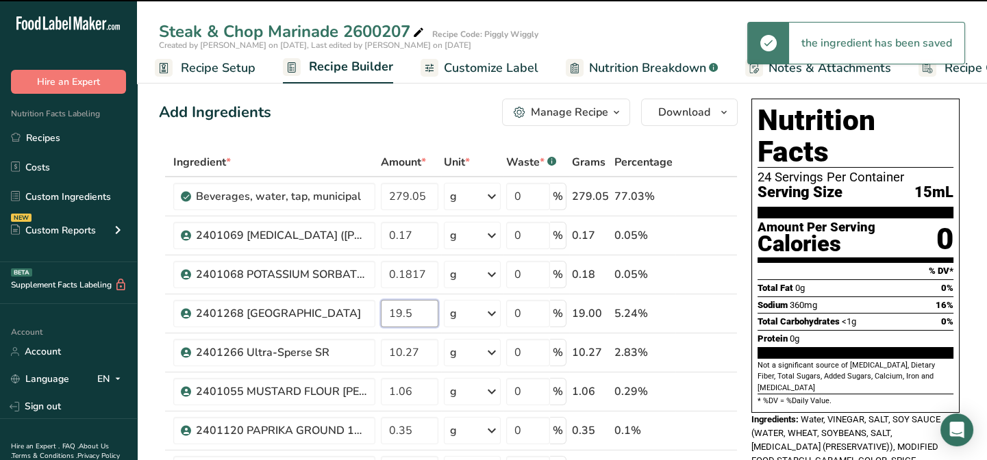
type input "19.54"
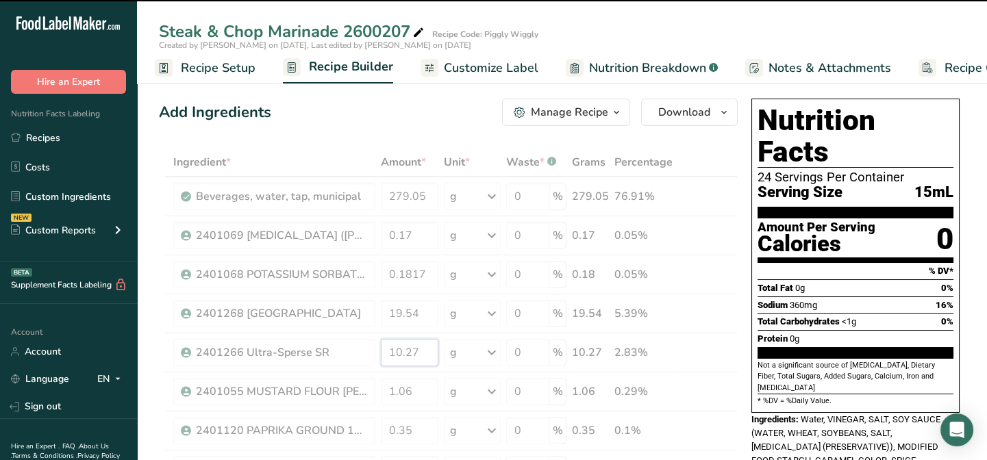
drag, startPoint x: 417, startPoint y: 352, endPoint x: 382, endPoint y: 356, distance: 35.2
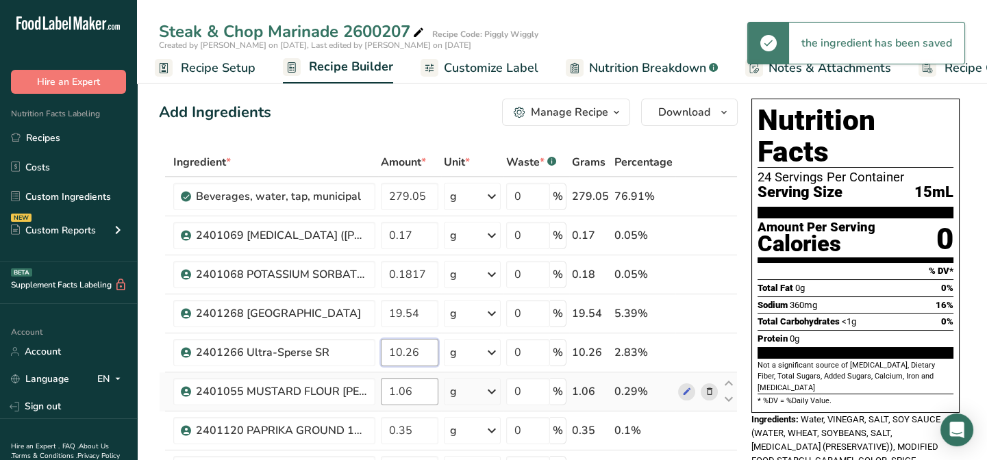
type input "10.26"
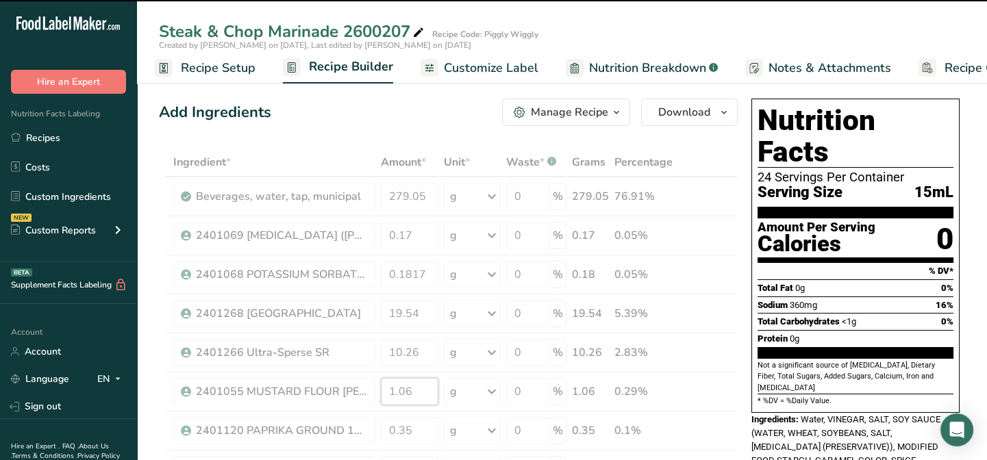
drag, startPoint x: 411, startPoint y: 388, endPoint x: 375, endPoint y: 388, distance: 35.6
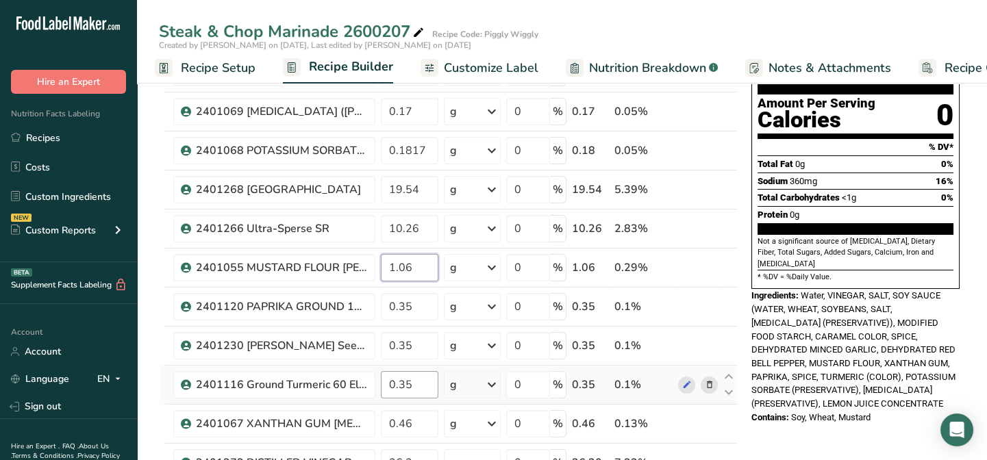
scroll to position [186, 0]
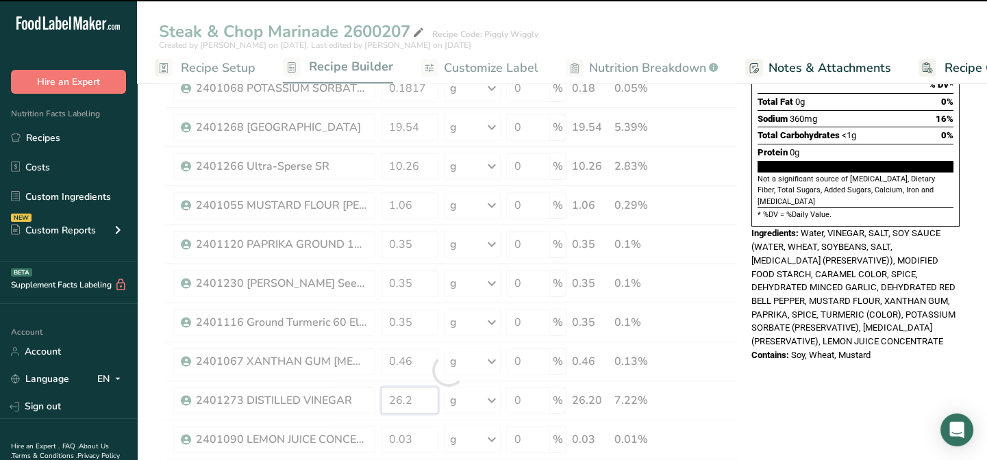
drag, startPoint x: 416, startPoint y: 400, endPoint x: 387, endPoint y: 403, distance: 28.9
click at [387, 402] on div "Ingredient * Amount * Unit * Waste * .a-a{fill:#347362;}.b-a{fill:#fff;} Grams …" at bounding box center [448, 371] width 579 height 818
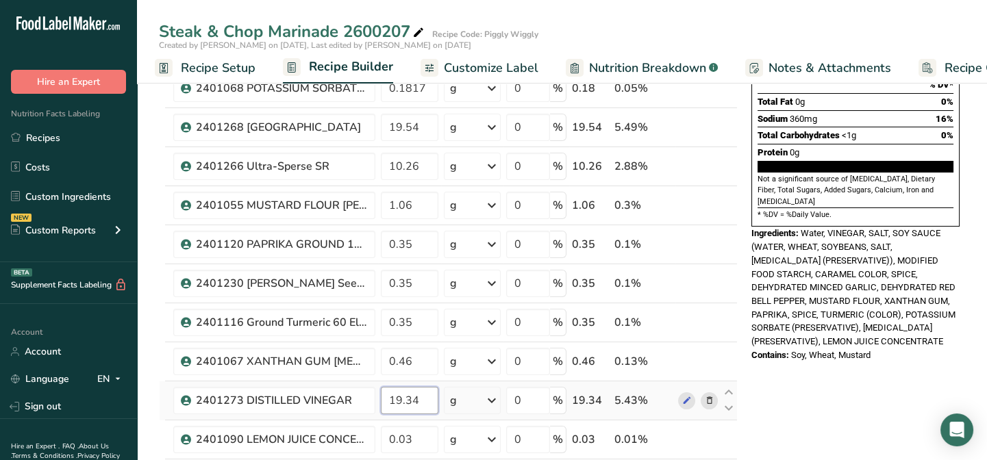
click at [397, 393] on input "19.34" at bounding box center [410, 400] width 58 height 27
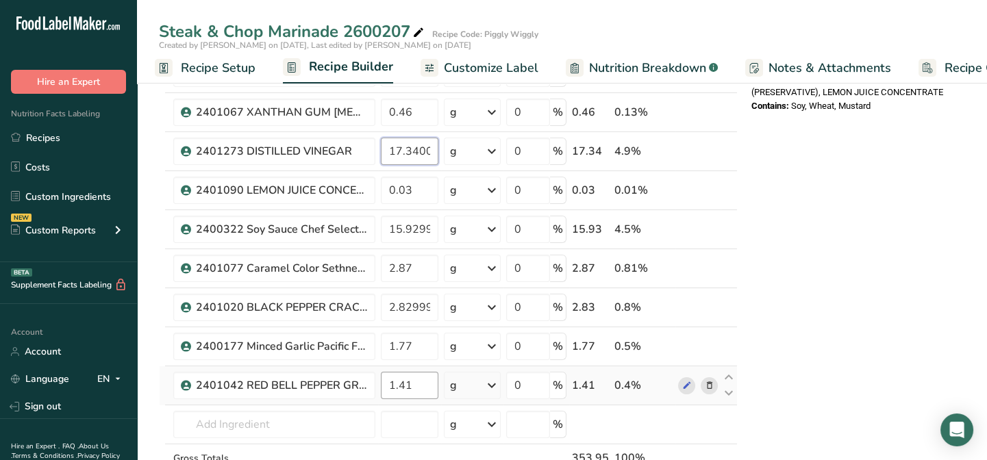
scroll to position [498, 0]
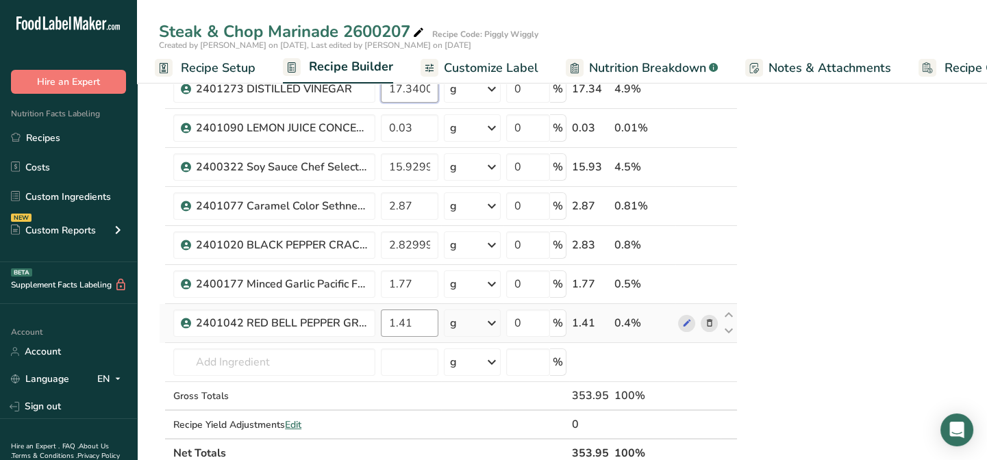
type input "17.340001"
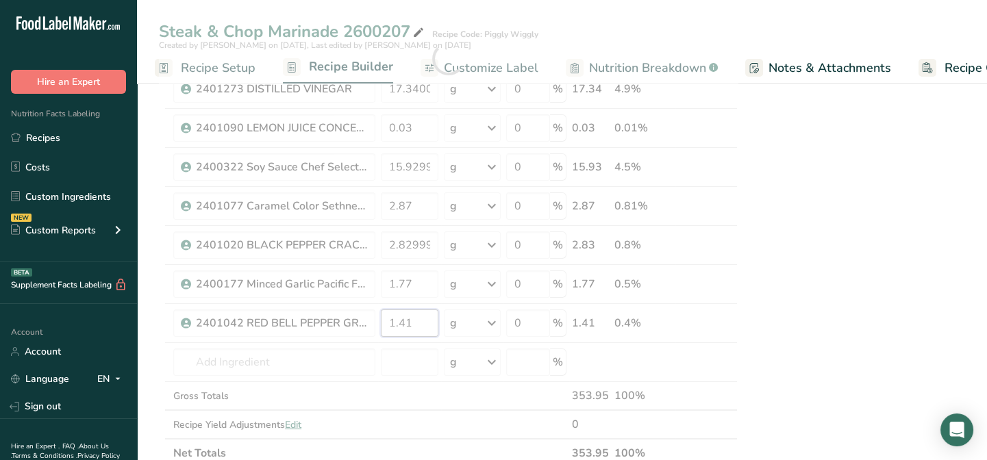
drag, startPoint x: 404, startPoint y: 320, endPoint x: 424, endPoint y: 317, distance: 20.2
click at [424, 317] on div "Ingredient * Amount * Unit * Waste * .a-a{fill:#347362;}.b-a{fill:#fff;} Grams …" at bounding box center [448, 59] width 579 height 818
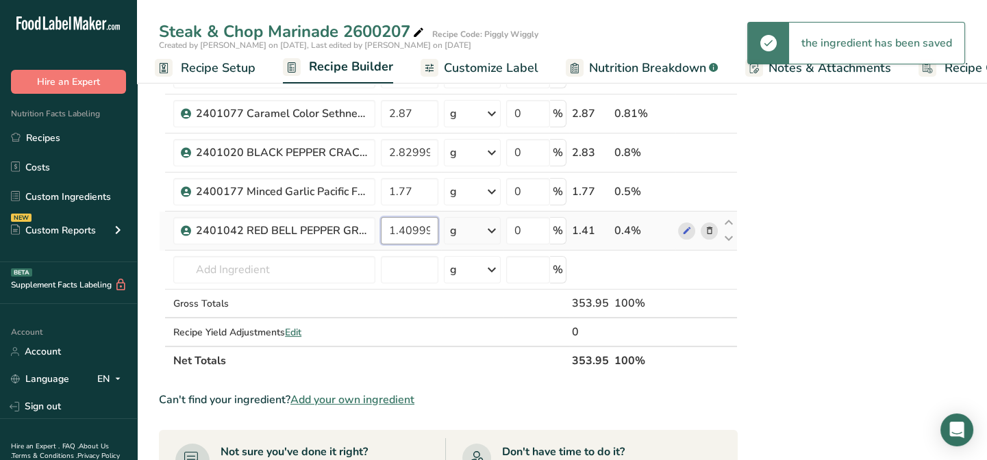
scroll to position [560, 0]
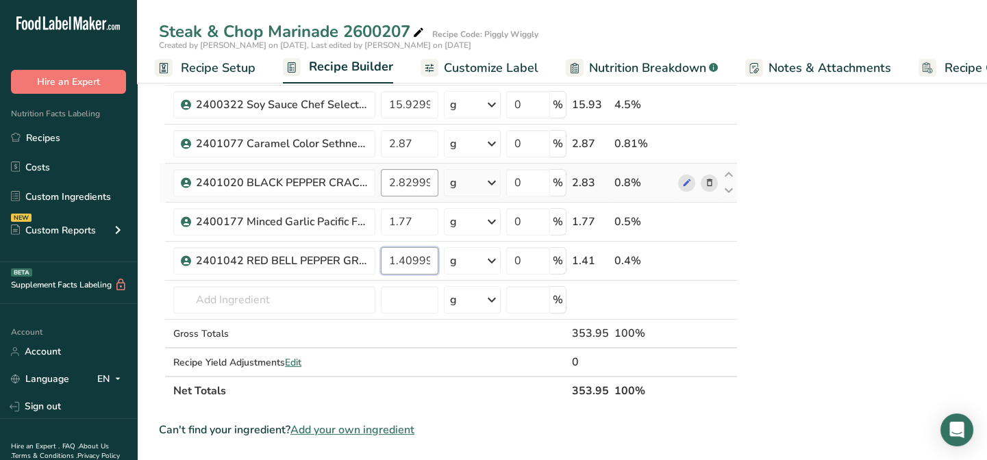
type input "1.409998"
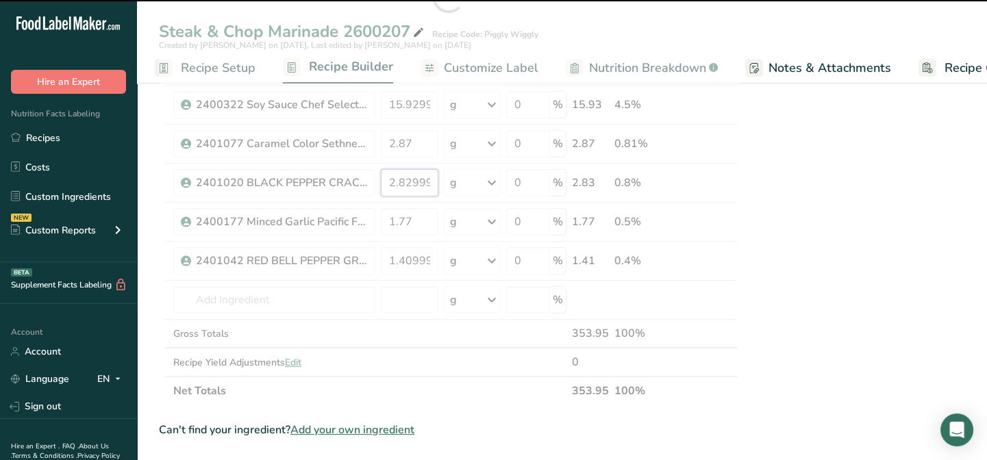
drag, startPoint x: 432, startPoint y: 180, endPoint x: 404, endPoint y: 181, distance: 27.4
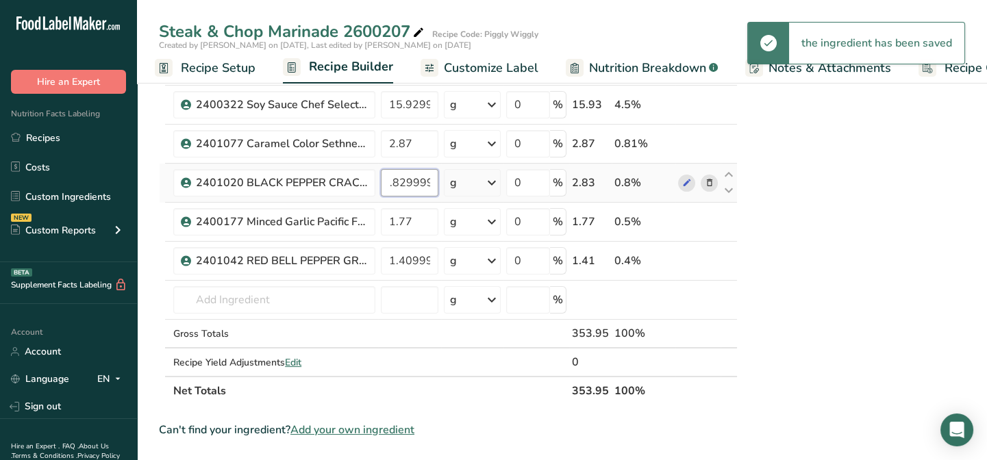
scroll to position [0, 0]
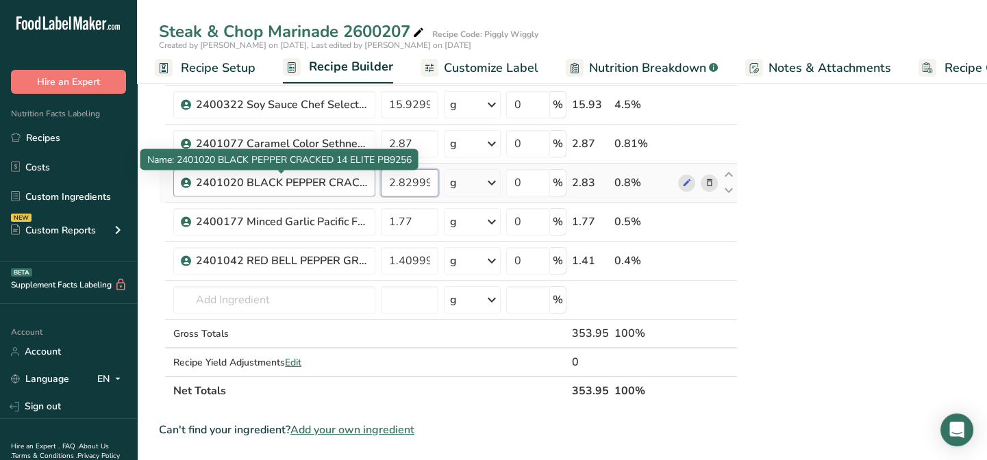
drag, startPoint x: 432, startPoint y: 183, endPoint x: 359, endPoint y: 177, distance: 73.6
click at [359, 177] on tr "2401020 BLACK PEPPER CRACKED 14 ELITE PB9256 2.829999 g Weight Units g kg mg Se…" at bounding box center [449, 183] width 578 height 39
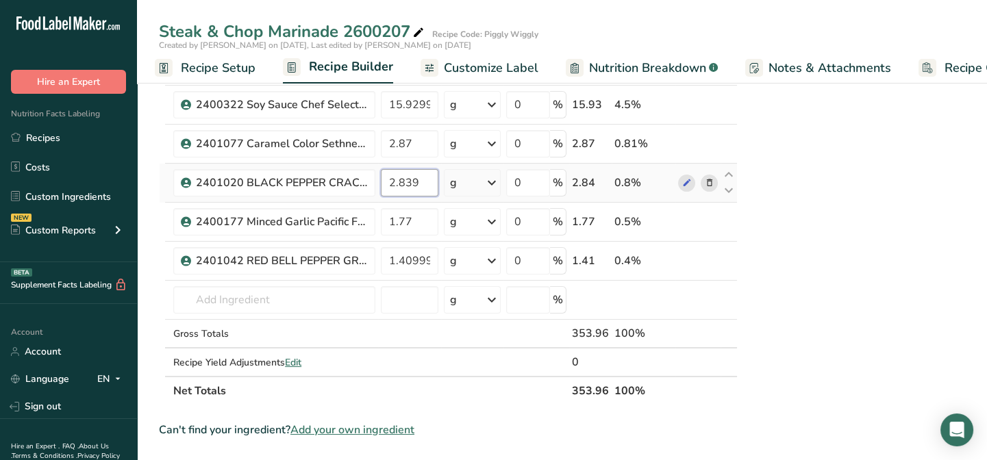
click at [417, 180] on input "2.839" at bounding box center [410, 182] width 58 height 27
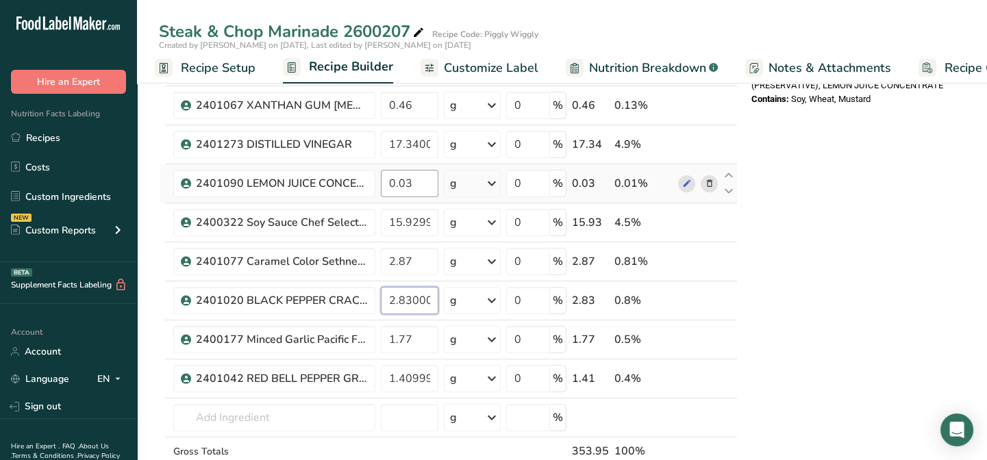
scroll to position [436, 0]
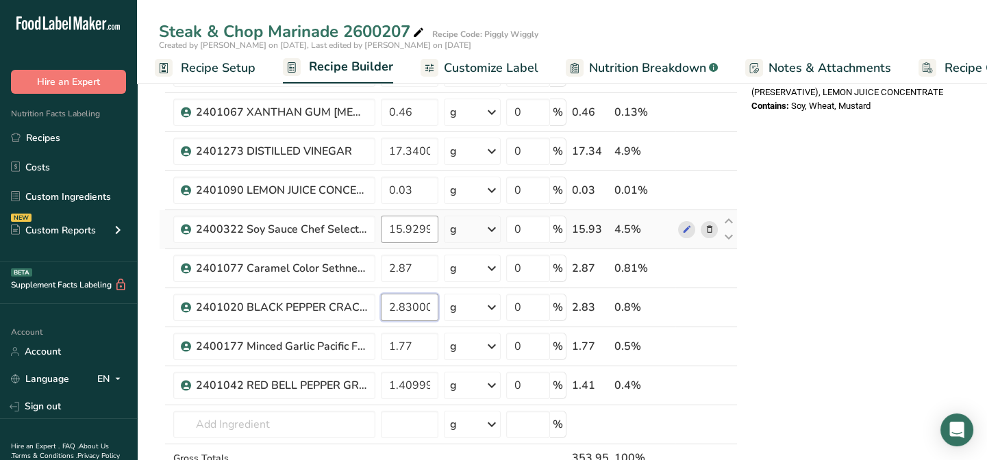
type input "2.830001"
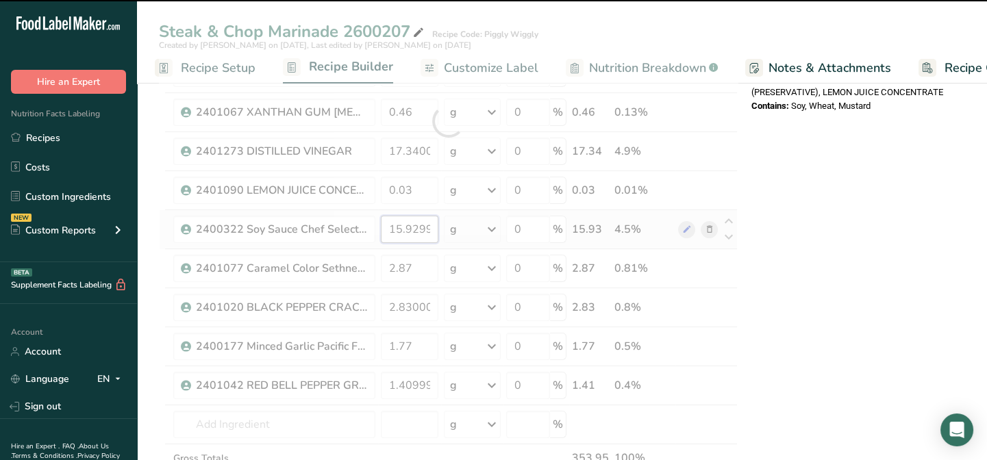
drag, startPoint x: 431, startPoint y: 228, endPoint x: 399, endPoint y: 225, distance: 31.6
click at [399, 225] on input "15.929999" at bounding box center [410, 229] width 58 height 27
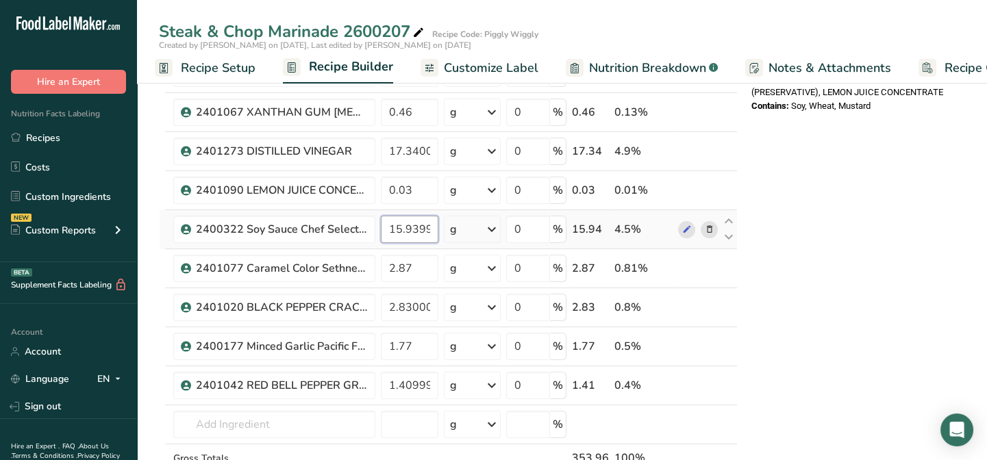
click at [432, 224] on input "15.9399" at bounding box center [410, 229] width 58 height 27
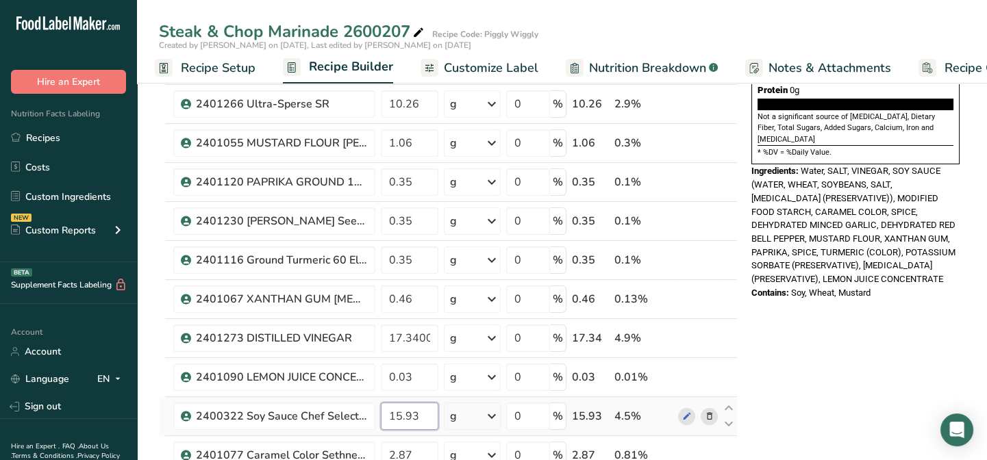
scroll to position [186, 0]
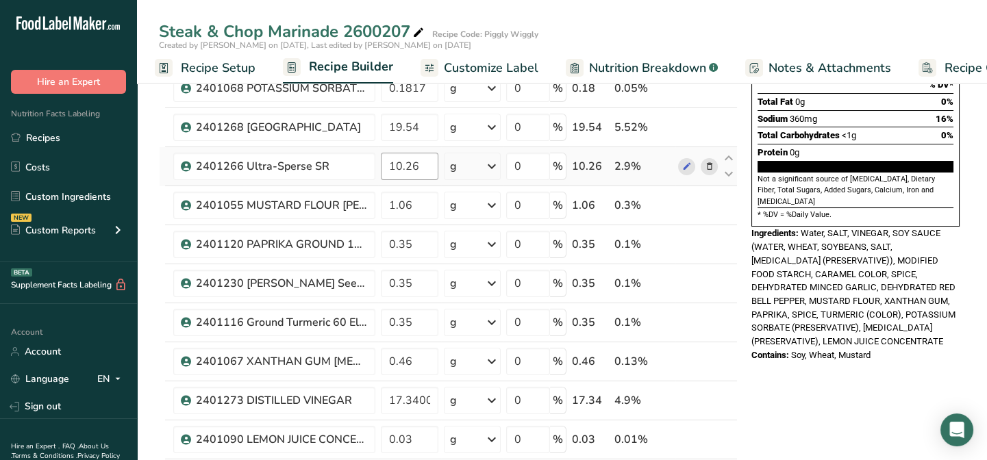
type input "15.93"
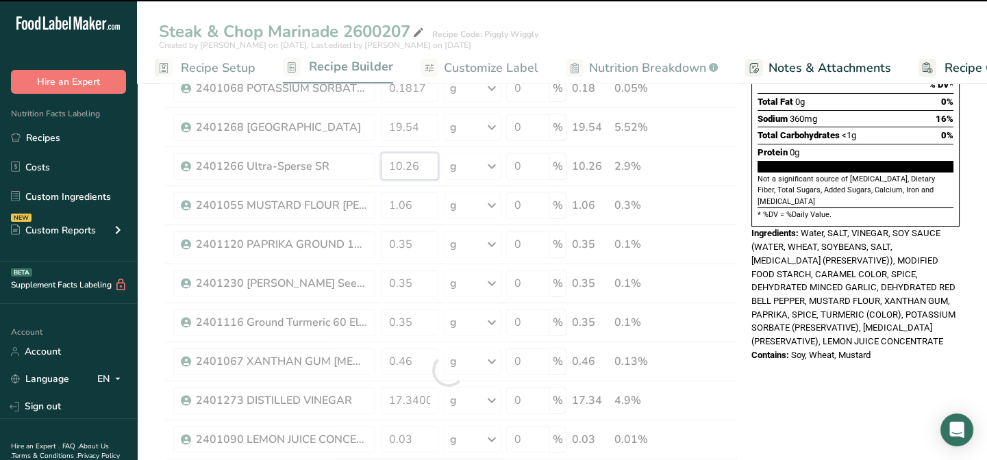
drag, startPoint x: 412, startPoint y: 171, endPoint x: 423, endPoint y: 162, distance: 14.3
click at [423, 162] on div "Ingredient * Amount * Unit * Waste * .a-a{fill:#347362;}.b-a{fill:#fff;} Grams …" at bounding box center [448, 371] width 579 height 818
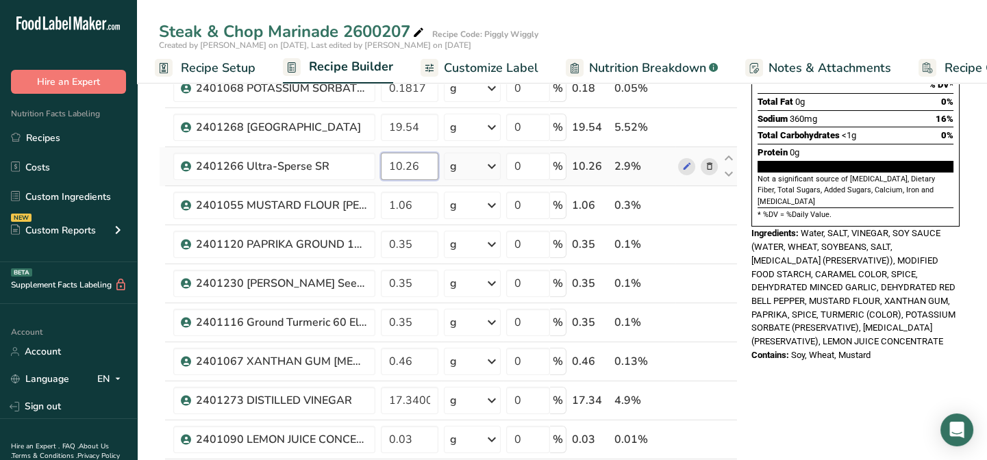
drag, startPoint x: 413, startPoint y: 164, endPoint x: 425, endPoint y: 162, distance: 12.6
click at [425, 162] on input "10.26" at bounding box center [410, 166] width 58 height 27
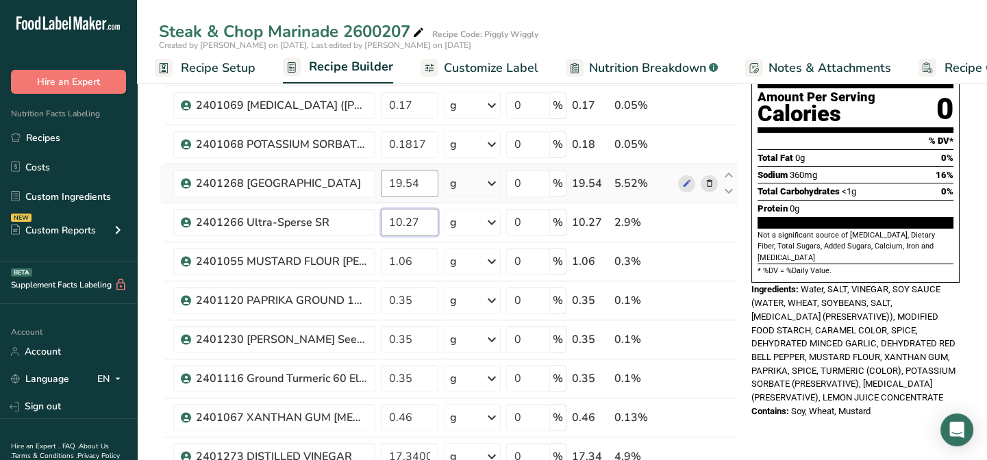
scroll to position [124, 0]
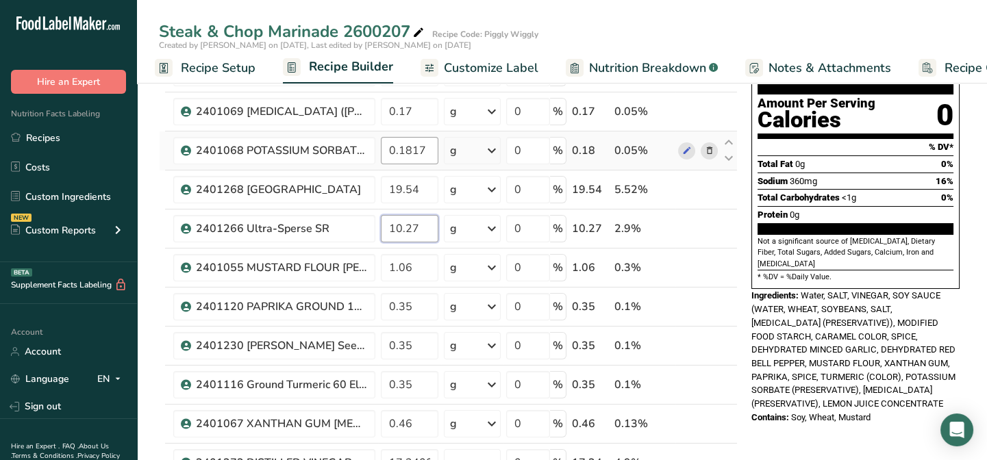
type input "10.27"
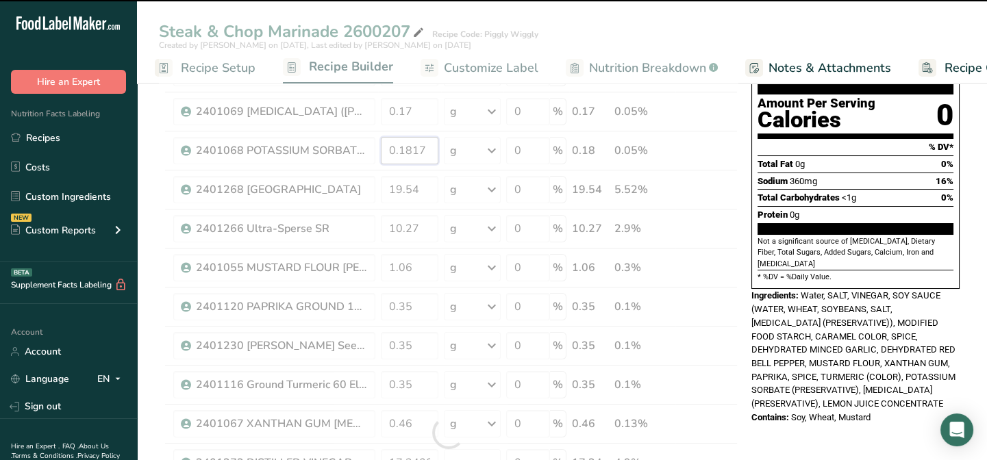
drag, startPoint x: 424, startPoint y: 148, endPoint x: 357, endPoint y: 150, distance: 67.2
click at [357, 150] on div "Ingredient * Amount * Unit * Waste * .a-a{fill:#347362;}.b-a{fill:#fff;} Grams …" at bounding box center [448, 433] width 579 height 818
type input "0.181718"
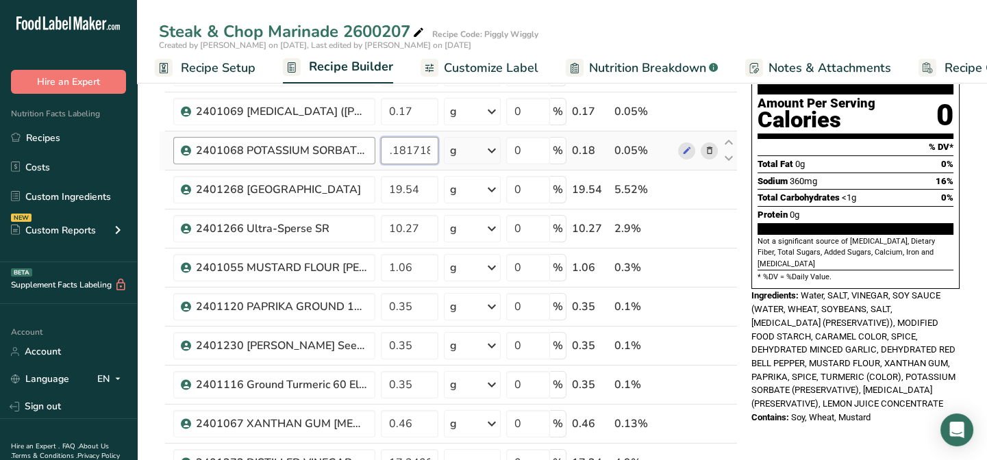
scroll to position [0, 0]
drag, startPoint x: 430, startPoint y: 149, endPoint x: 356, endPoint y: 150, distance: 74.0
click at [356, 150] on tr "2401068 POTASSIUM SORBATE APAC 0.181718 g Weight Units g kg mg See more Volume …" at bounding box center [449, 151] width 578 height 39
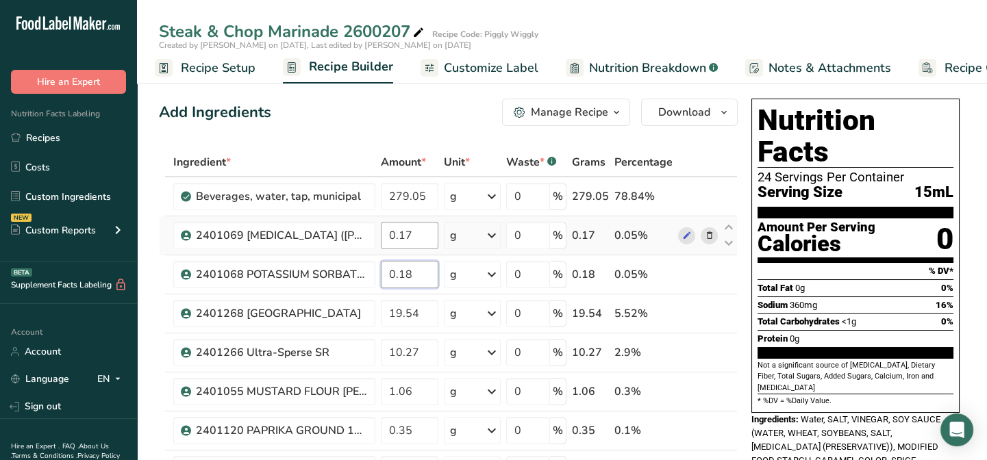
type input "0.18"
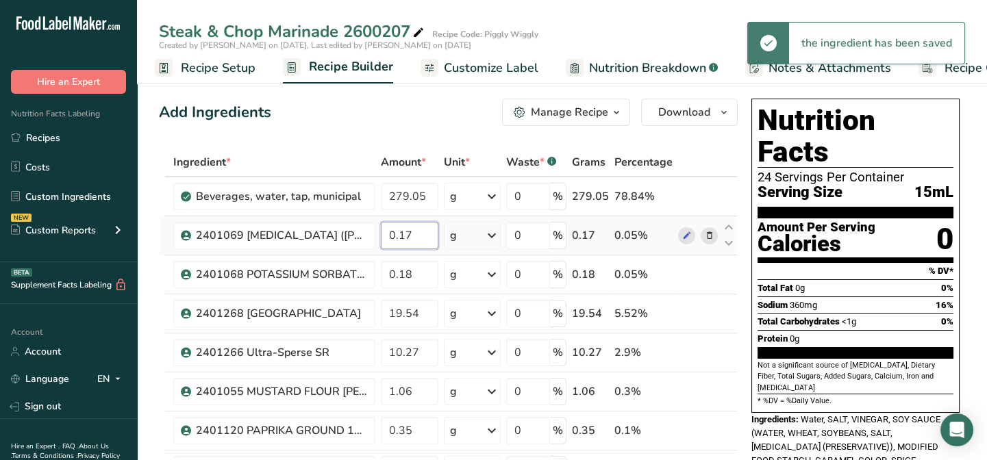
drag, startPoint x: 415, startPoint y: 236, endPoint x: 406, endPoint y: 236, distance: 9.6
click at [406, 236] on input "0.17" at bounding box center [410, 235] width 58 height 27
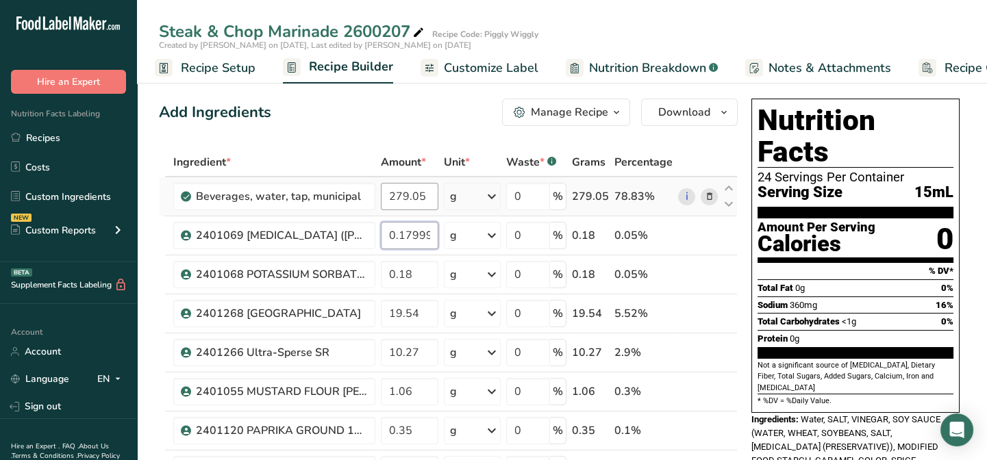
type input "0.179999"
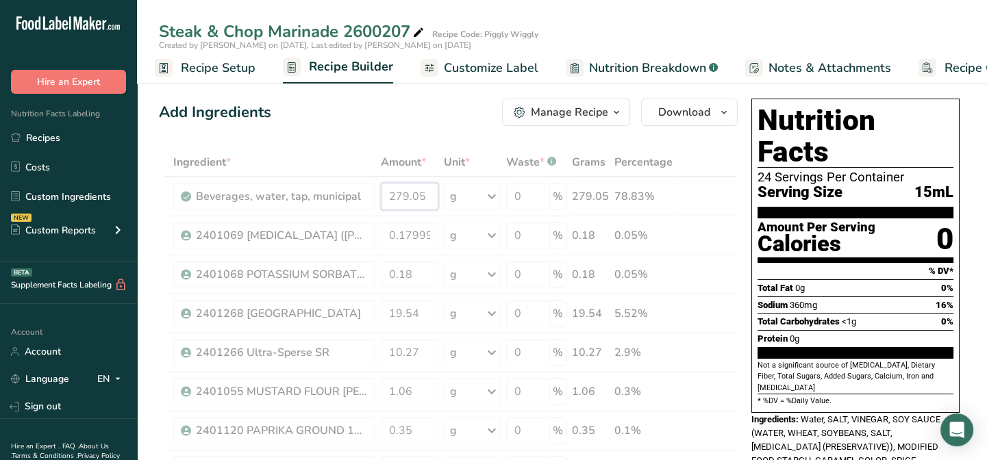
drag, startPoint x: 418, startPoint y: 193, endPoint x: 443, endPoint y: 191, distance: 24.8
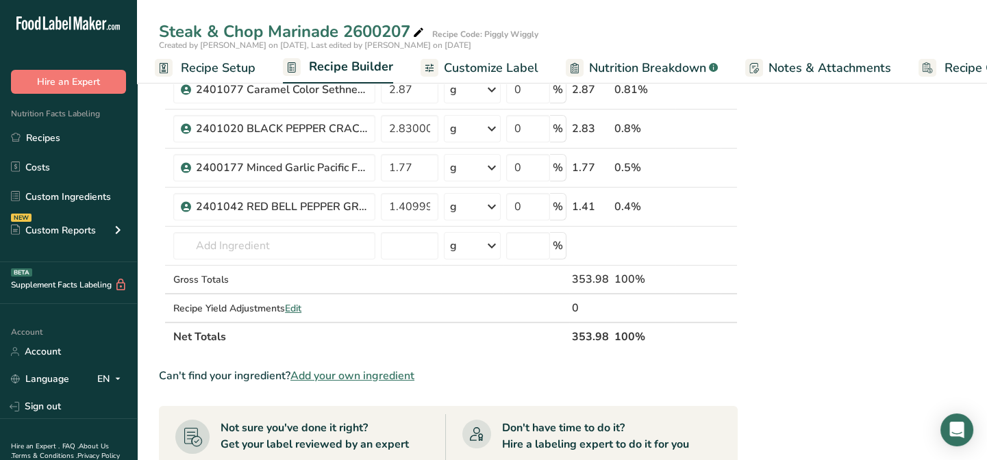
scroll to position [623, 0]
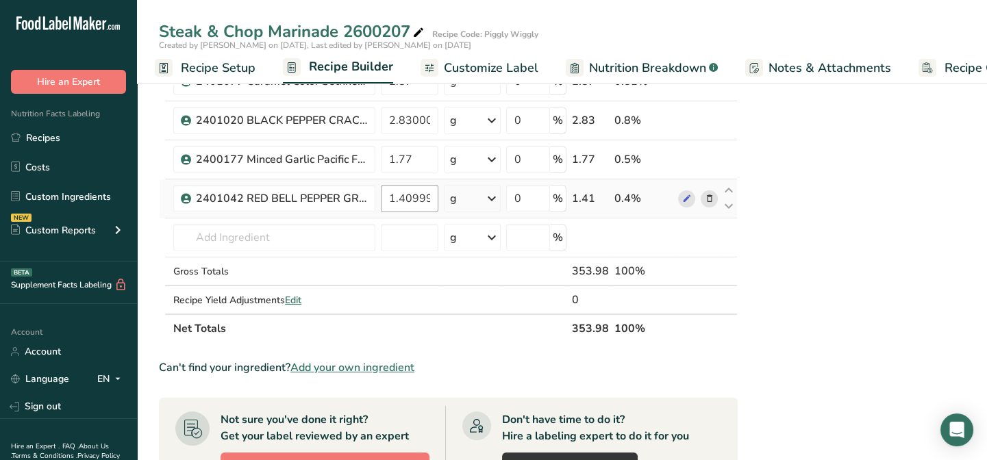
type input "279.06"
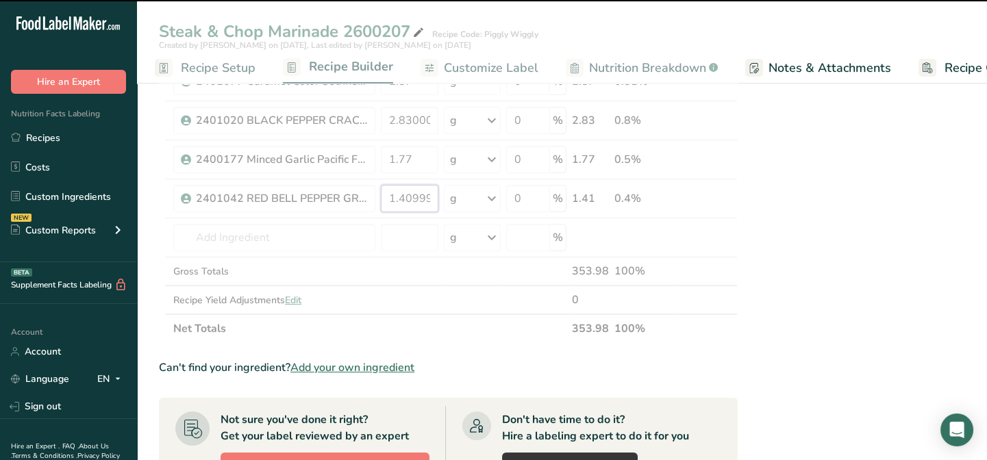
drag, startPoint x: 389, startPoint y: 201, endPoint x: 447, endPoint y: 200, distance: 57.6
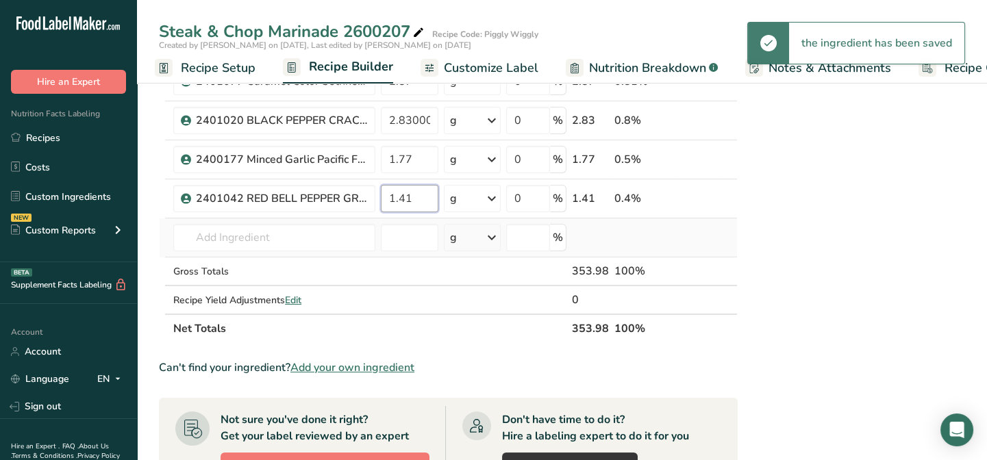
type input "1.41"
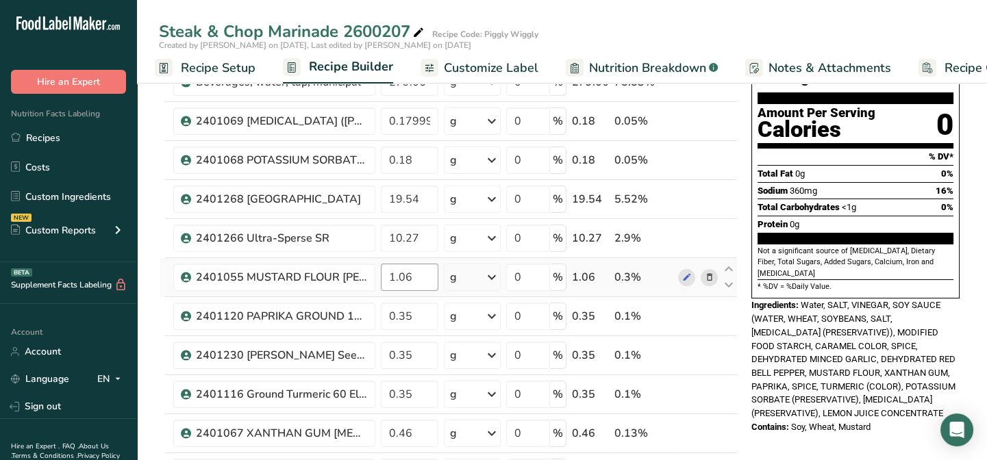
scroll to position [0, 0]
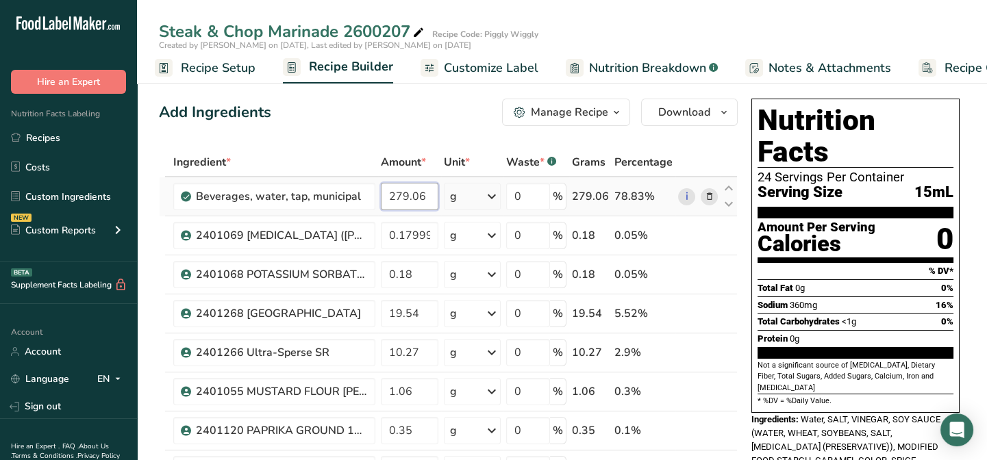
drag, startPoint x: 419, startPoint y: 198, endPoint x: 435, endPoint y: 198, distance: 16.4
click at [435, 198] on input "279.06" at bounding box center [410, 196] width 58 height 27
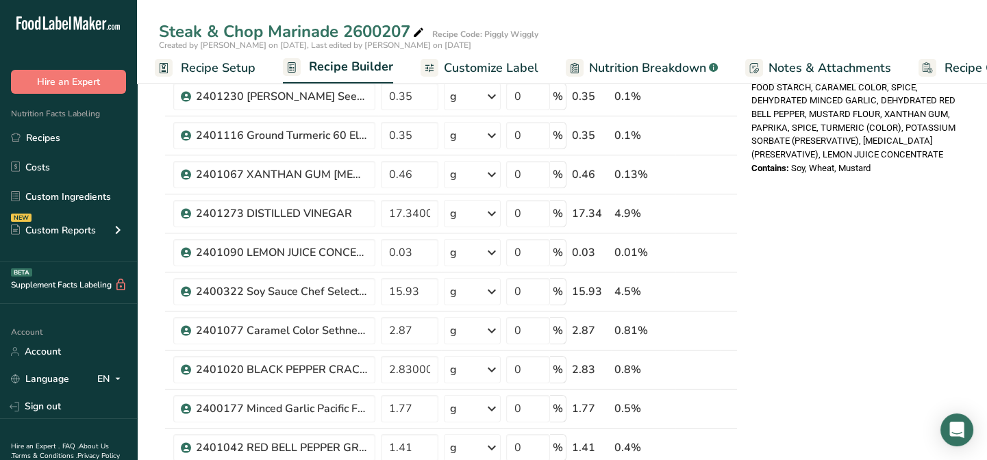
scroll to position [685, 0]
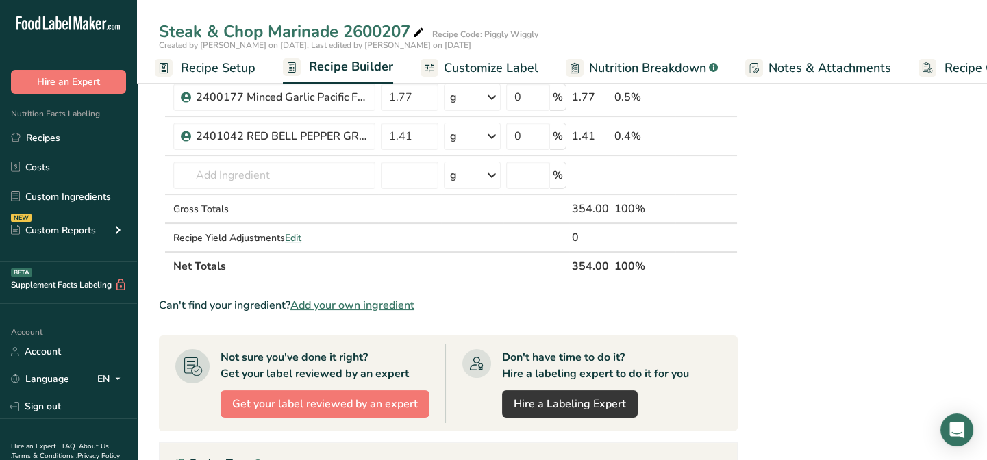
type input "279.079999"
